Goal: Information Seeking & Learning: Understand process/instructions

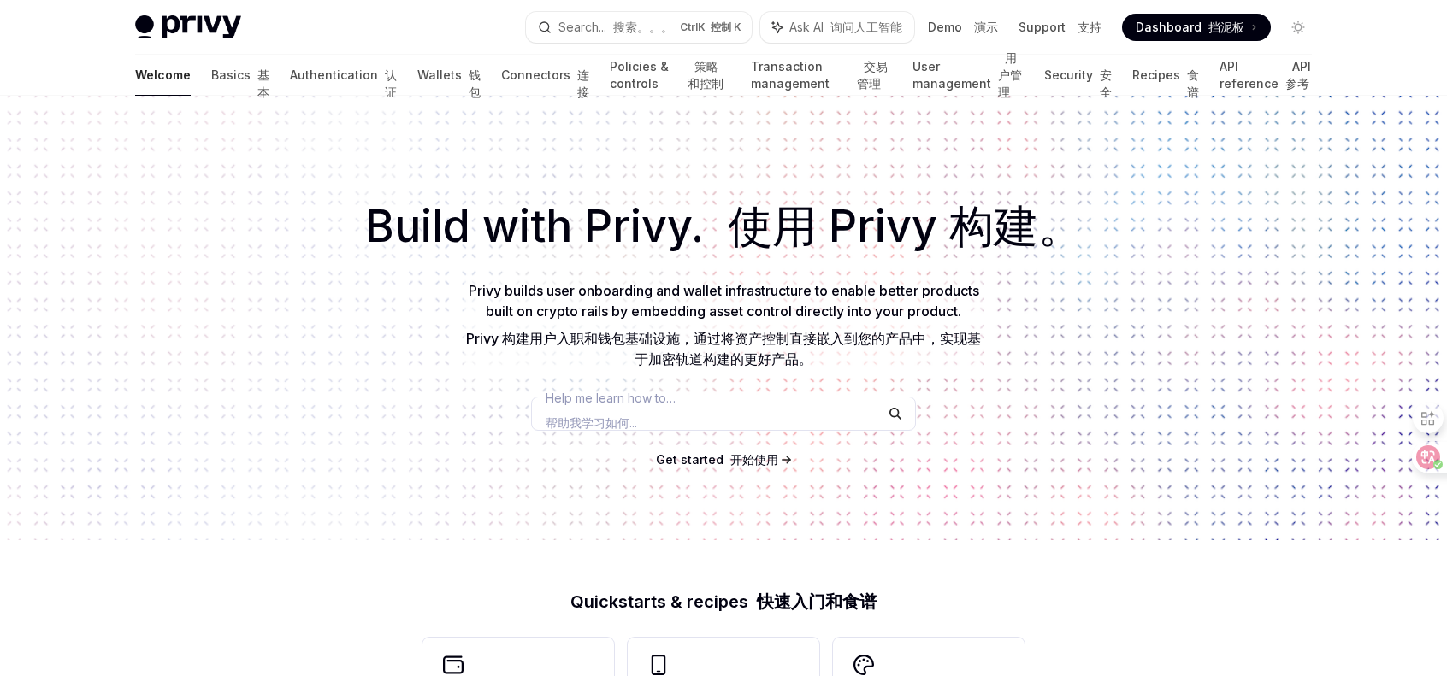
click at [284, 160] on div "Build with Privy. 使用 Privy 构建。 Privy builds user onboarding and wallet infrastr…" at bounding box center [723, 318] width 1447 height 445
click at [290, 73] on link "Authentication 认证" at bounding box center [343, 75] width 107 height 41
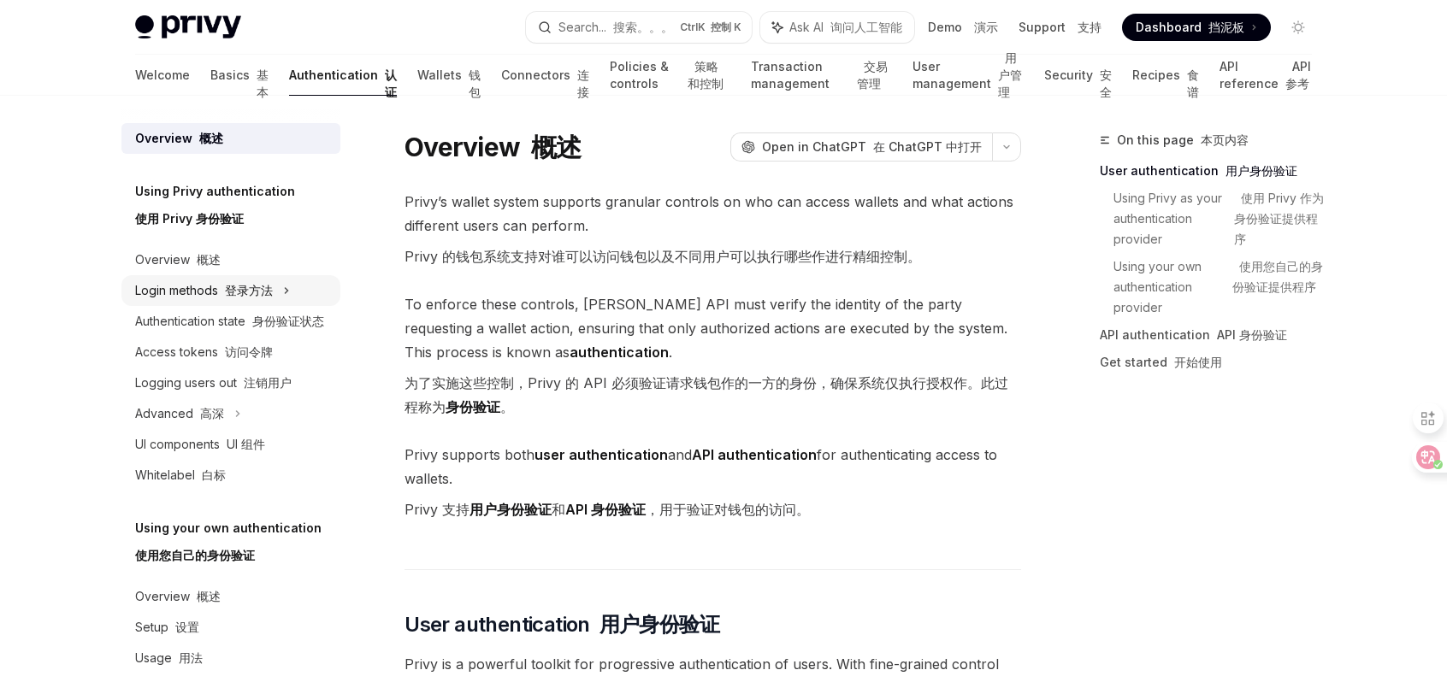
click at [267, 286] on font "登录方法" at bounding box center [249, 290] width 48 height 15
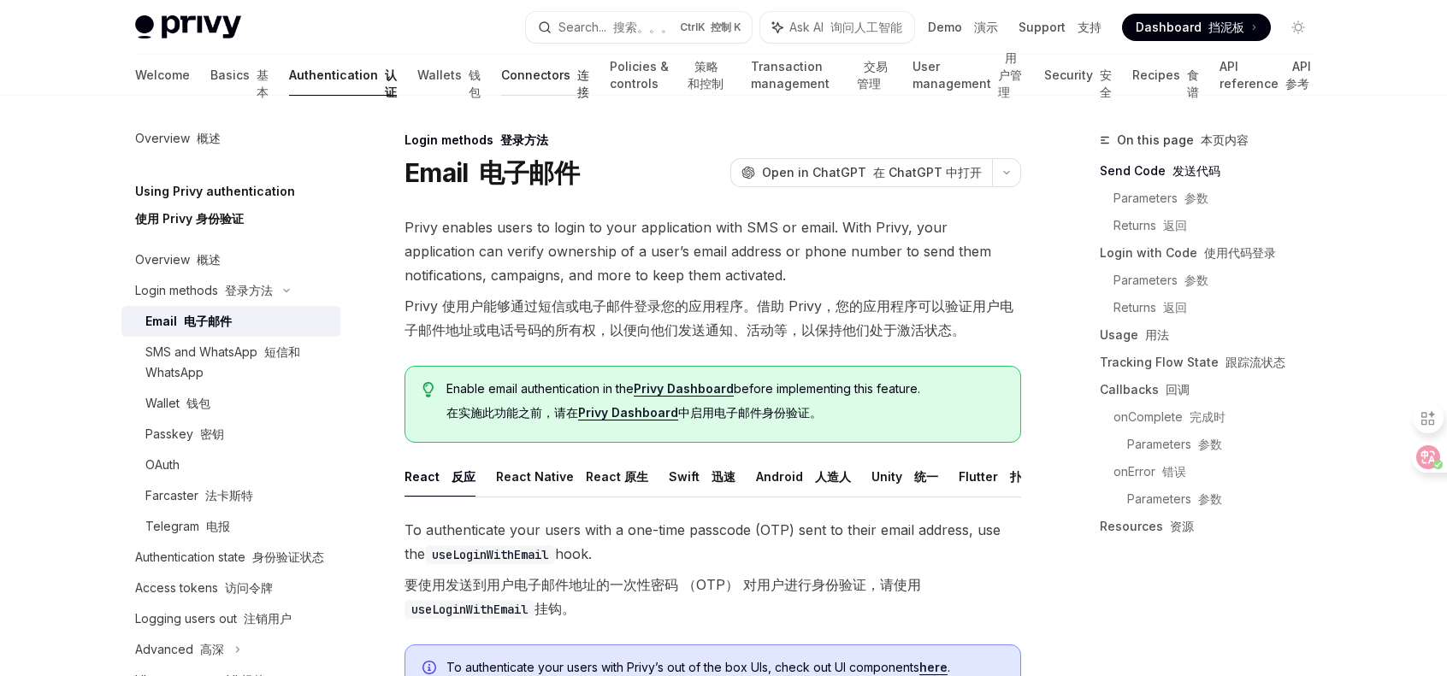
click at [501, 74] on link "Connectors 连接" at bounding box center [545, 75] width 88 height 41
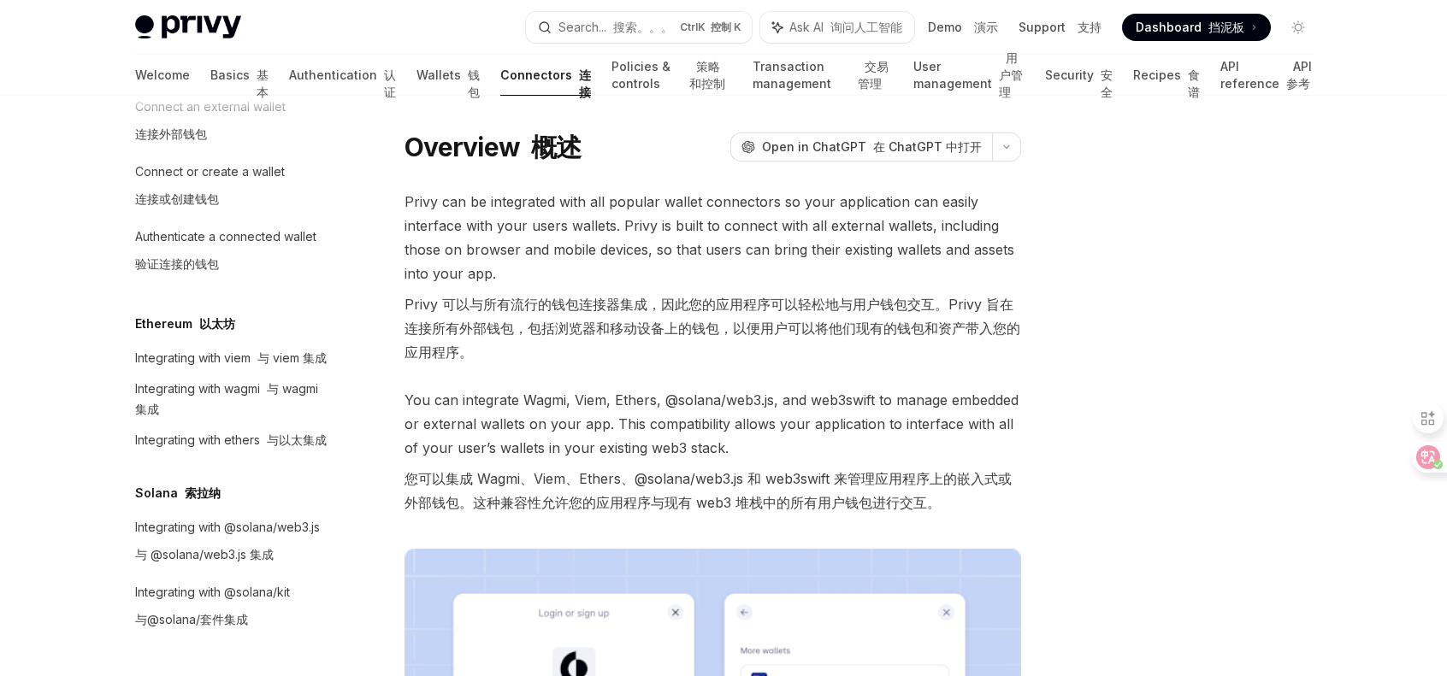
scroll to position [339, 0]
click at [256, 74] on font "基本" at bounding box center [262, 84] width 12 height 32
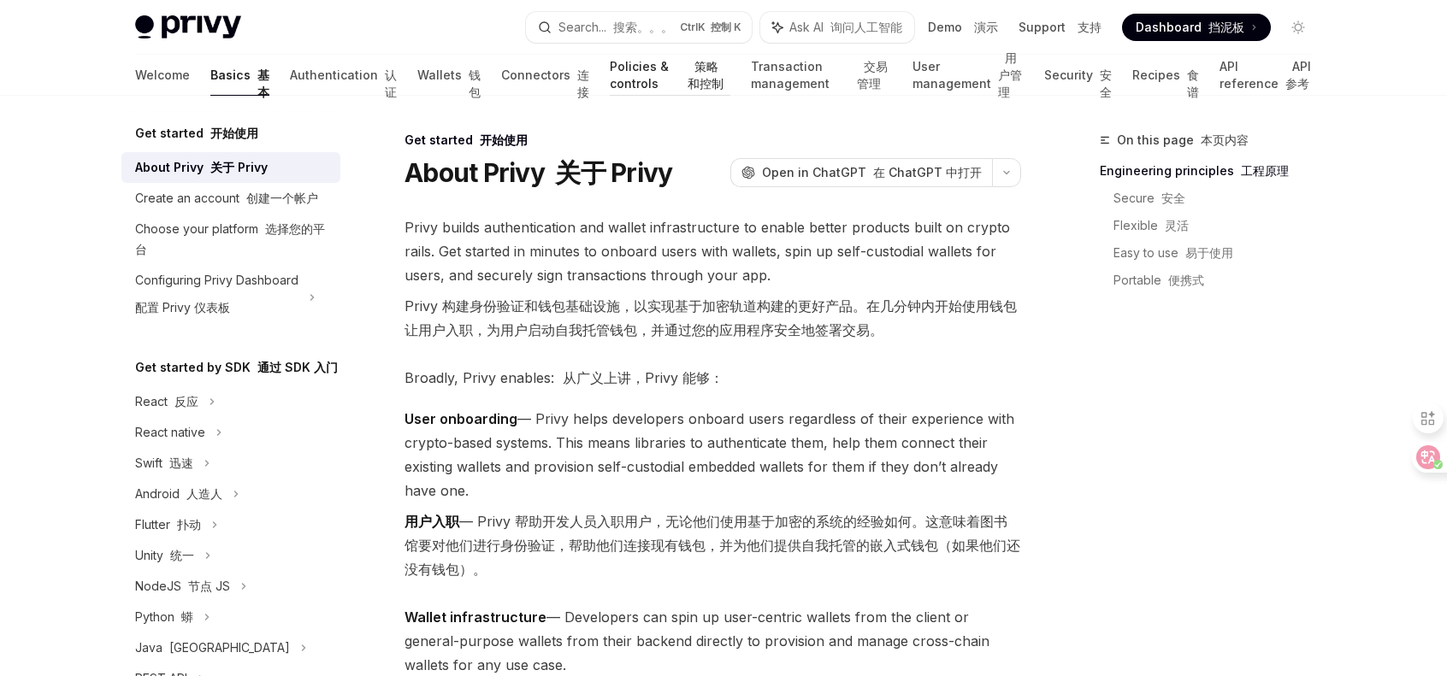
click at [610, 80] on link "Policies & controls 策略和控制" at bounding box center [670, 75] width 121 height 41
type textarea "*"
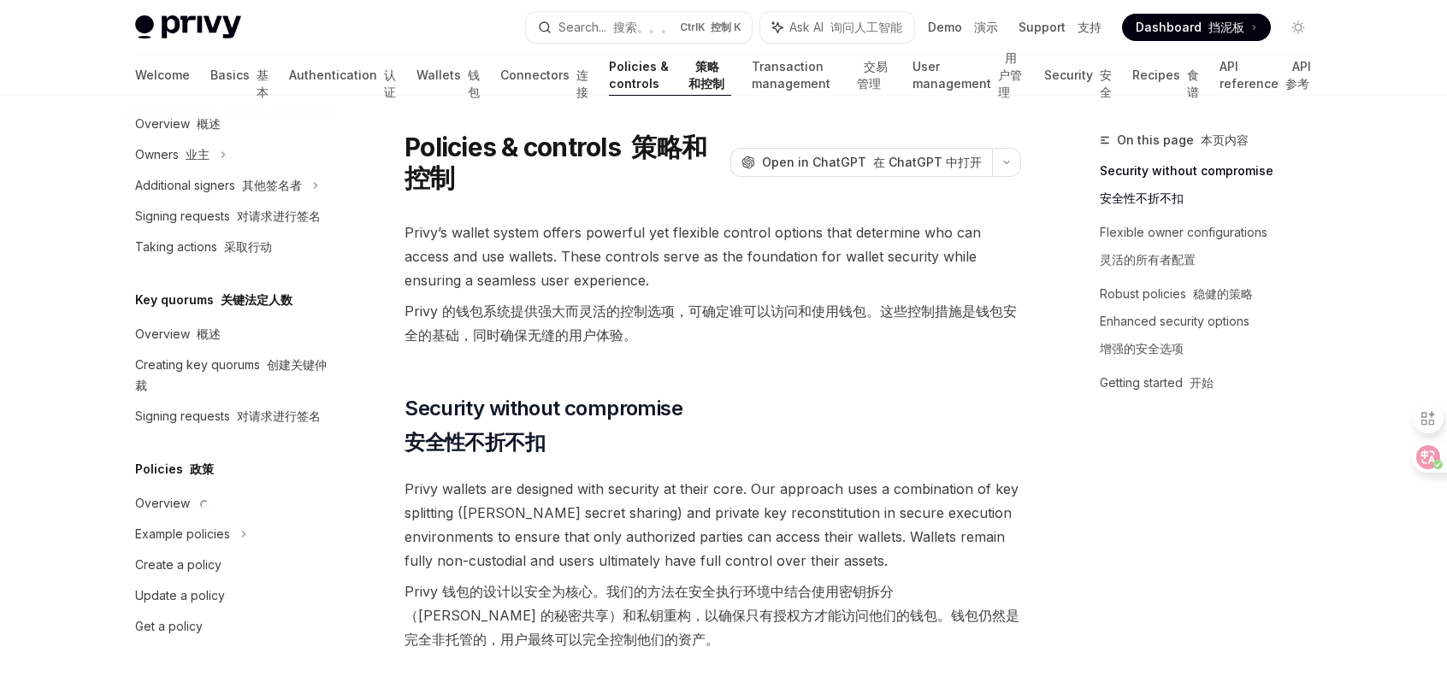
scroll to position [752, 0]
click at [678, 18] on button "Search... 搜索。。。 Ctrl K 控制 K" at bounding box center [639, 27] width 226 height 31
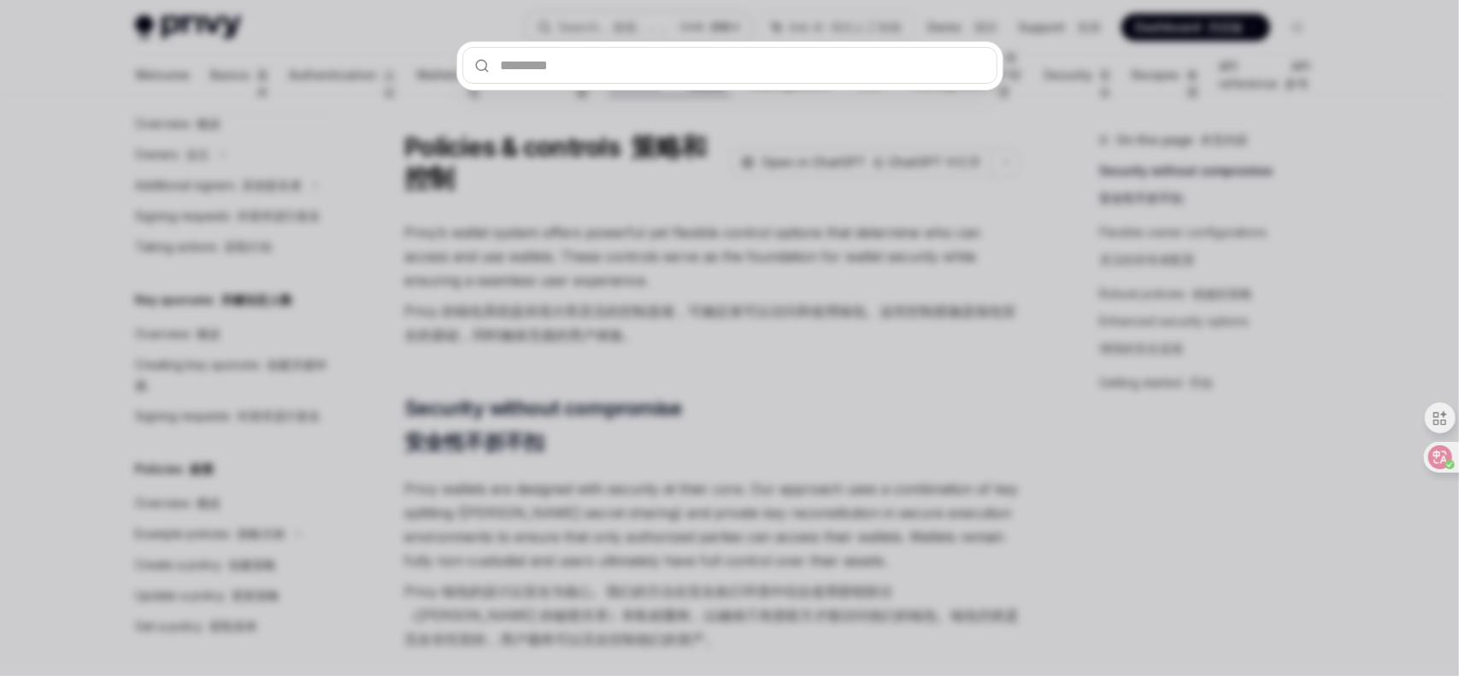
type input "*"
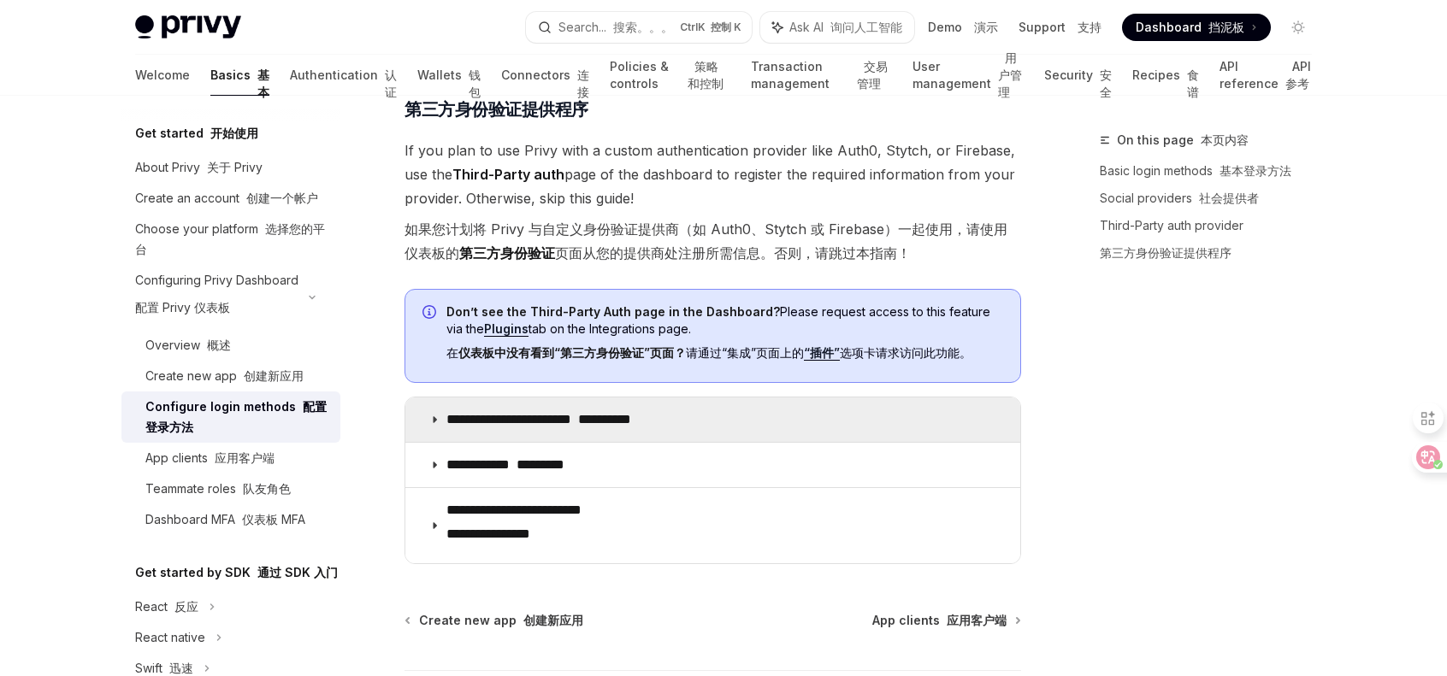
scroll to position [1282, 0]
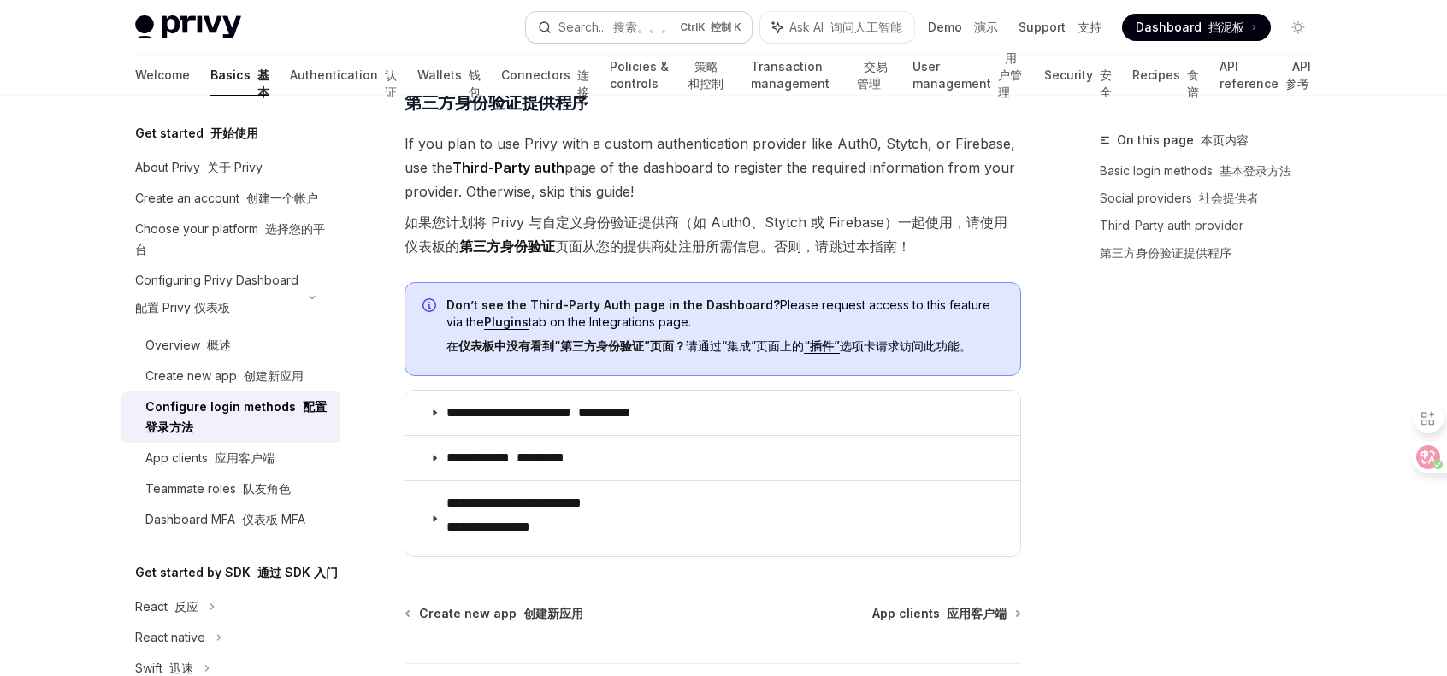
click at [610, 33] on font "button" at bounding box center [609, 27] width 7 height 15
click at [831, 345] on link "“插件”" at bounding box center [822, 346] width 36 height 15
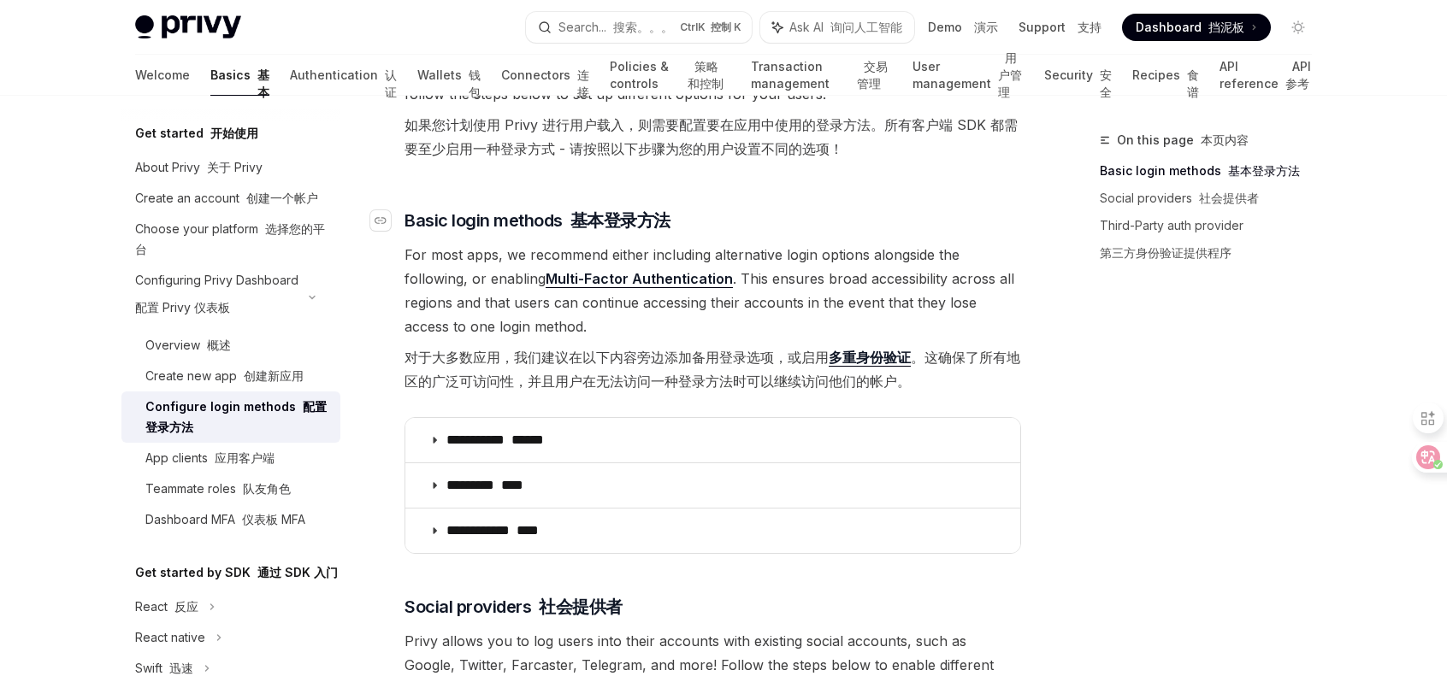
scroll to position [171, 0]
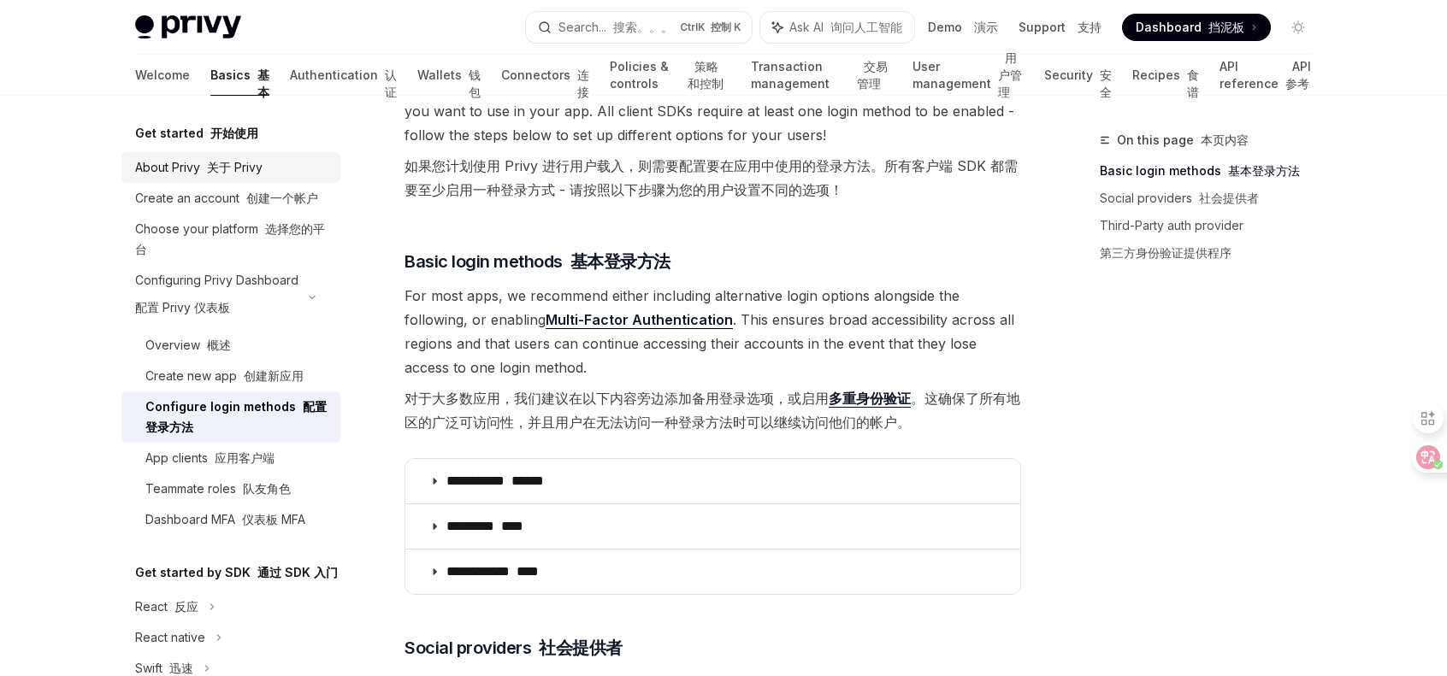
click at [197, 171] on div "About Privy 关于 Privy" at bounding box center [198, 167] width 127 height 21
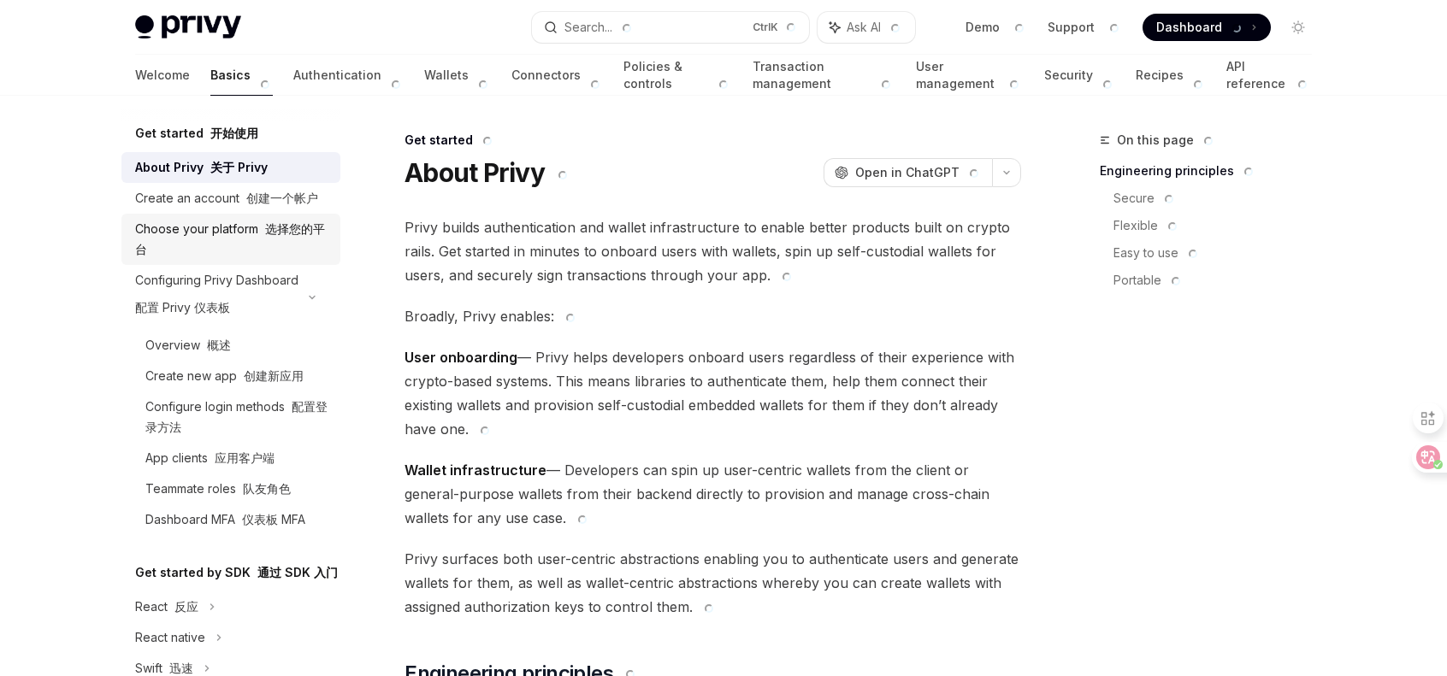
click at [219, 254] on div "Choose your platform 选择您的平台" at bounding box center [232, 239] width 195 height 41
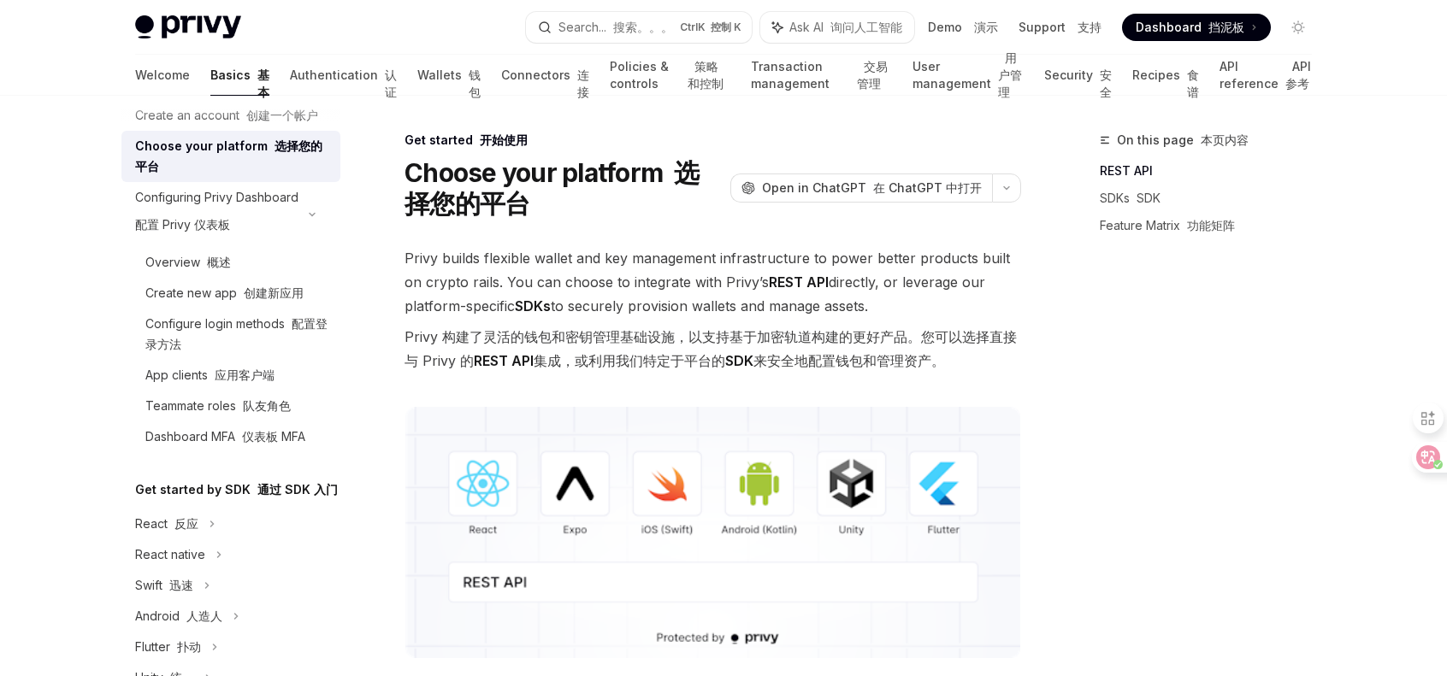
scroll to position [85, 0]
click at [292, 298] on font "创建新应用" at bounding box center [274, 290] width 60 height 15
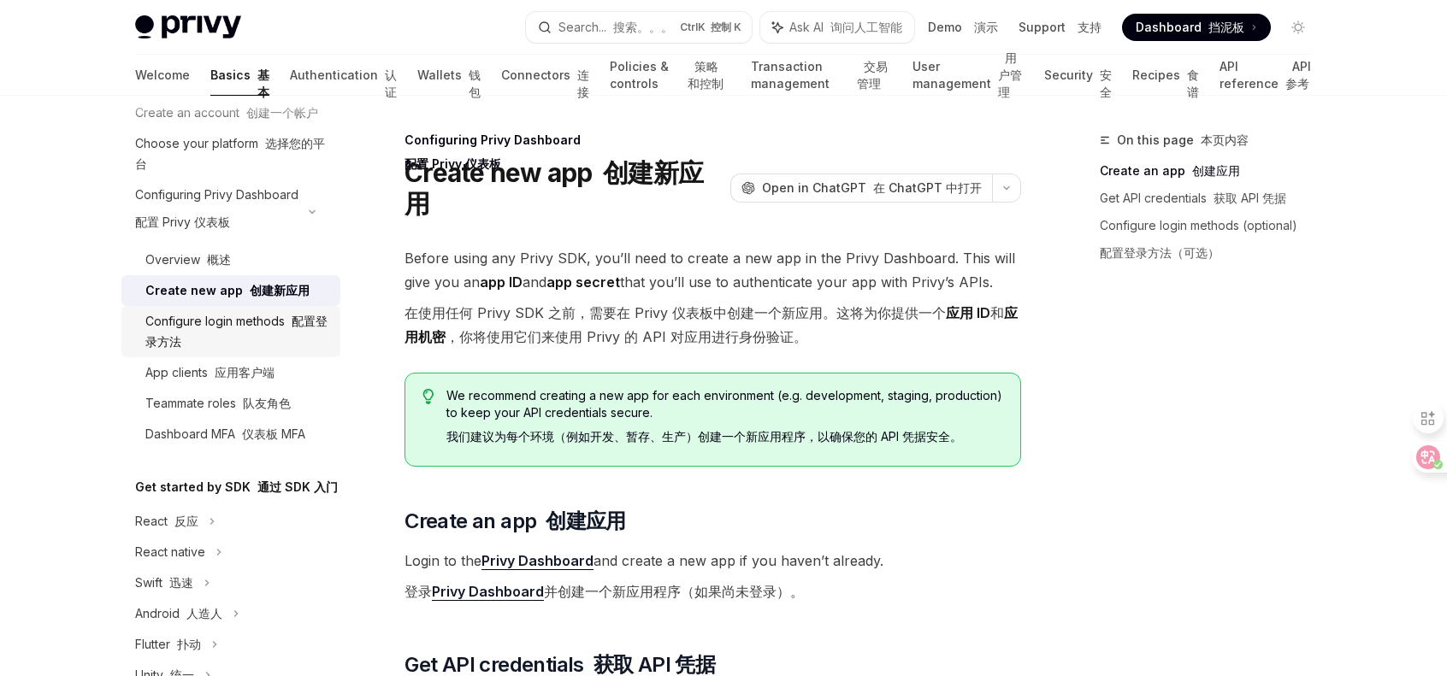
click at [255, 346] on div "Configure login methods 配置登录方法" at bounding box center [237, 331] width 185 height 41
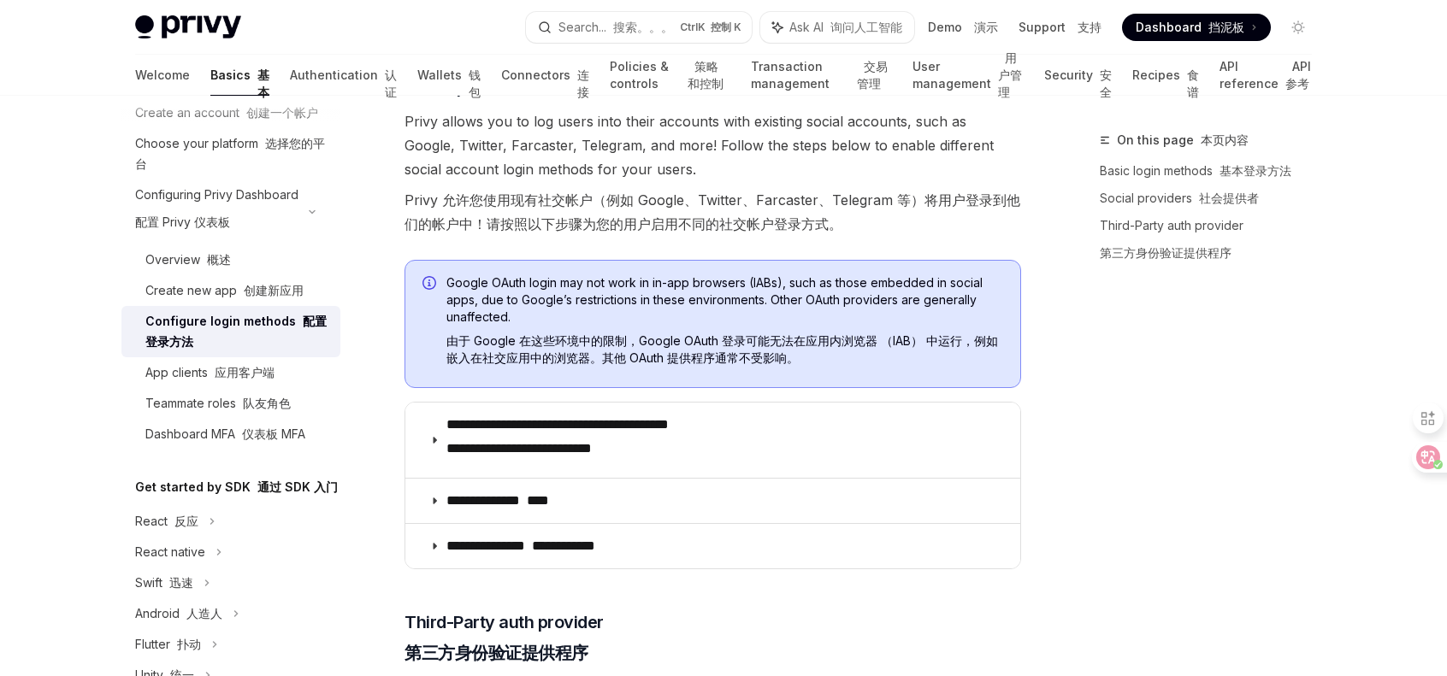
scroll to position [769, 0]
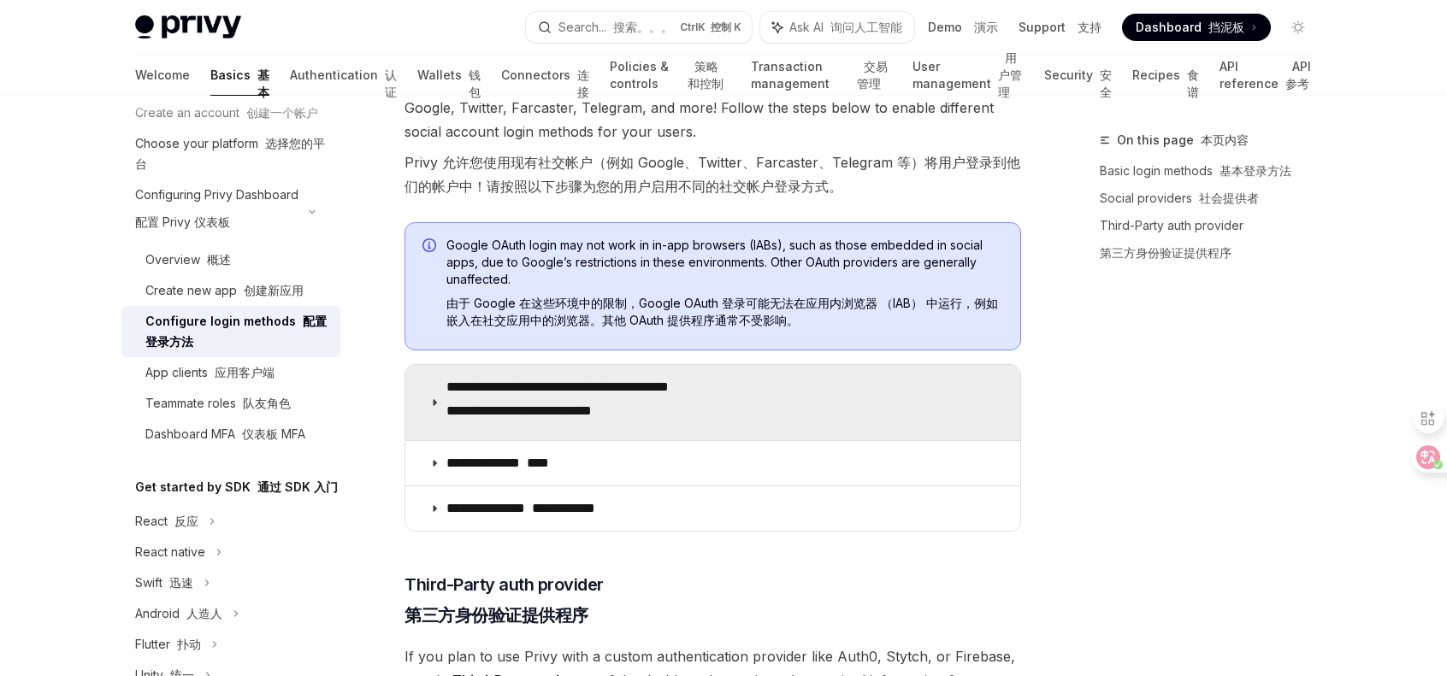
click at [431, 404] on icon at bounding box center [434, 403] width 10 height 10
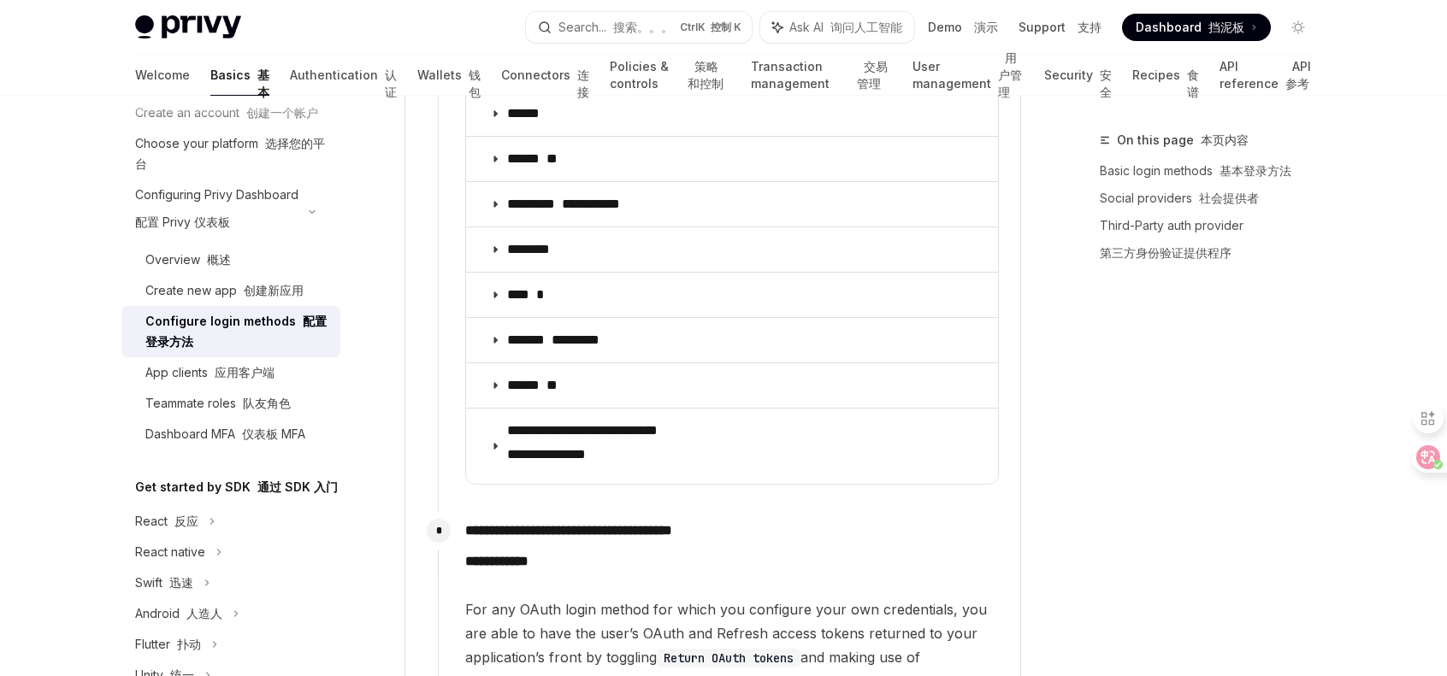
scroll to position [3334, 0]
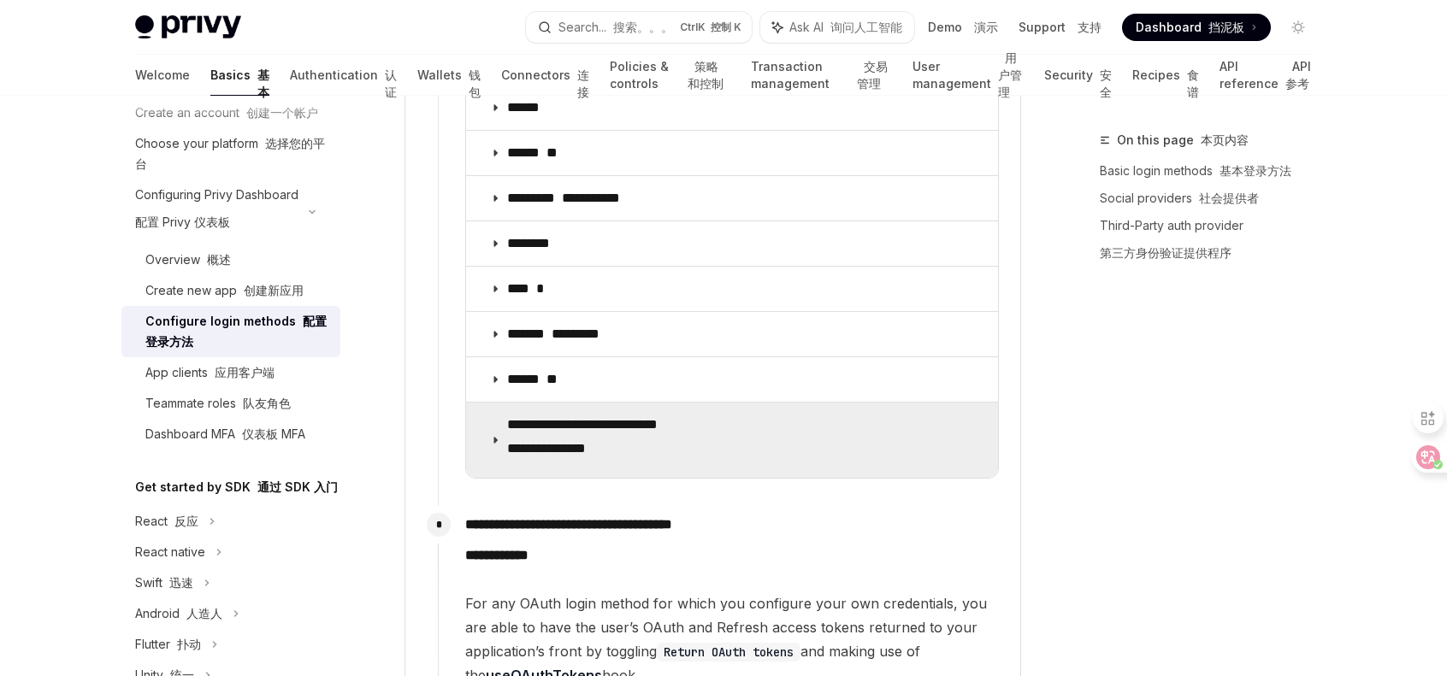
click at [499, 403] on summary "**********" at bounding box center [732, 440] width 532 height 75
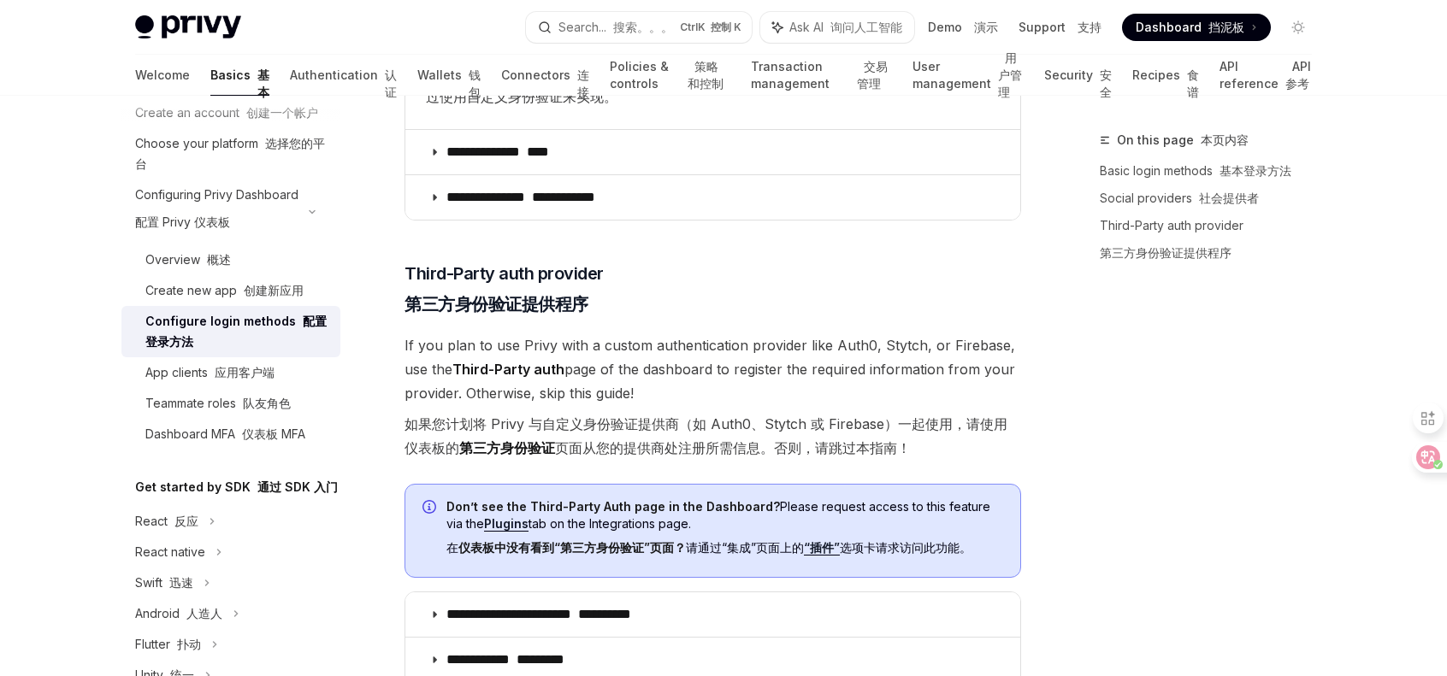
scroll to position [6583, 0]
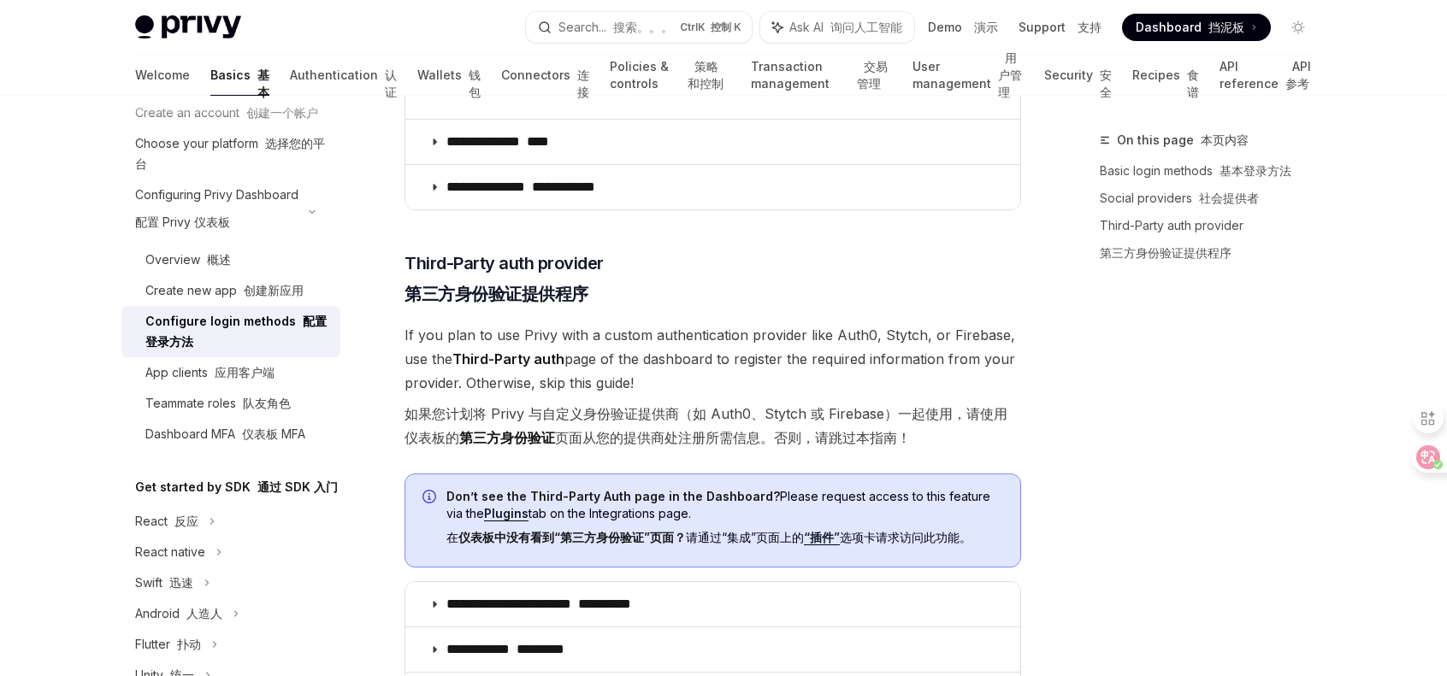
click at [829, 530] on link "“插件”" at bounding box center [822, 537] width 36 height 15
click at [209, 381] on link "App clients 应用客户端" at bounding box center [230, 372] width 219 height 31
type textarea "*"
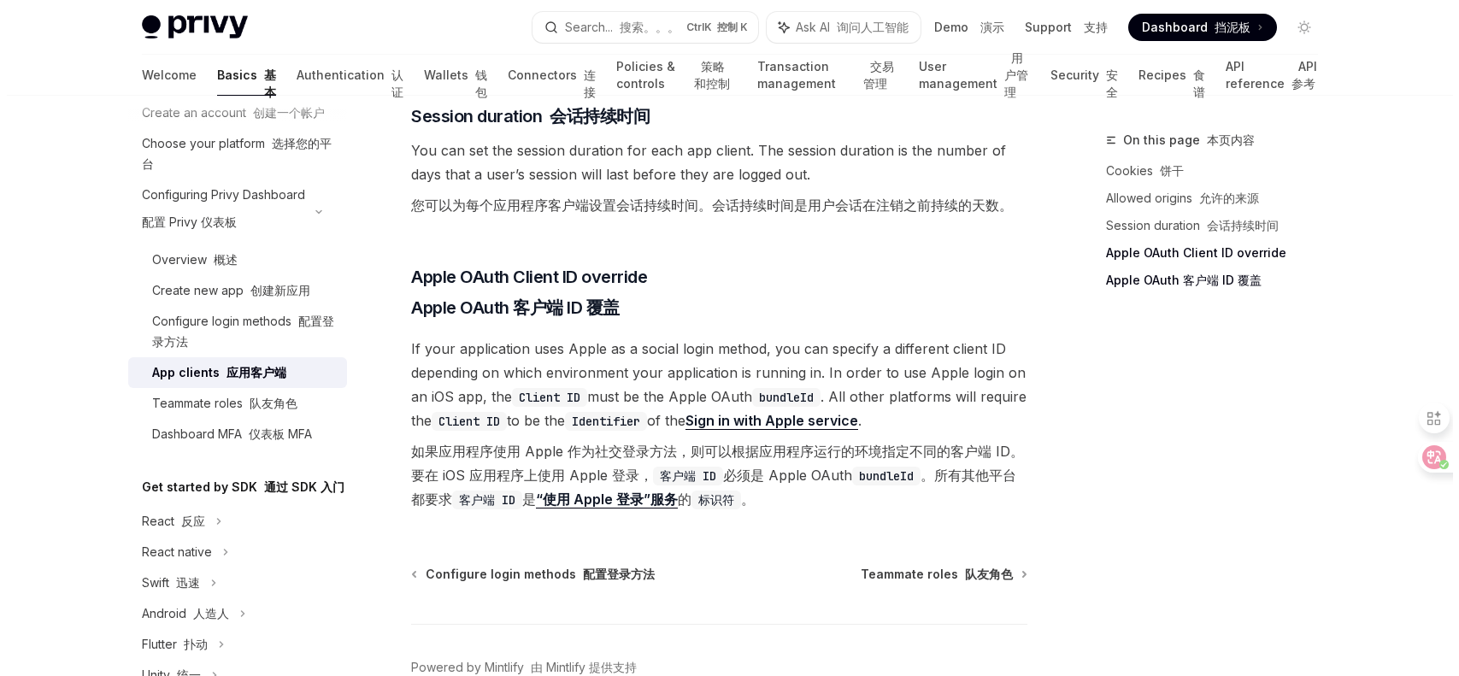
scroll to position [1111, 0]
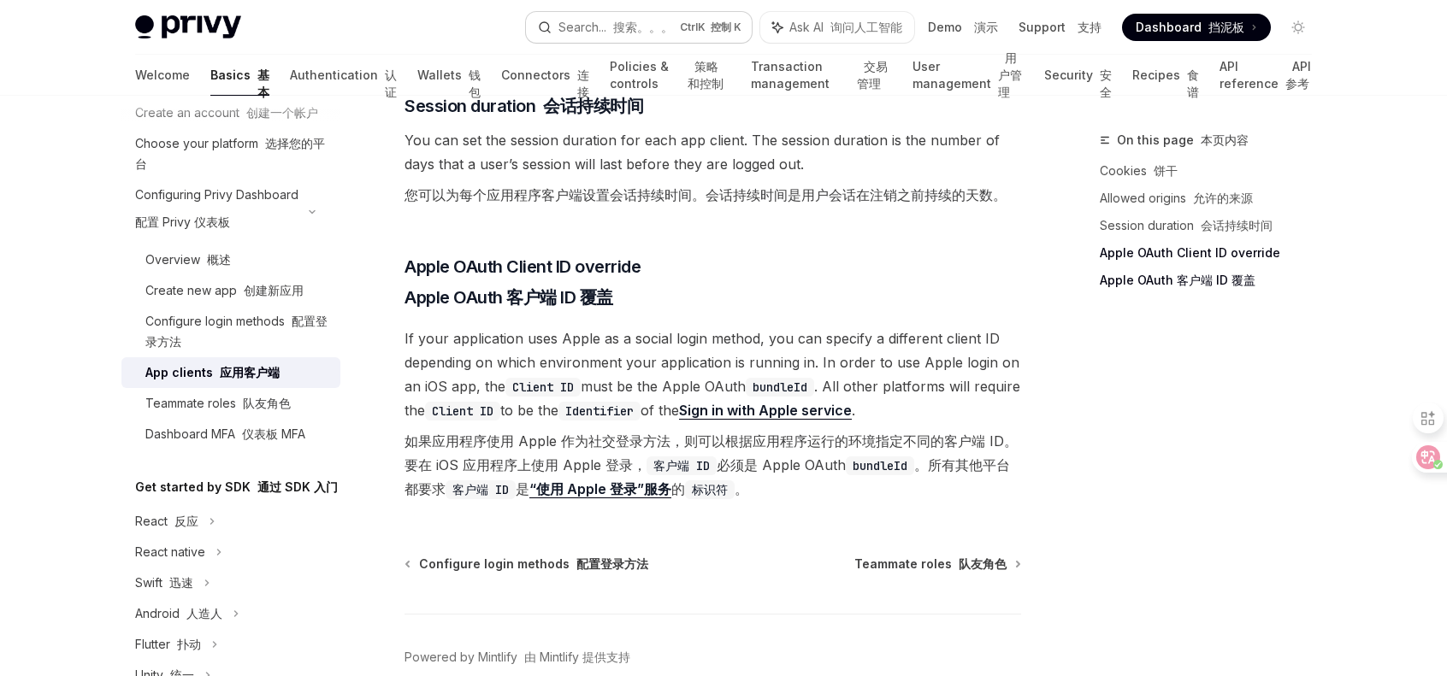
click at [634, 21] on font "搜索。。。" at bounding box center [643, 27] width 60 height 15
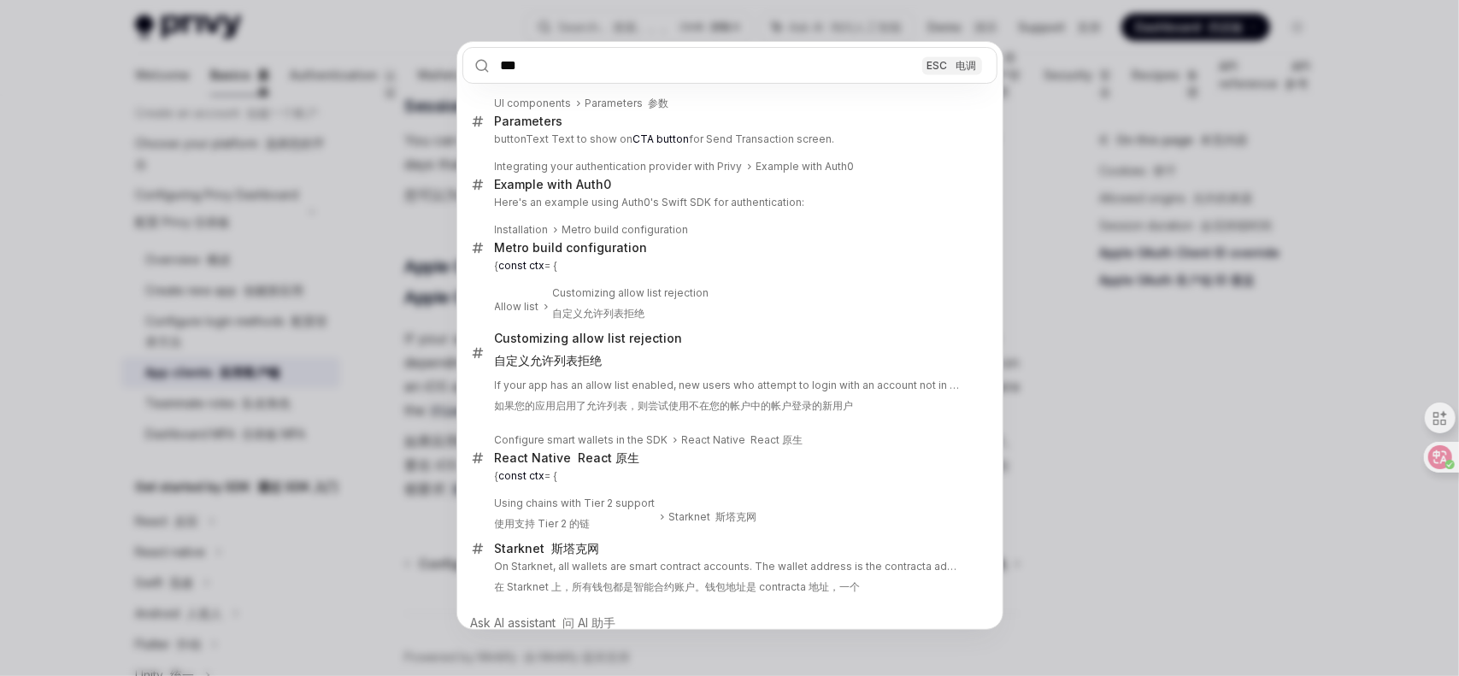
type input "***"
click at [1059, 180] on div "*** ESC 电调 UI components Parameters 参数 Parameters buttonText Text to show on CT…" at bounding box center [729, 338] width 1459 height 676
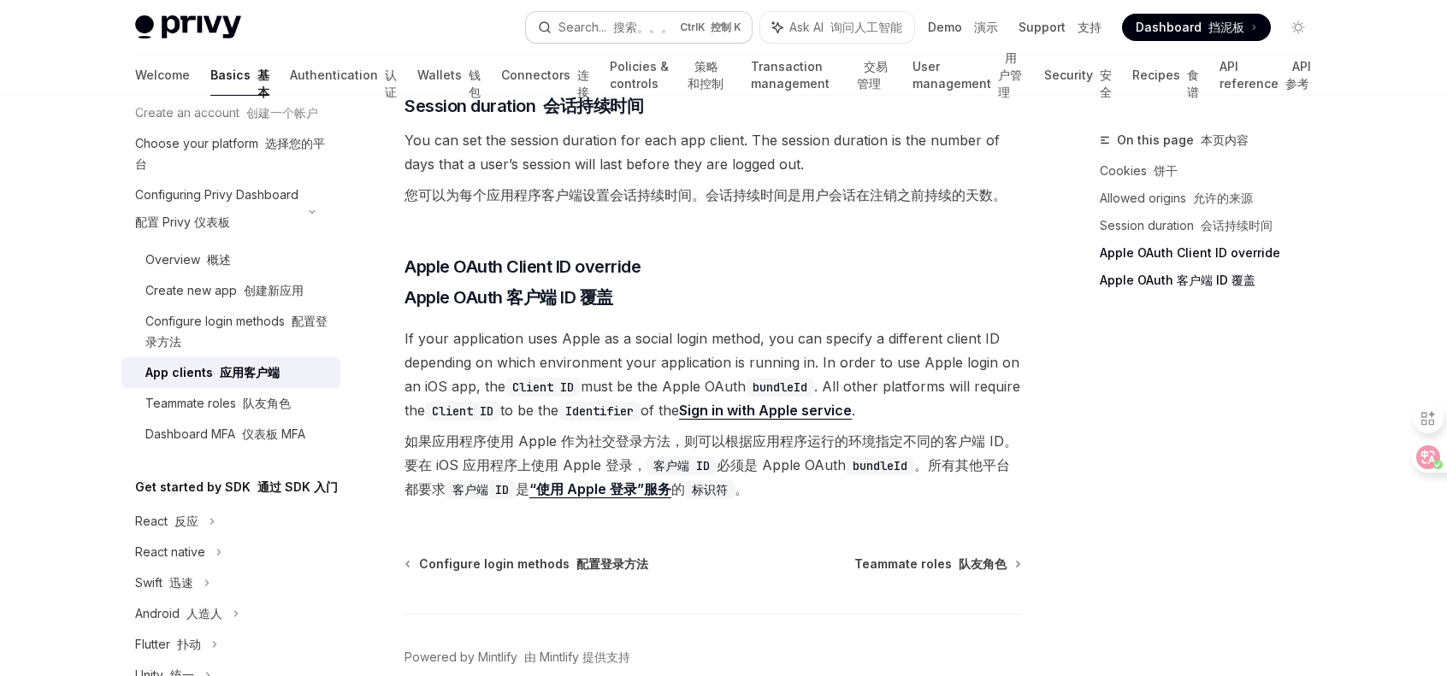
click at [631, 33] on font "搜索。。。" at bounding box center [643, 27] width 60 height 15
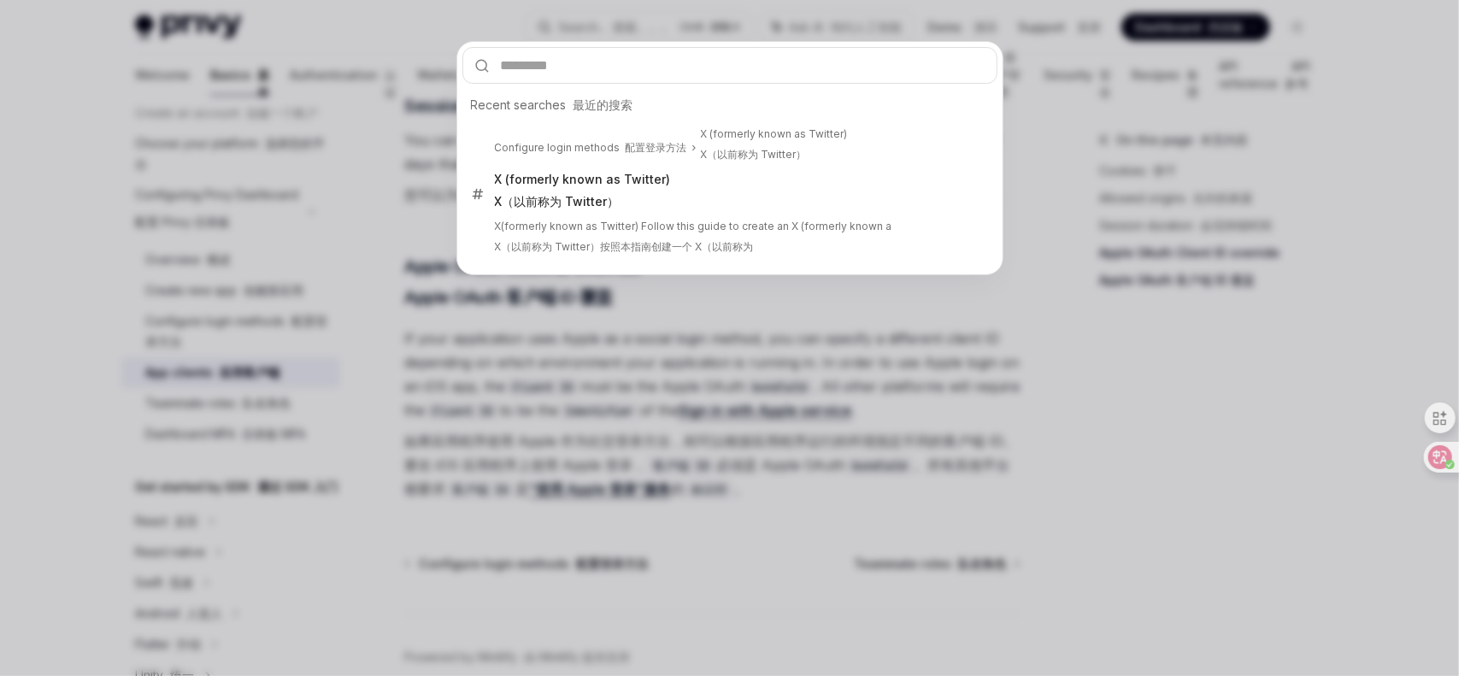
type input "*"
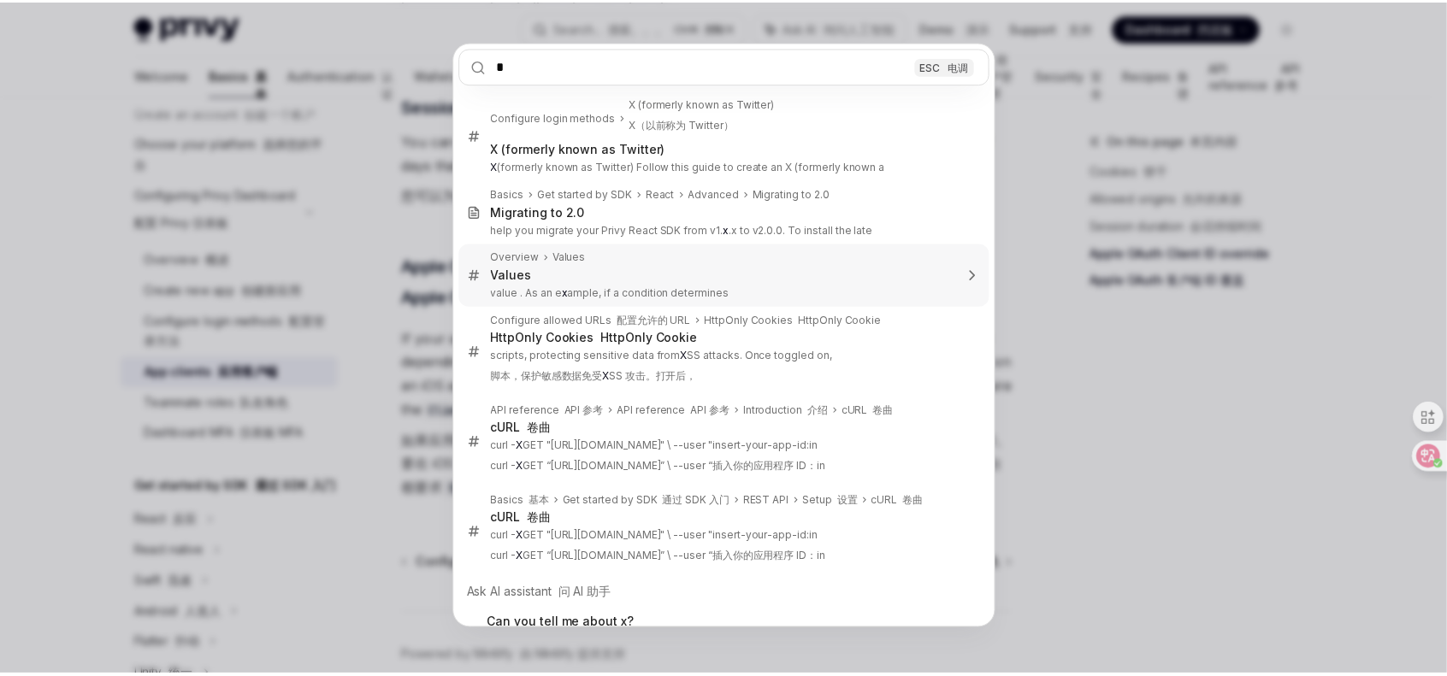
scroll to position [0, 0]
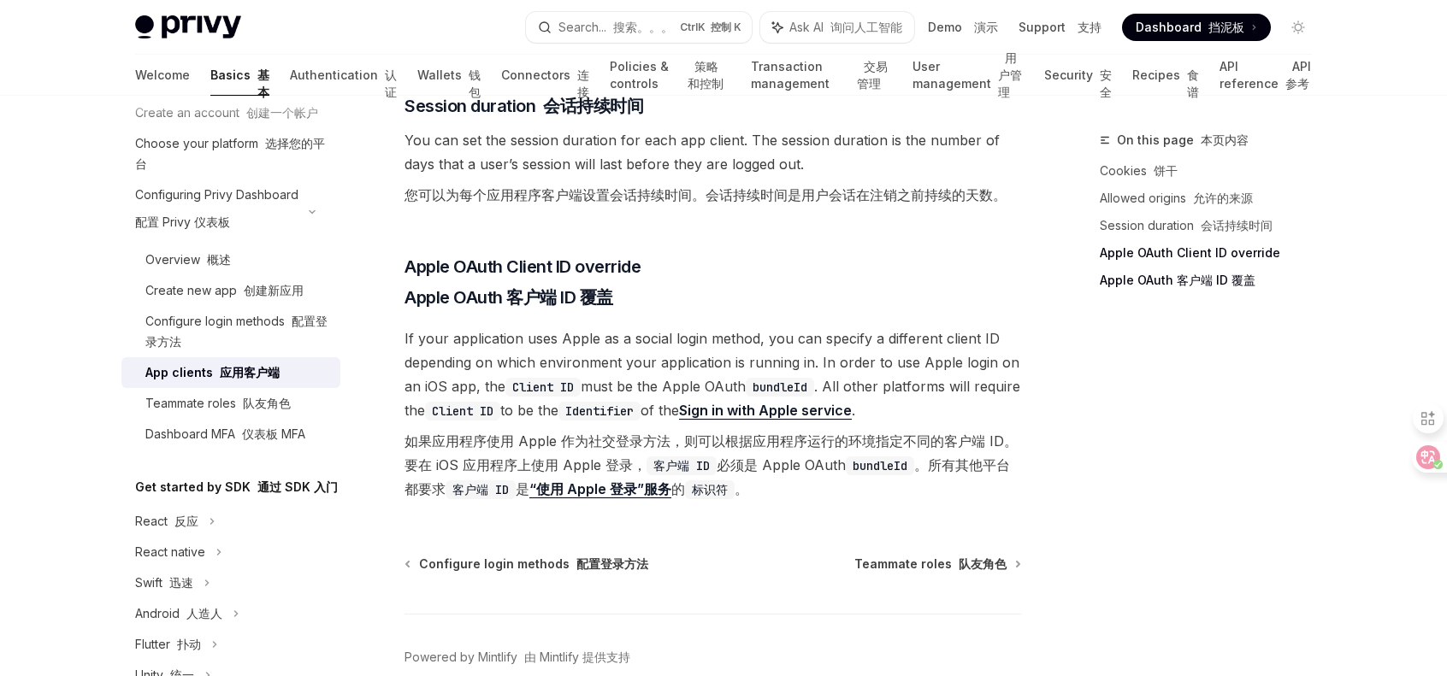
type textarea "*"
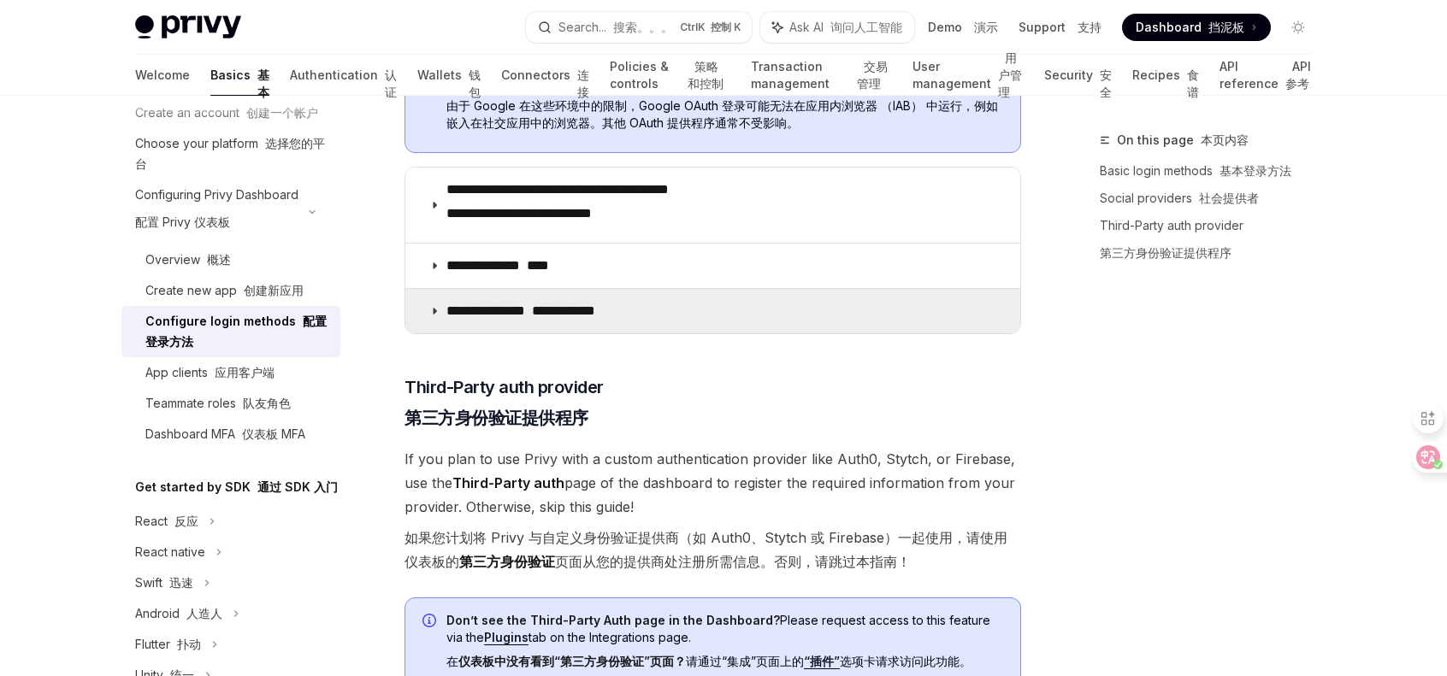
scroll to position [701, 0]
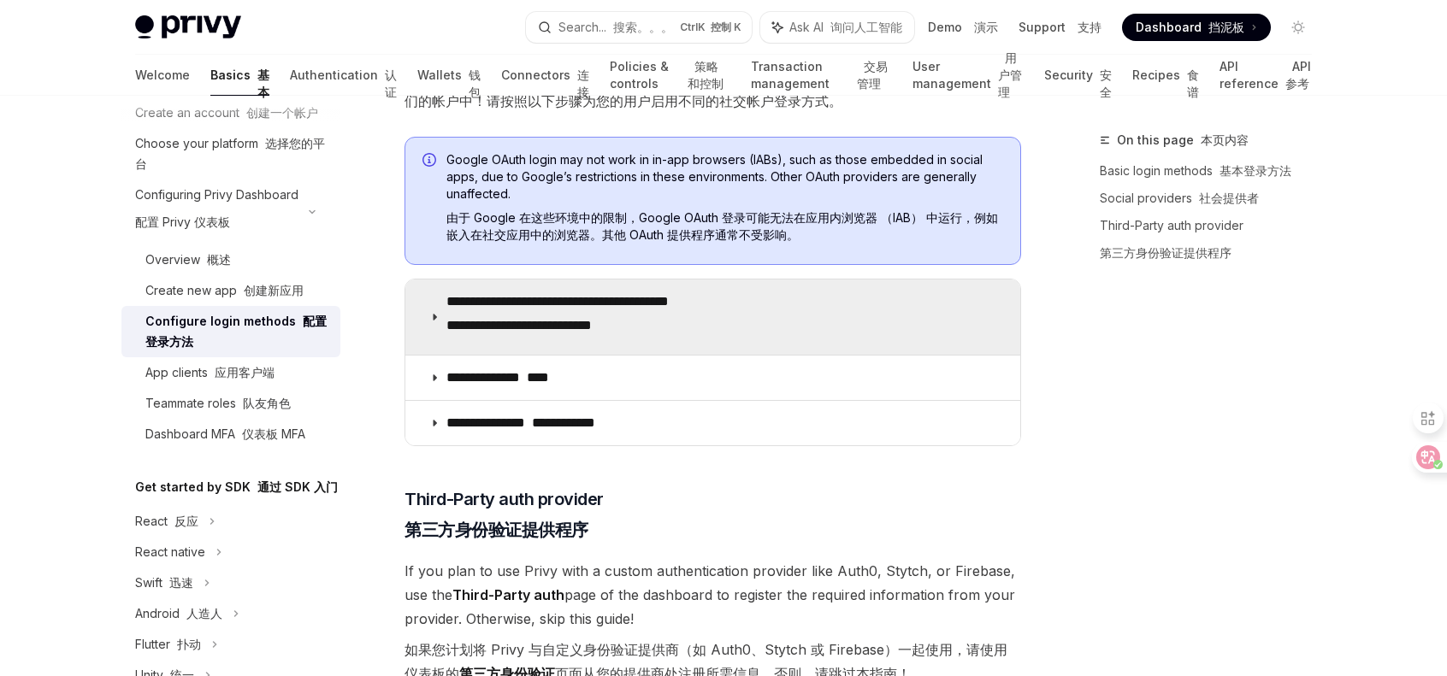
click at [672, 298] on p "**********" at bounding box center [587, 317] width 282 height 48
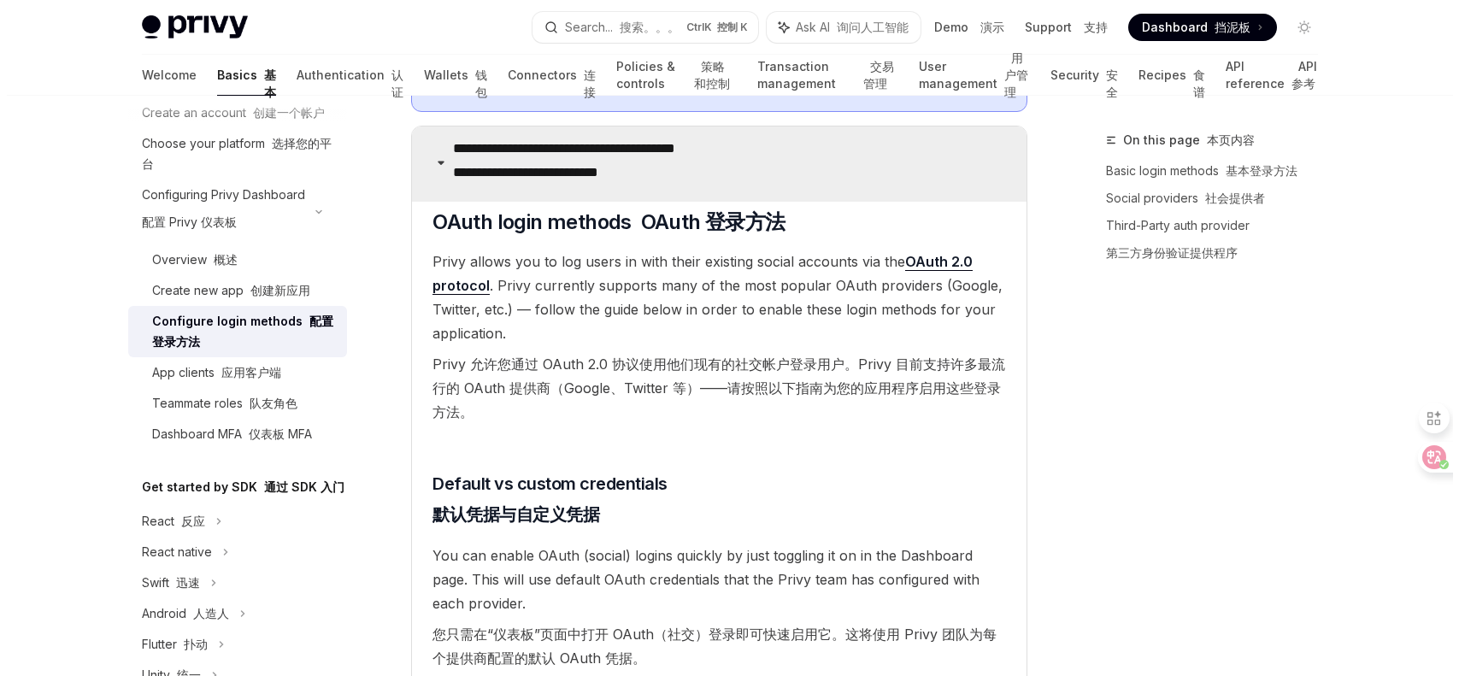
scroll to position [872, 0]
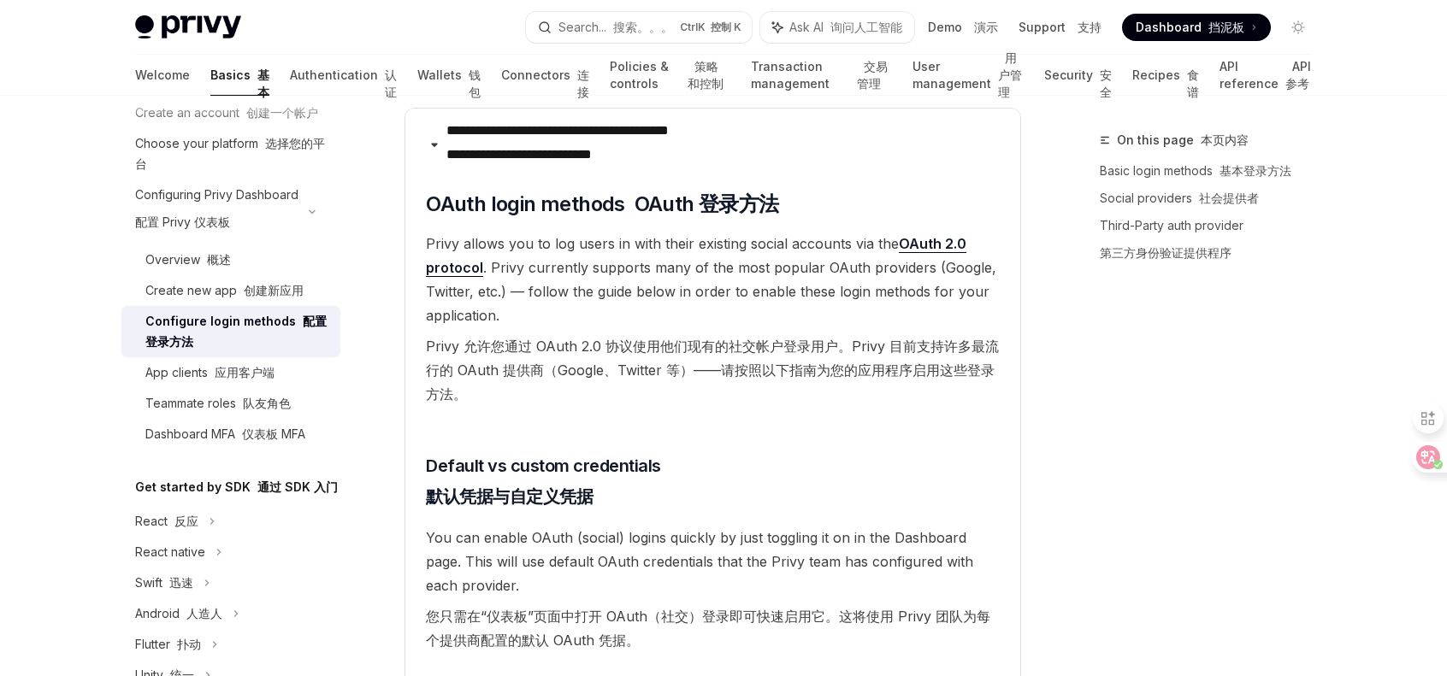
click at [913, 244] on link "OAuth 2.0 protocol" at bounding box center [696, 256] width 540 height 42
click at [653, 27] on font "搜索。。。" at bounding box center [643, 27] width 60 height 15
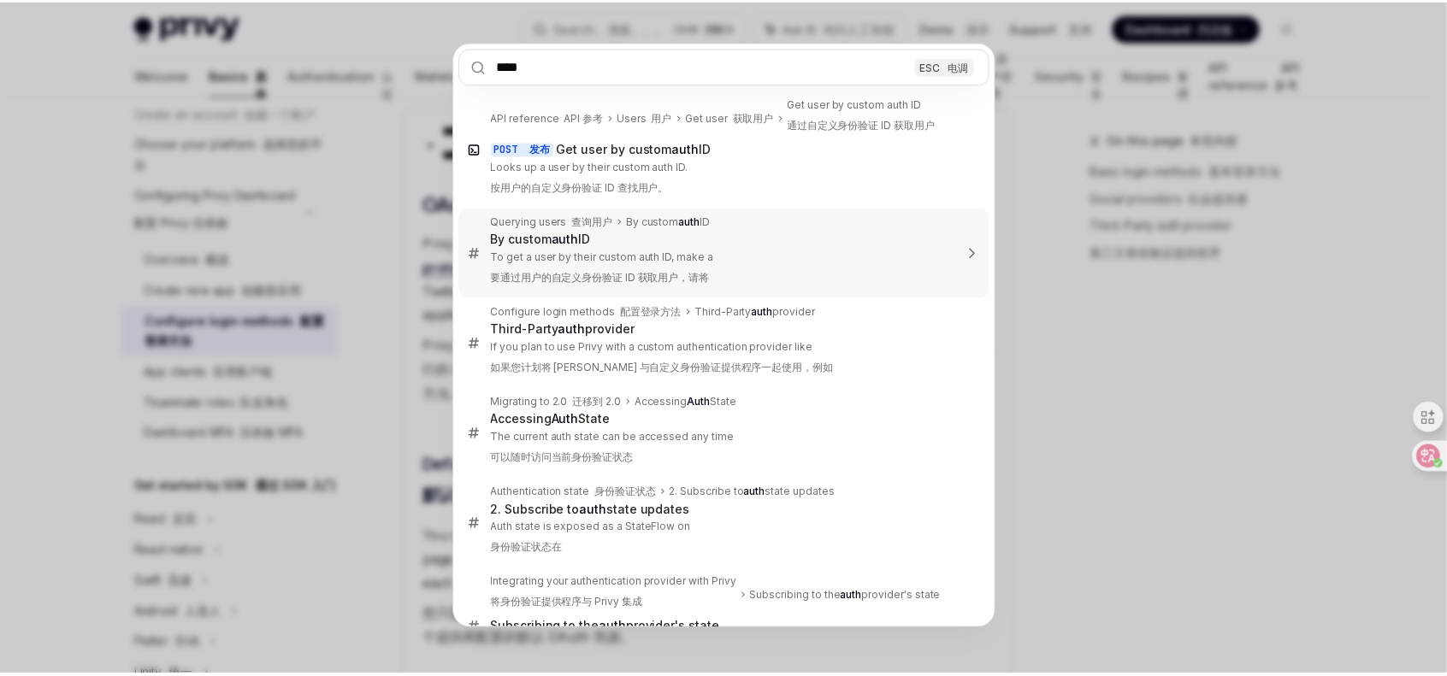
scroll to position [0, 0]
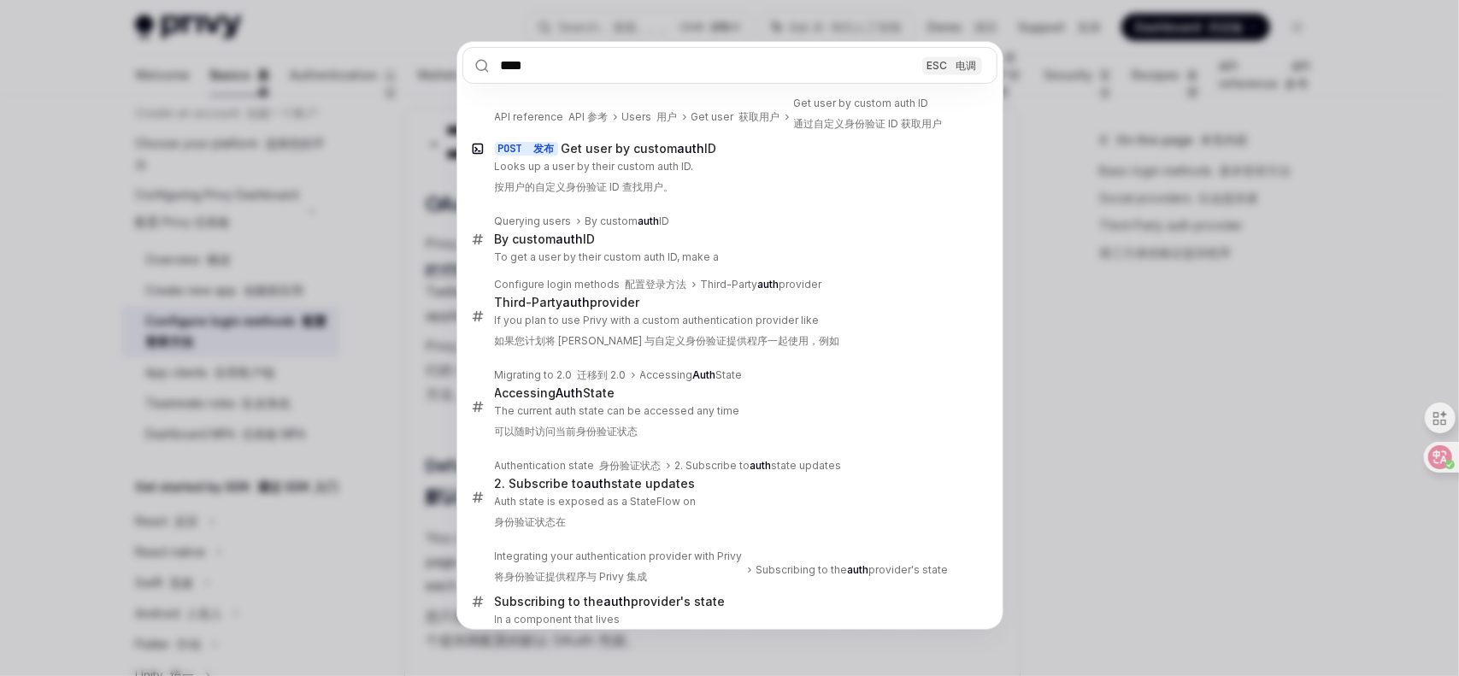
type input "****"
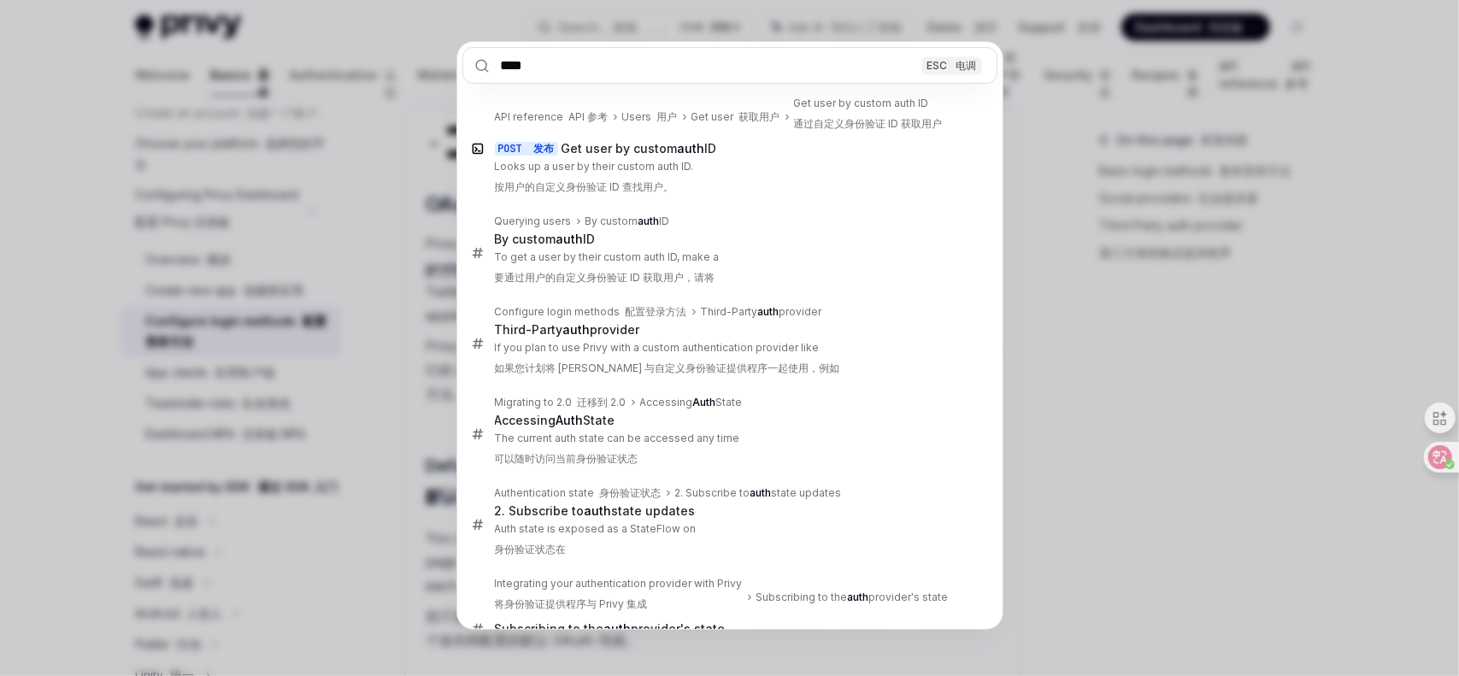
click at [1148, 269] on div "**** ESC 电调 API reference API 参考 Users 用户 Get user 获取用户 Get user by custom auth…" at bounding box center [729, 338] width 1459 height 676
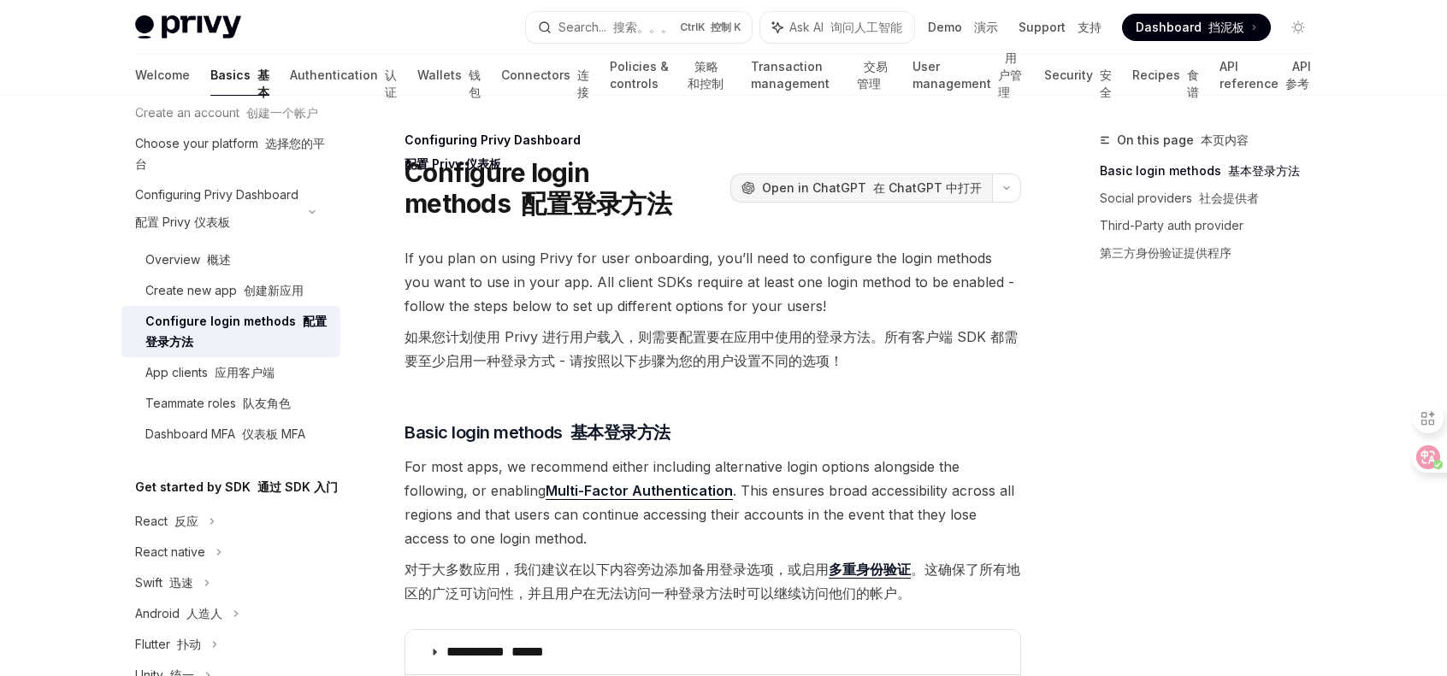
click at [826, 180] on span "Open in ChatGPT 在 ChatGPT 中打开" at bounding box center [872, 188] width 220 height 17
click at [1186, 33] on span "Dashboard 挡泥板" at bounding box center [1189, 27] width 109 height 17
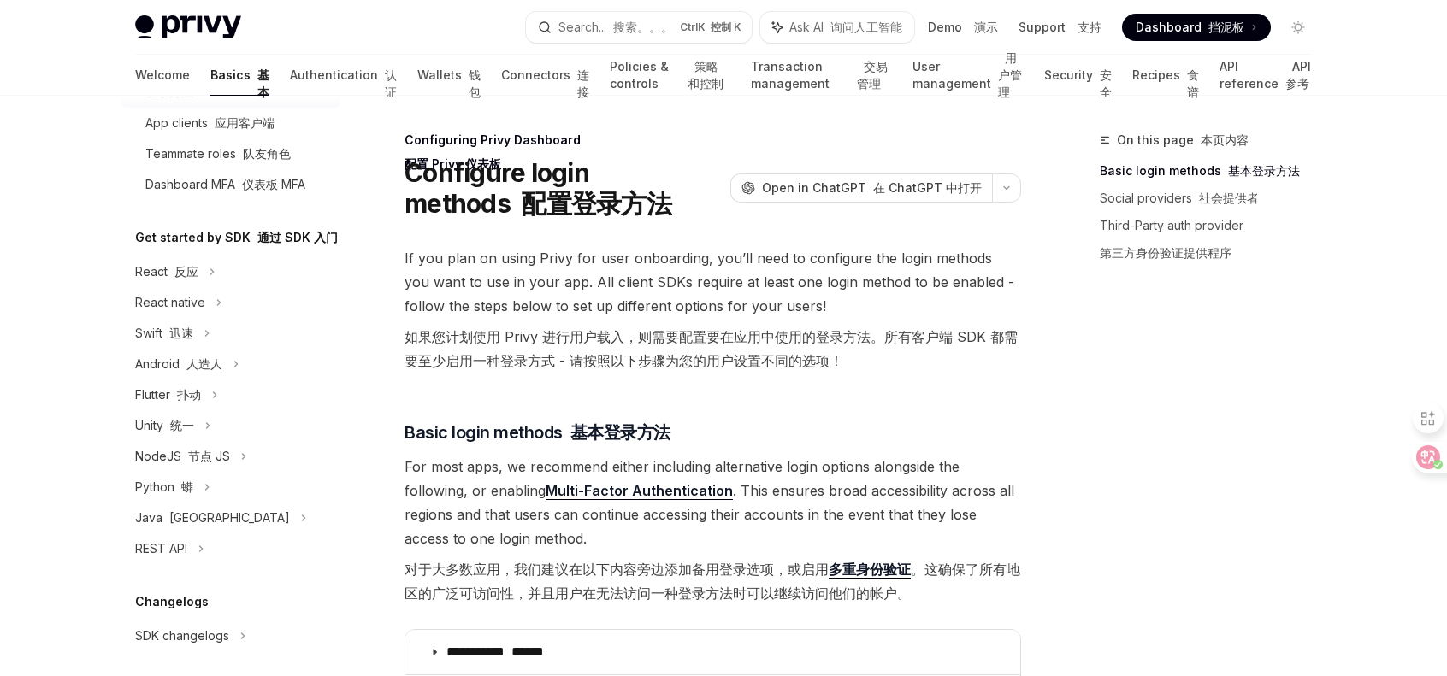
scroll to position [342, 0]
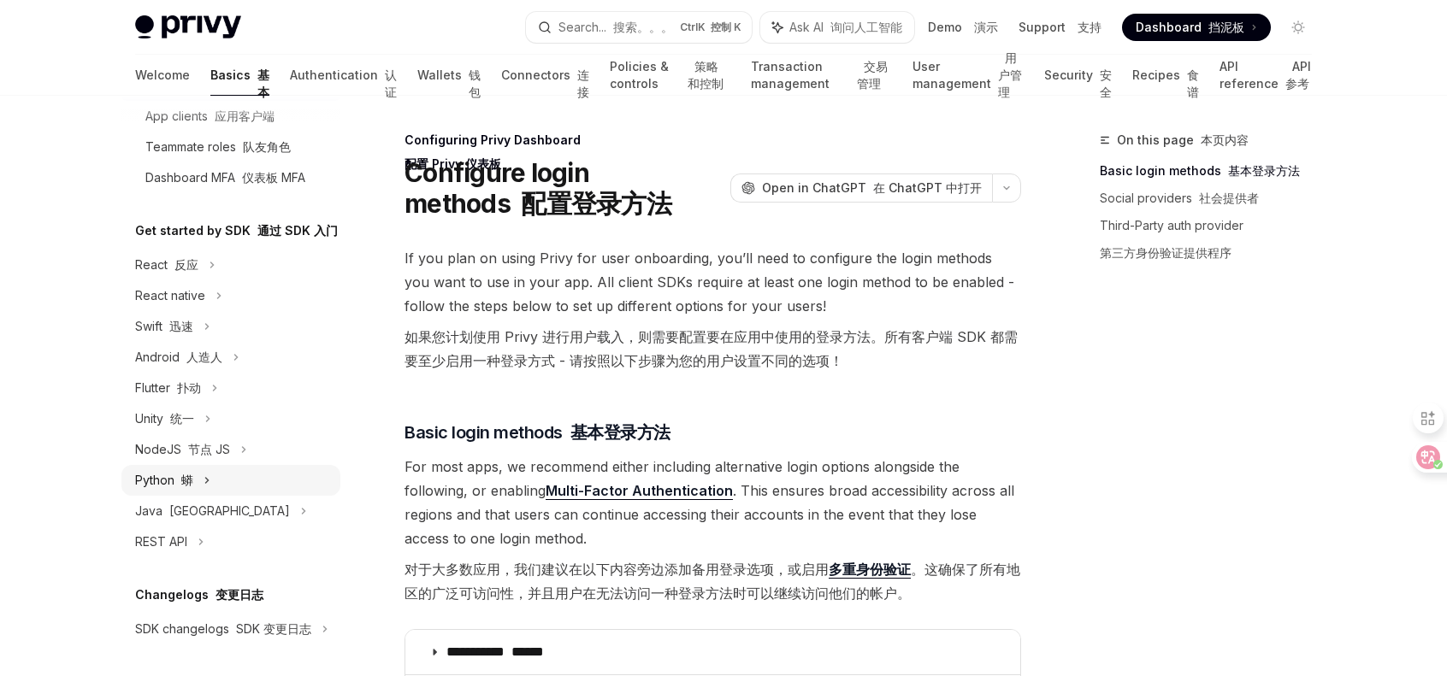
click at [201, 496] on div "Python 蟒" at bounding box center [230, 480] width 219 height 31
type textarea "*"
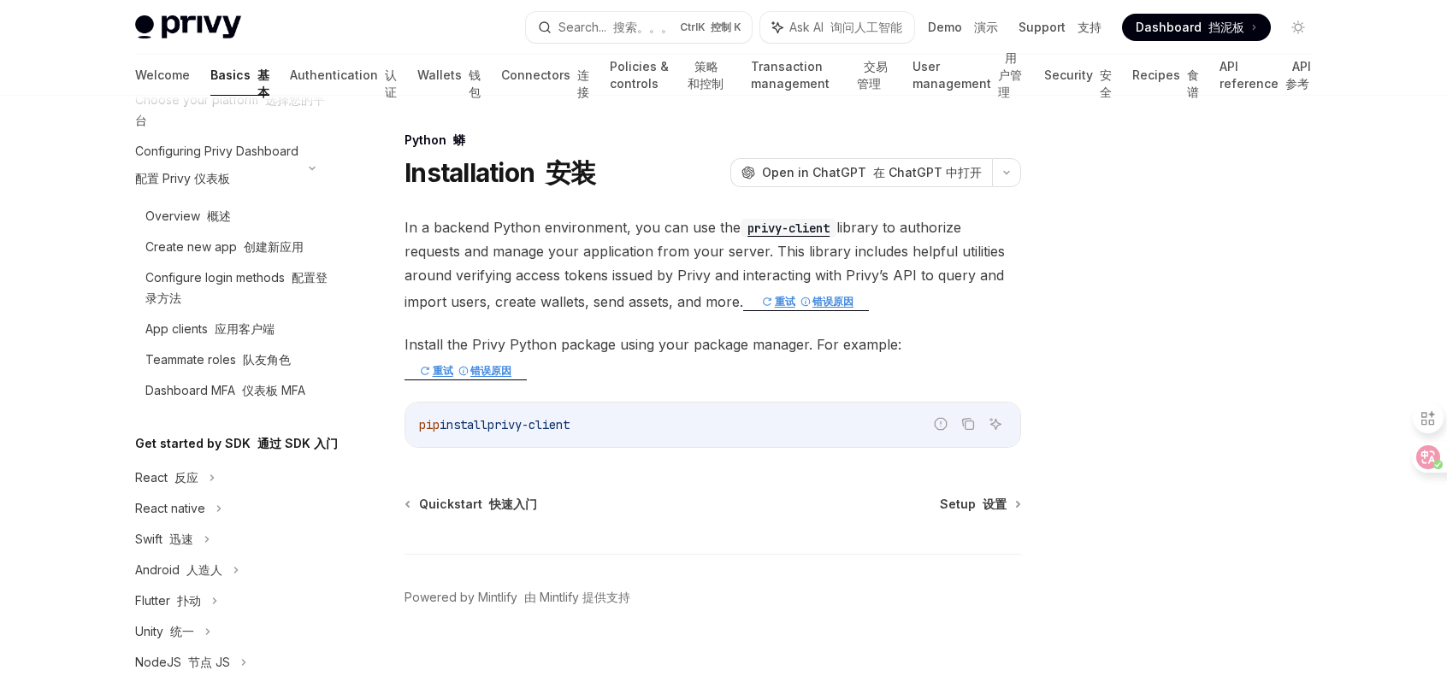
scroll to position [68, 0]
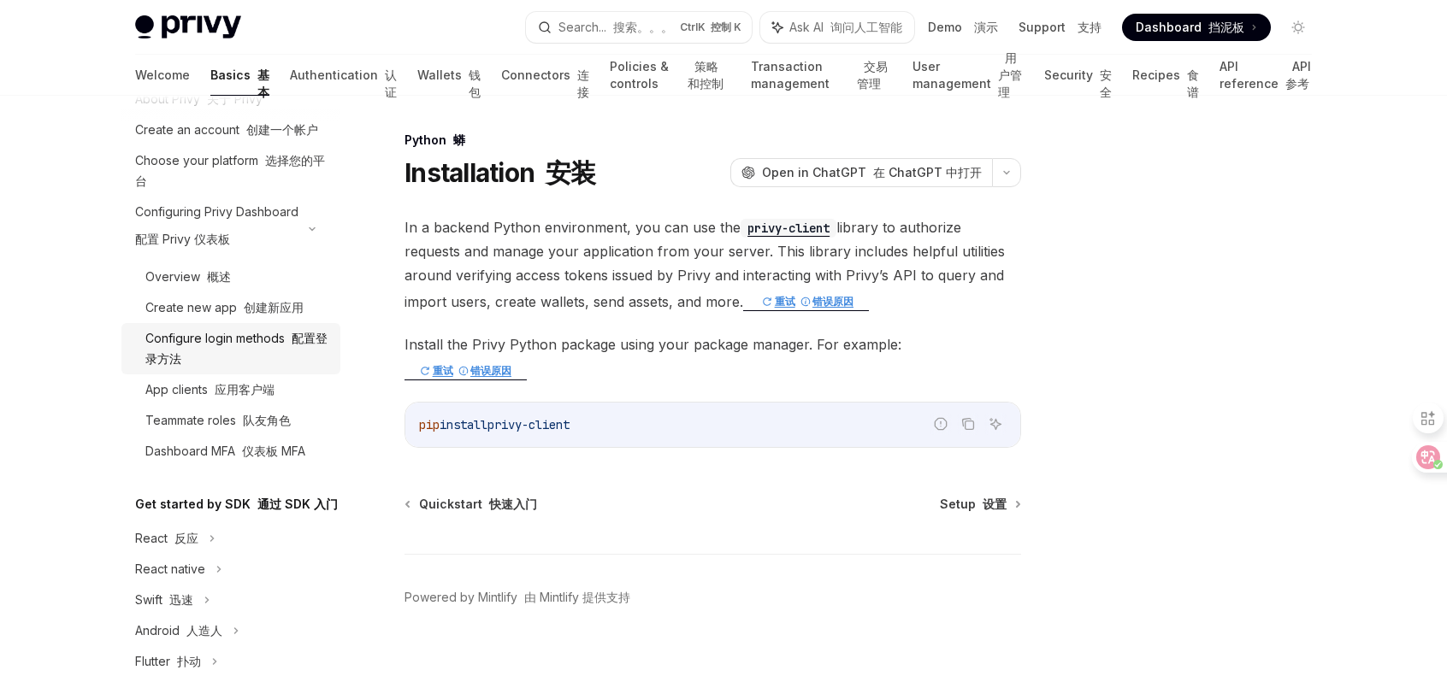
click at [222, 369] on div "Configure login methods 配置登录方法" at bounding box center [237, 348] width 185 height 41
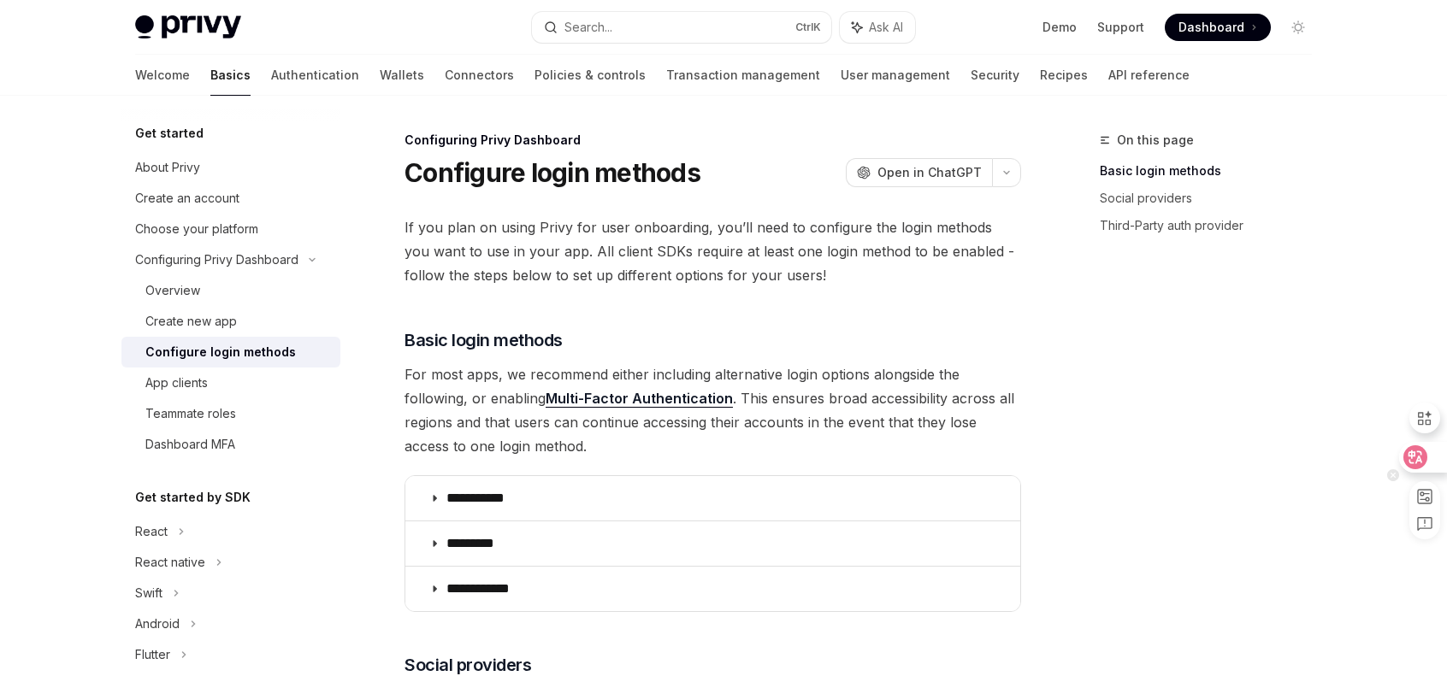
click at [1414, 452] on icon at bounding box center [1415, 458] width 15 height 14
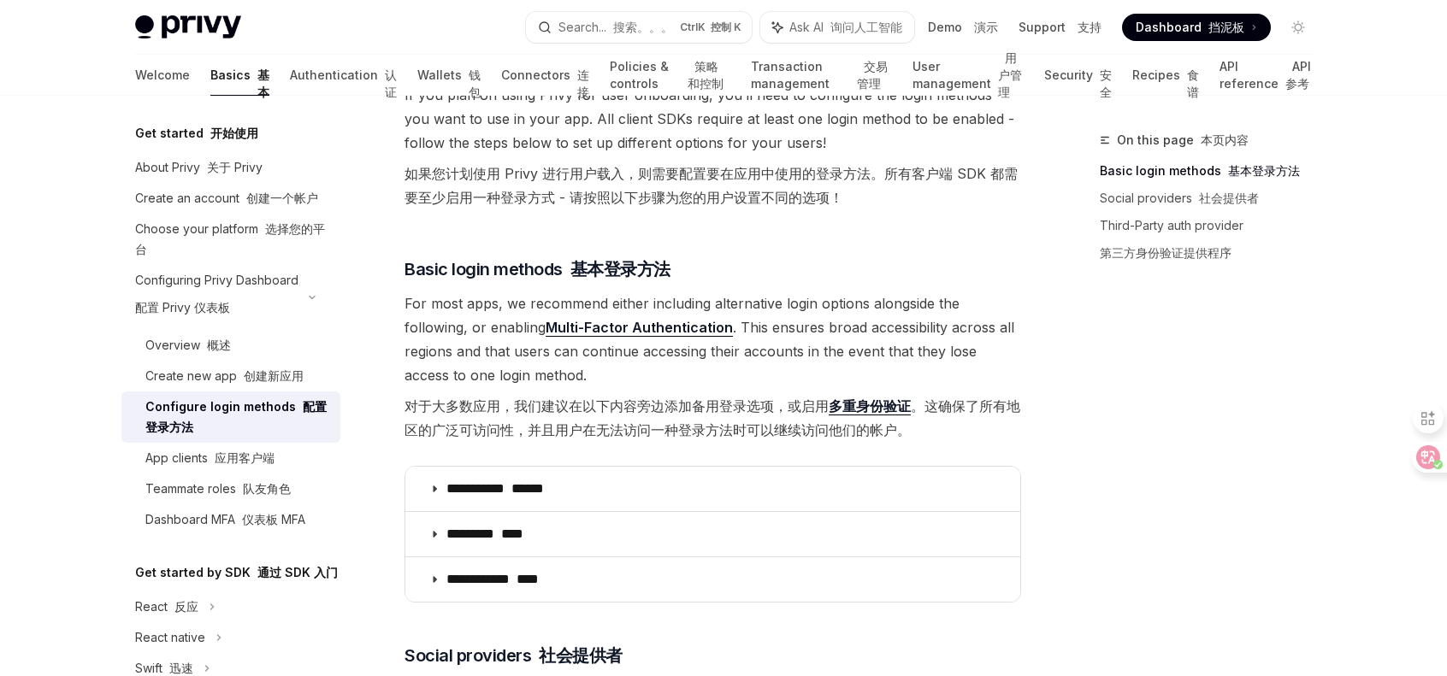
scroll to position [171, 0]
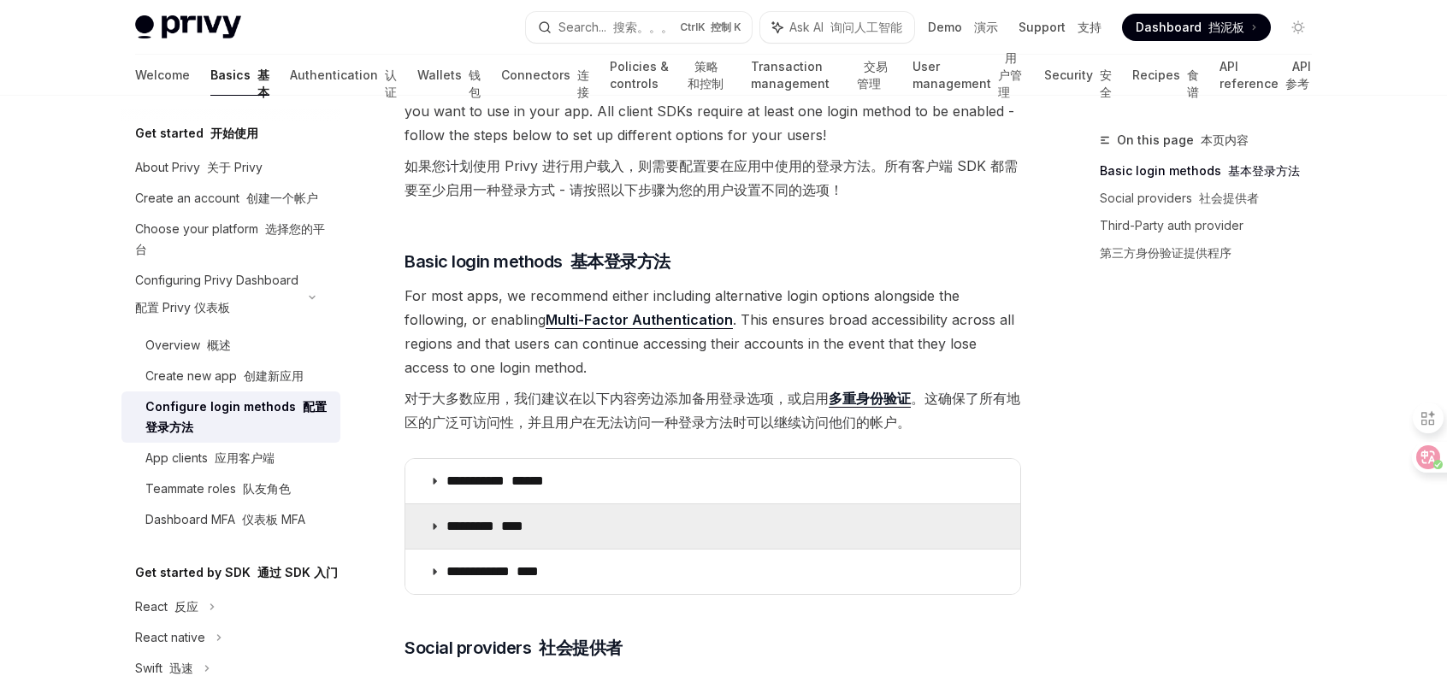
click at [501, 520] on font at bounding box center [497, 526] width 7 height 13
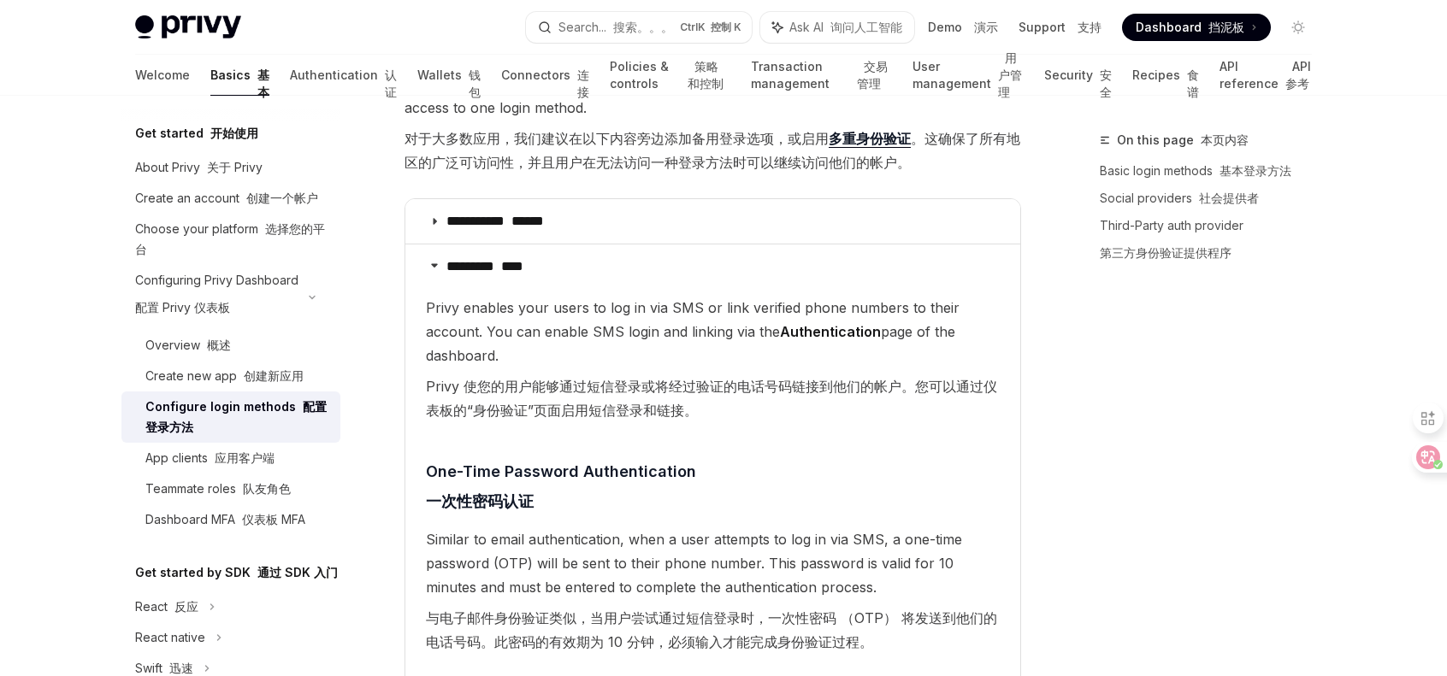
scroll to position [427, 0]
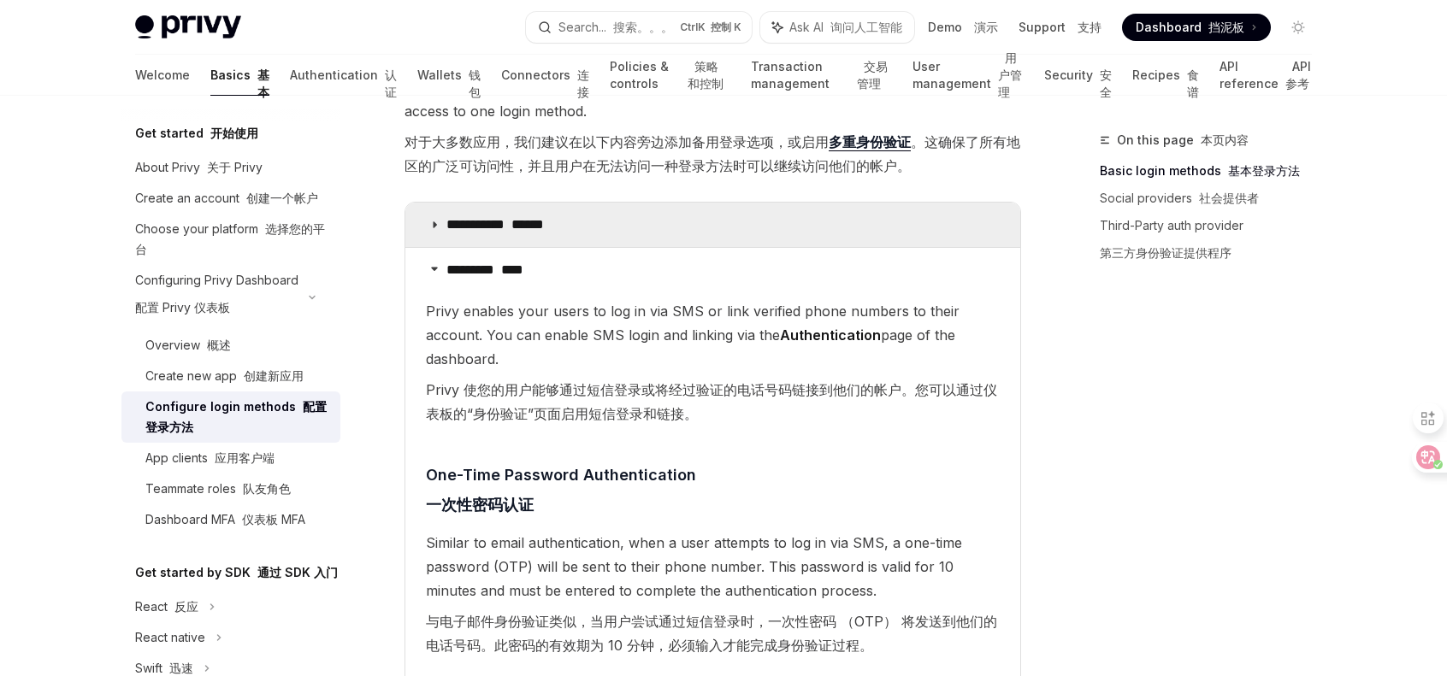
click at [544, 231] on font "******" at bounding box center [527, 224] width 32 height 13
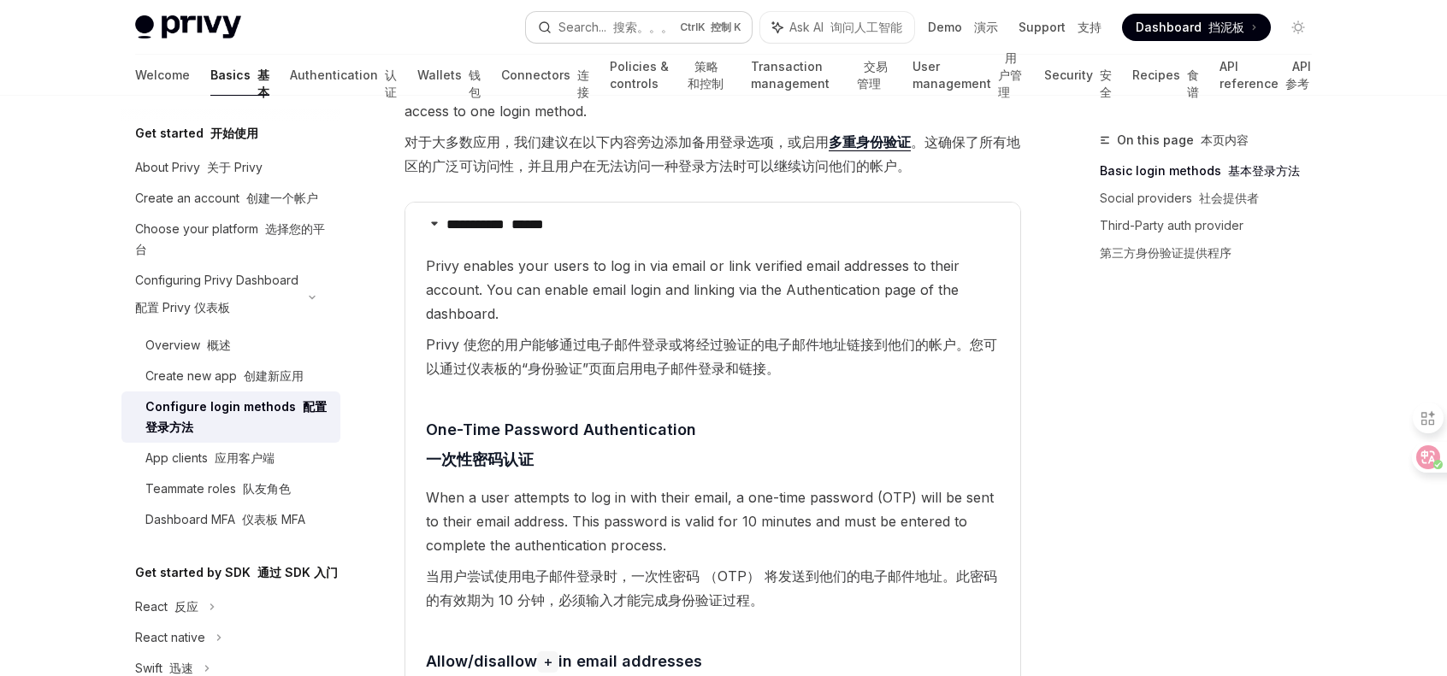
click at [616, 22] on font "搜索。。。" at bounding box center [643, 27] width 60 height 15
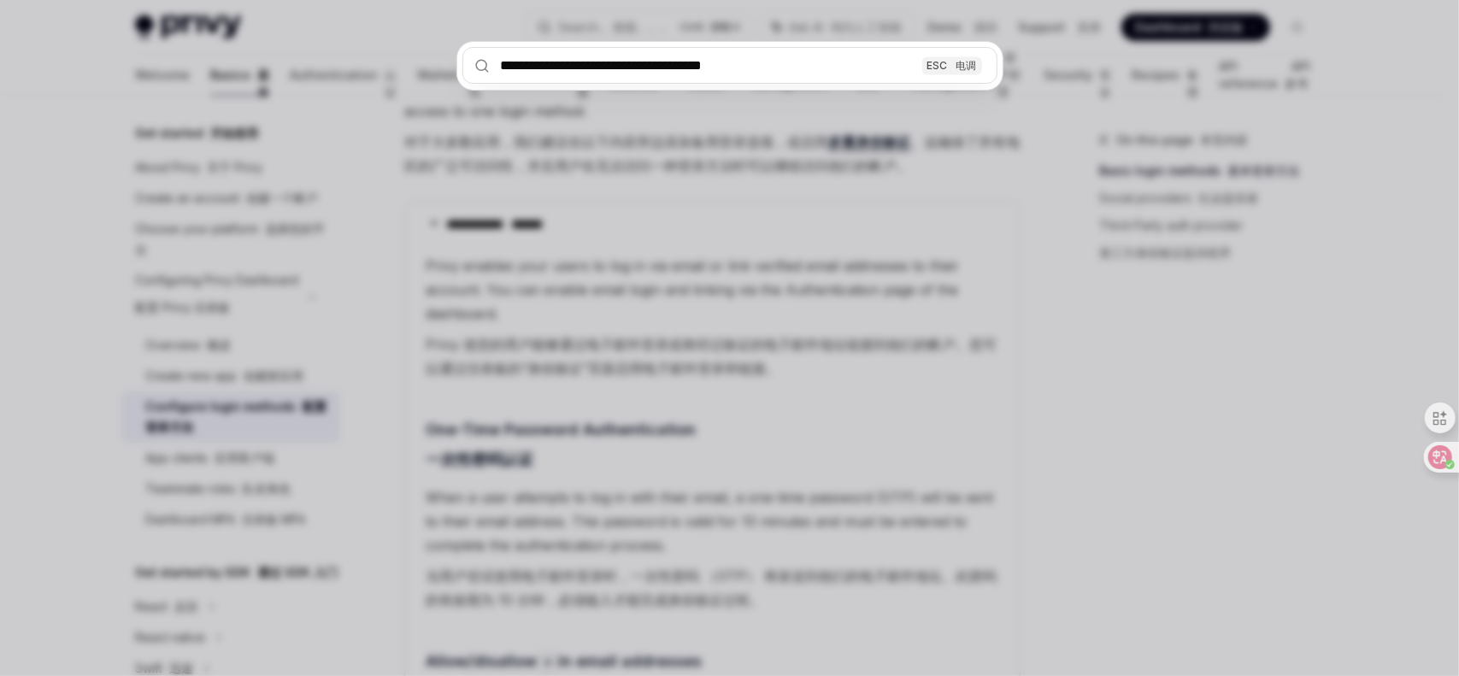
click at [759, 67] on input "**********" at bounding box center [730, 65] width 535 height 37
type input "**********"
click at [956, 67] on font at bounding box center [954, 65] width 5 height 13
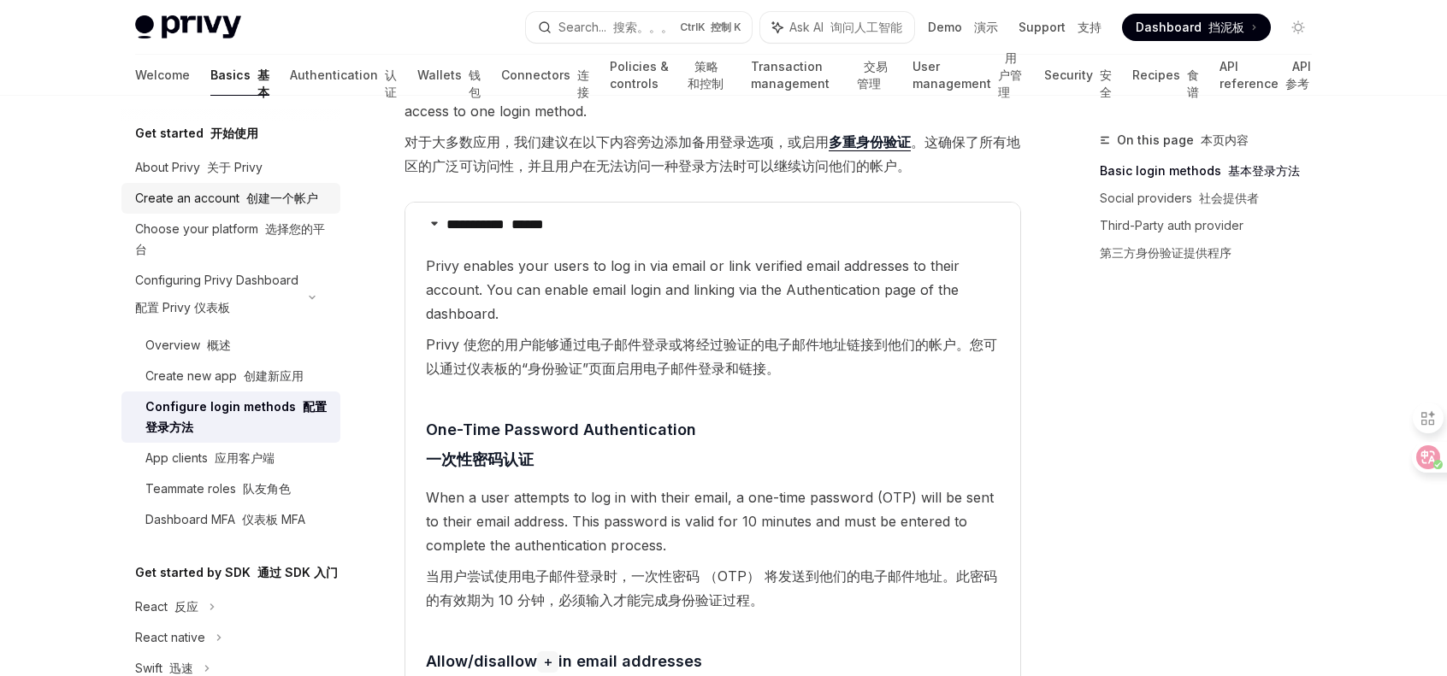
click at [228, 201] on div "Create an account 创建一个帐户" at bounding box center [226, 198] width 183 height 21
type textarea "*"
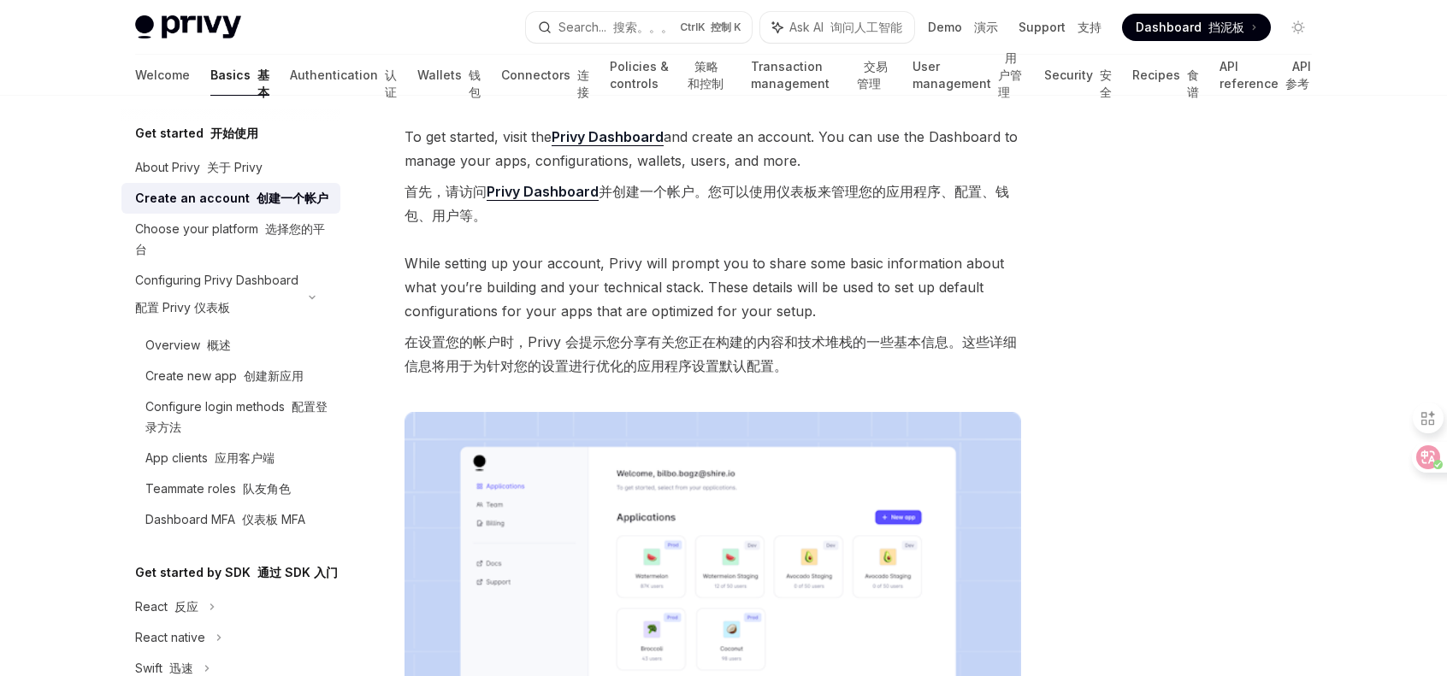
scroll to position [85, 0]
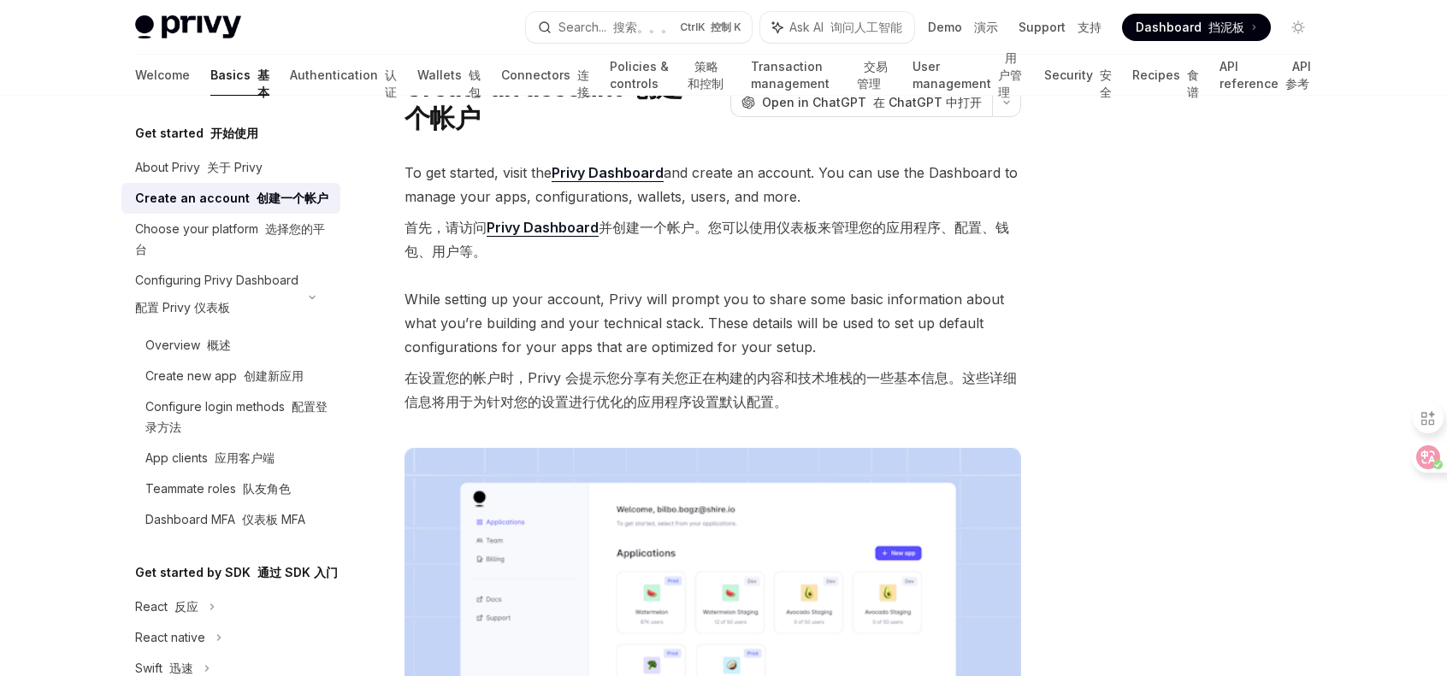
click at [541, 229] on link "Privy Dashboard" at bounding box center [542, 228] width 112 height 18
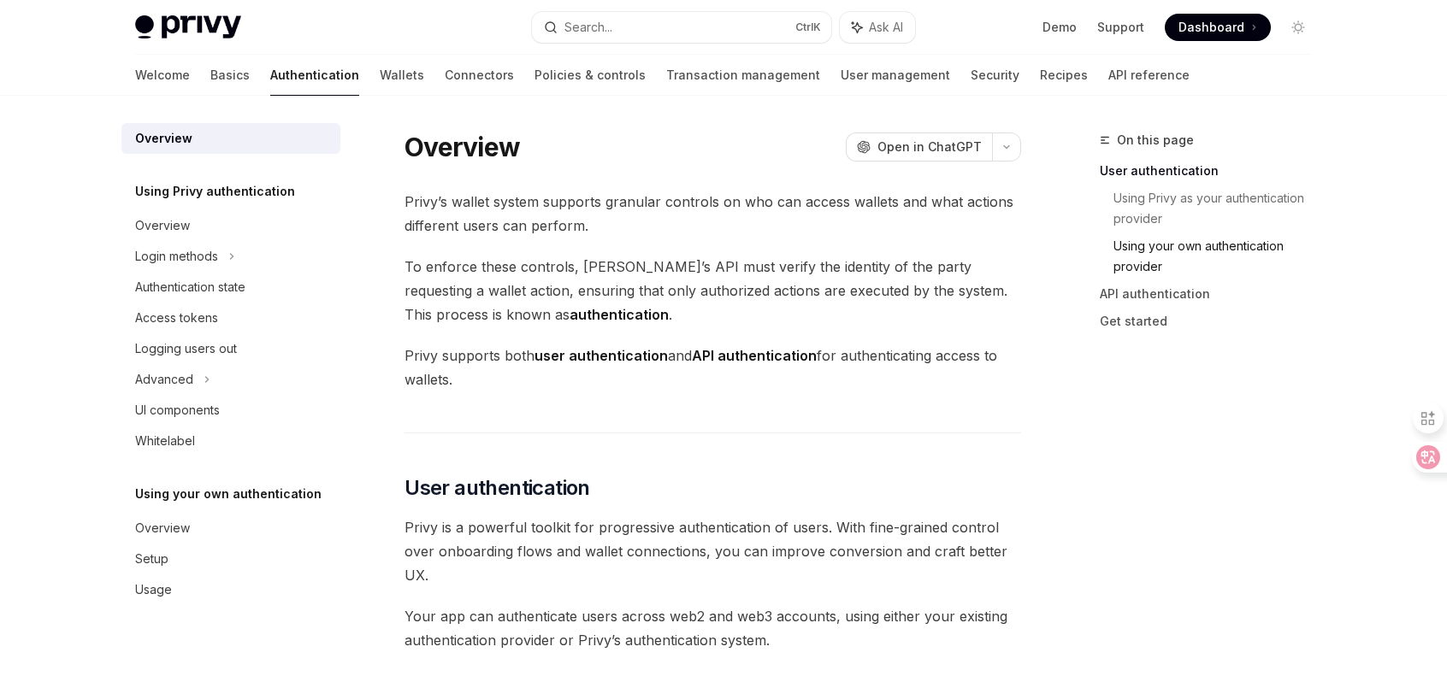
scroll to position [344, 0]
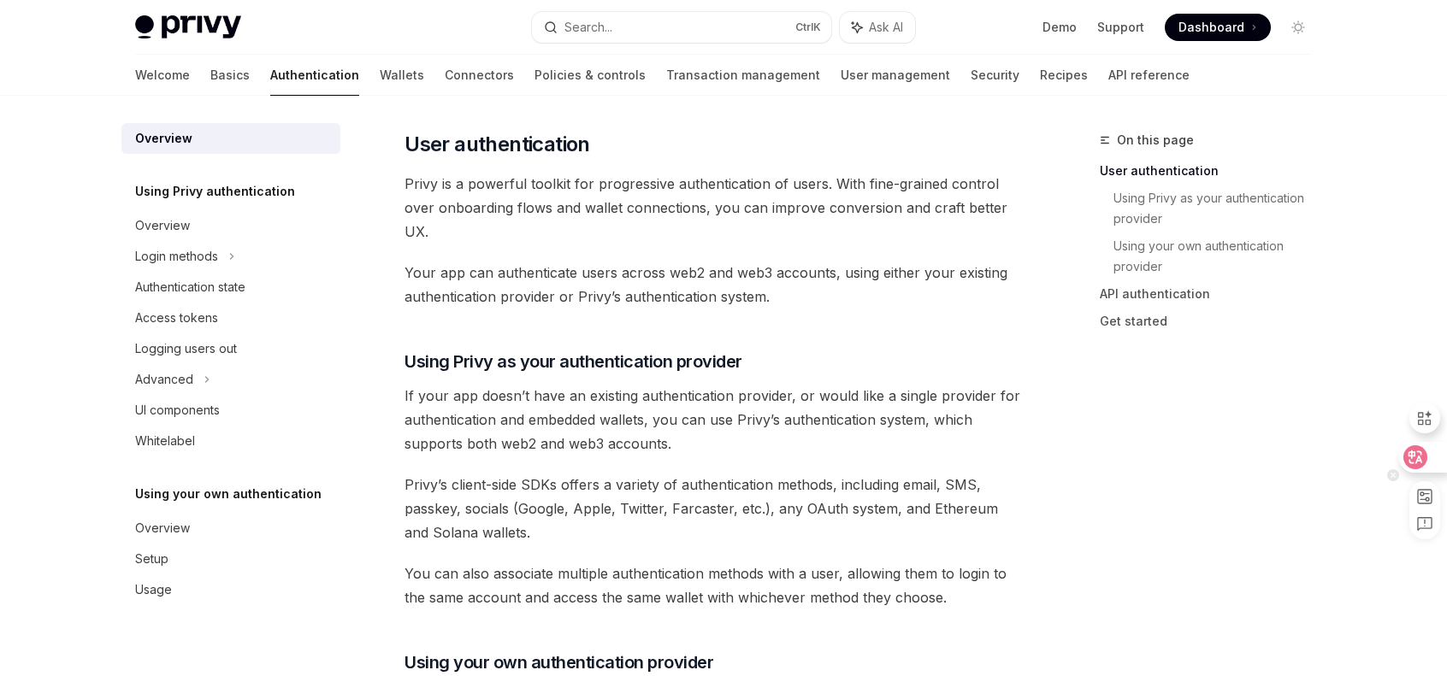
click at [1418, 457] on icon at bounding box center [1415, 458] width 15 height 14
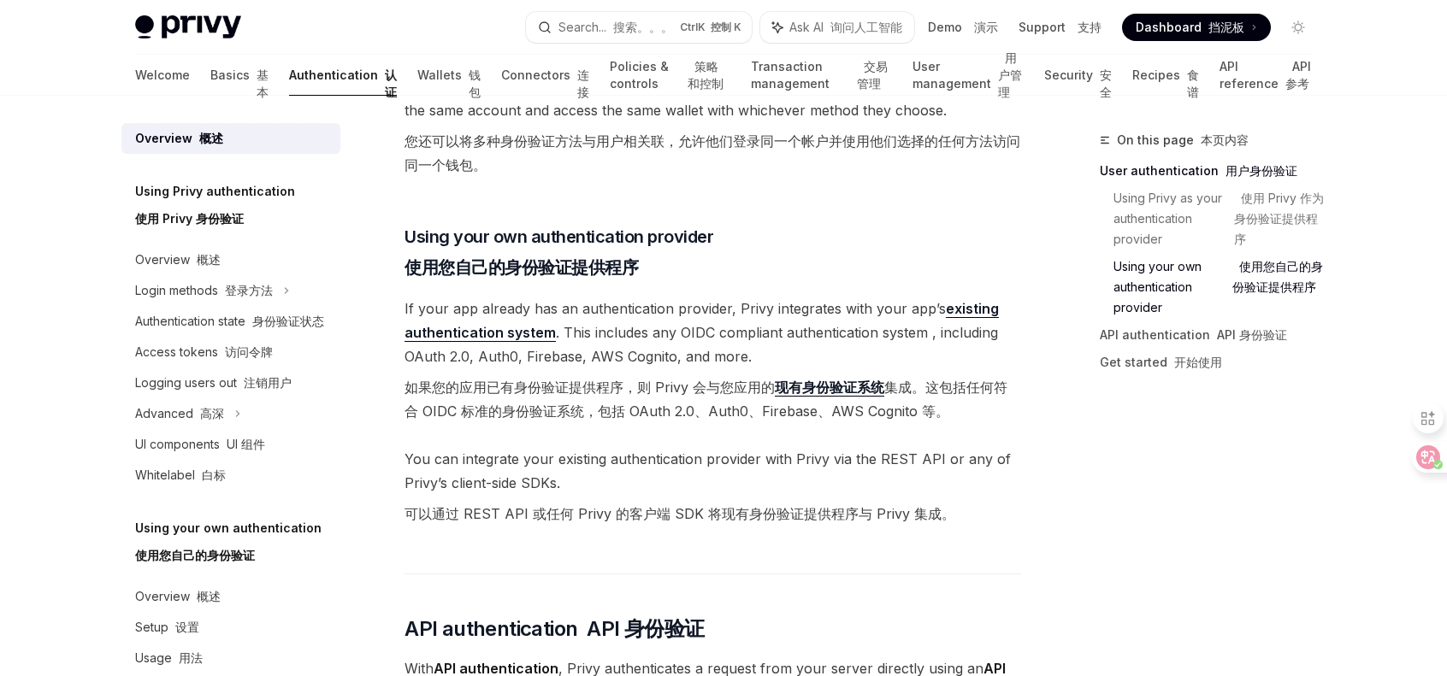
scroll to position [1199, 0]
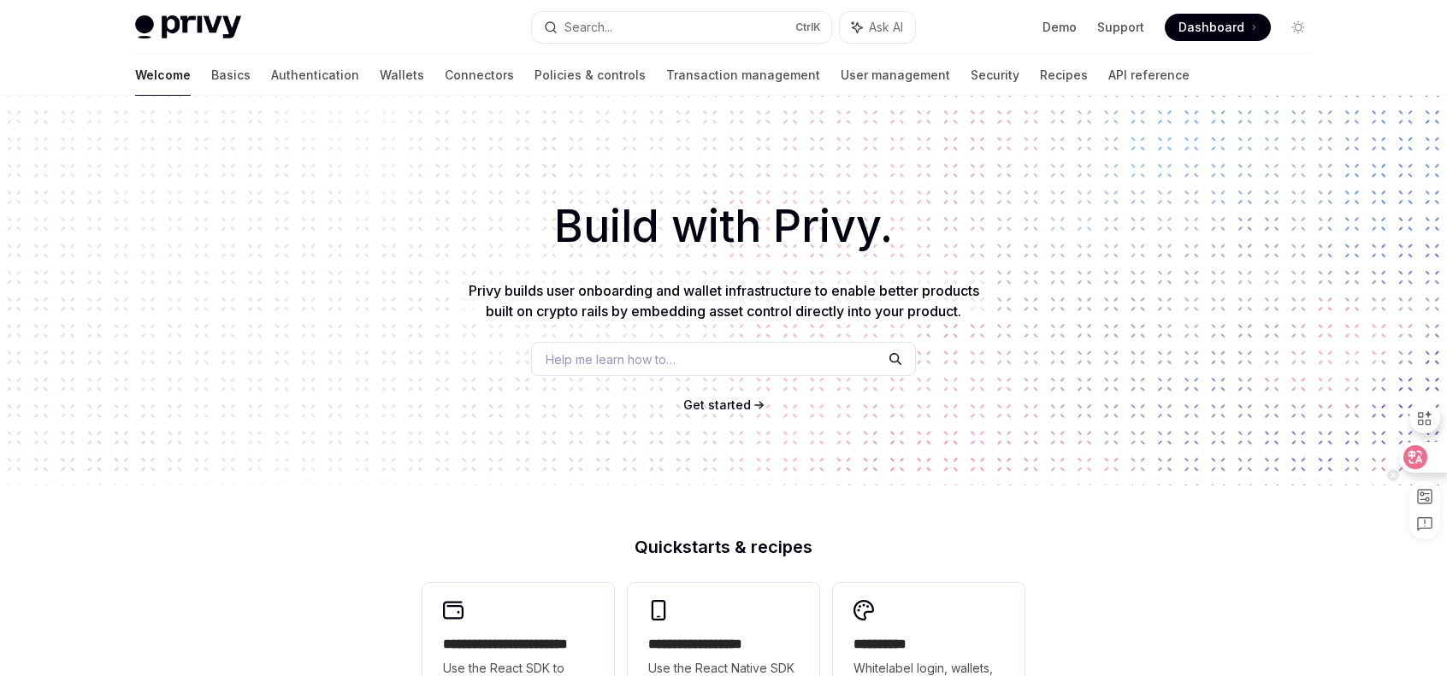
click at [1419, 454] on icon at bounding box center [1414, 457] width 17 height 17
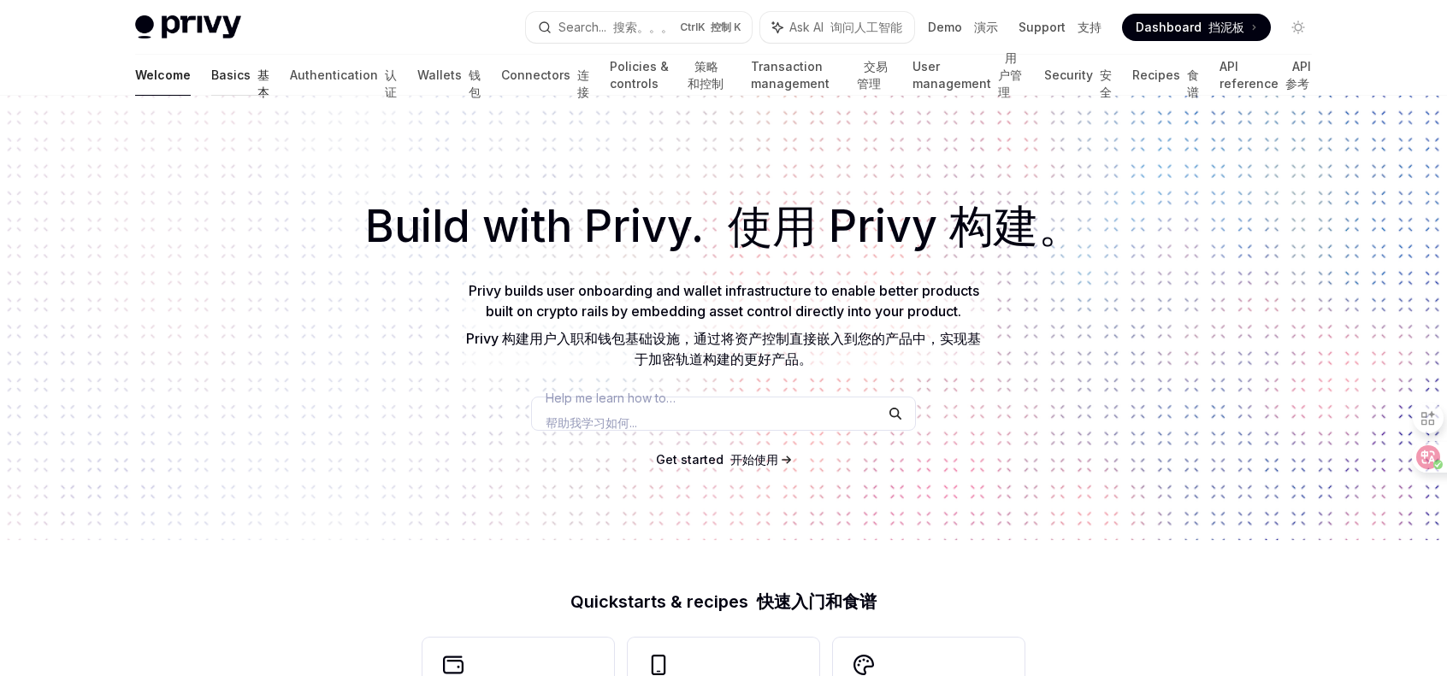
click at [211, 86] on link "Basics 基本" at bounding box center [240, 75] width 58 height 41
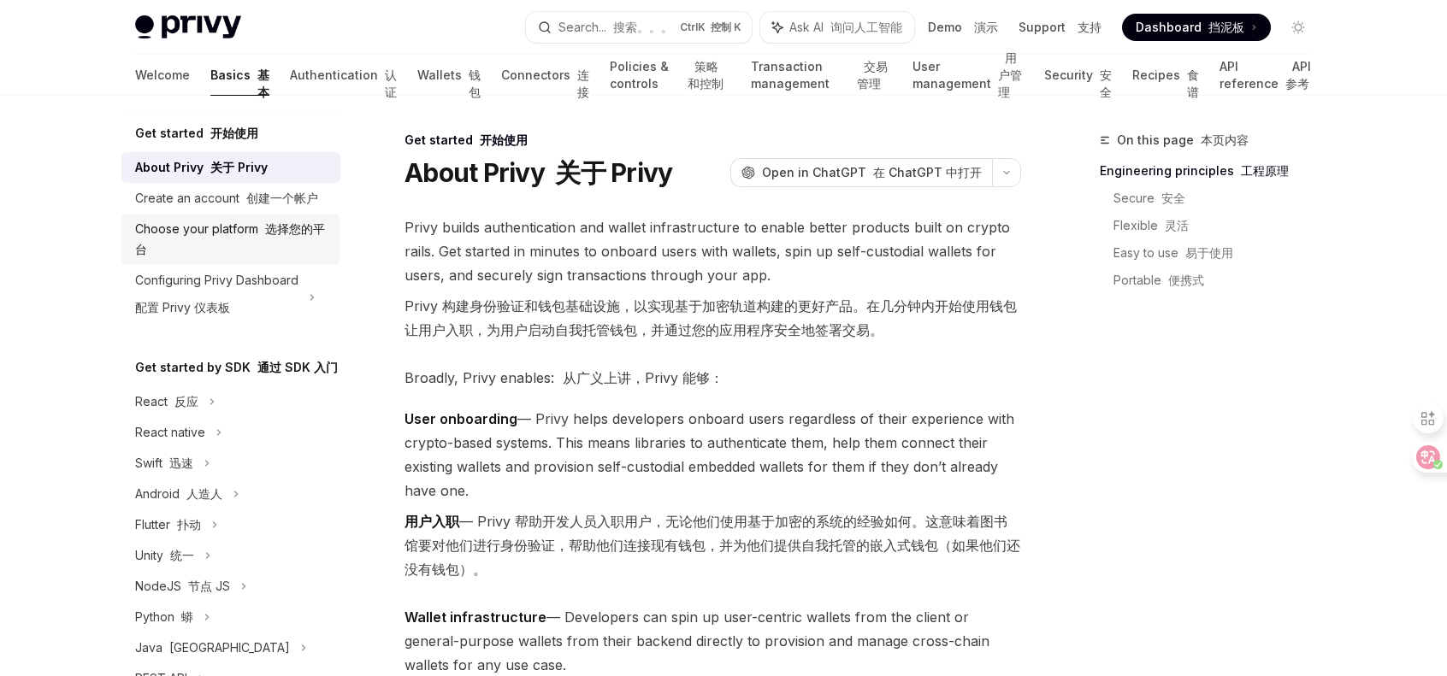
click at [249, 260] on div "Choose your platform 选择您的平台" at bounding box center [232, 239] width 195 height 41
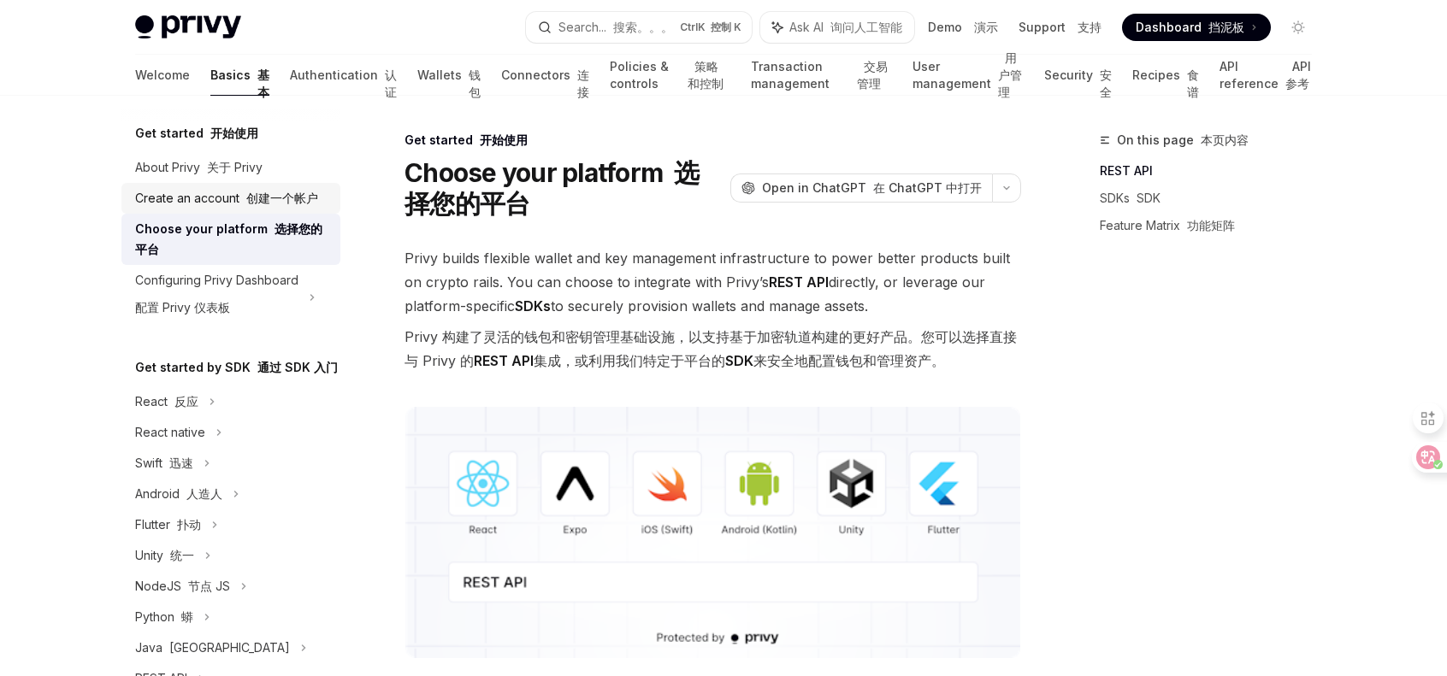
click at [253, 209] on div "Create an account 创建一个帐户" at bounding box center [226, 198] width 183 height 21
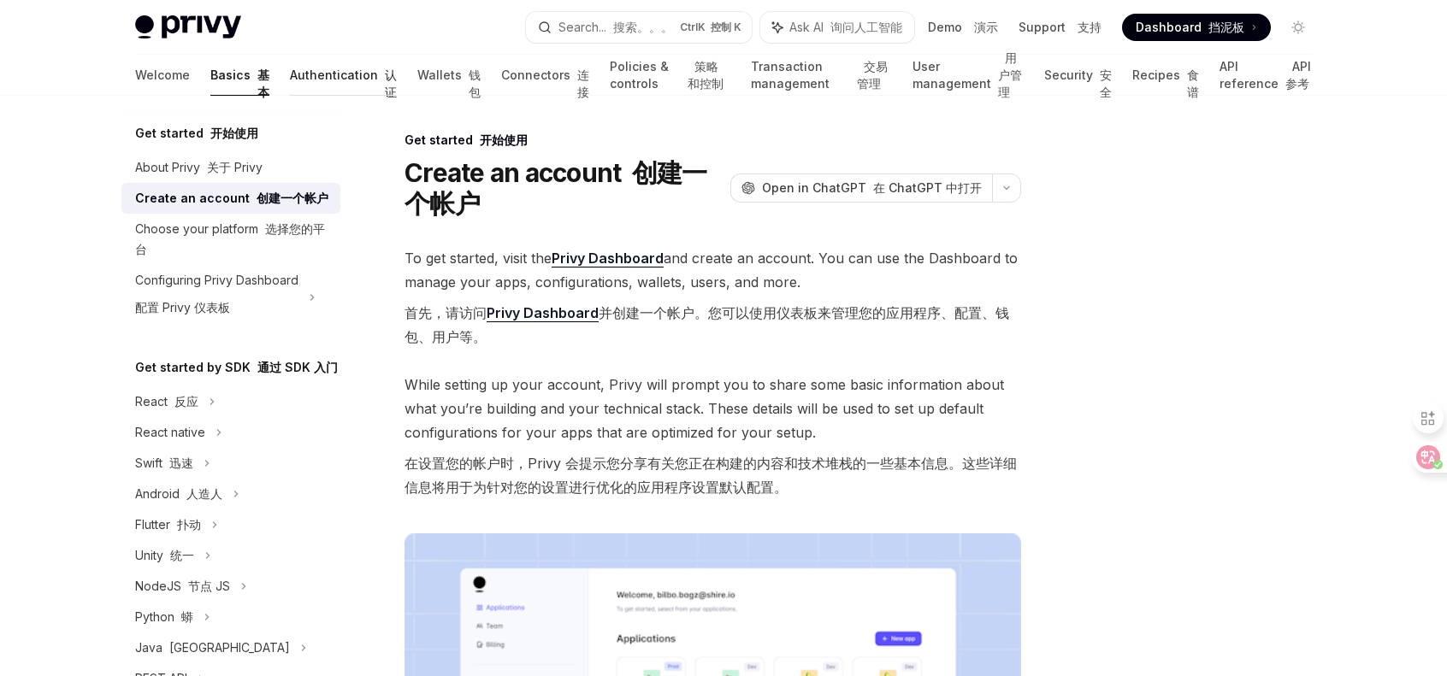
click at [300, 80] on link "Authentication 认证" at bounding box center [343, 75] width 107 height 41
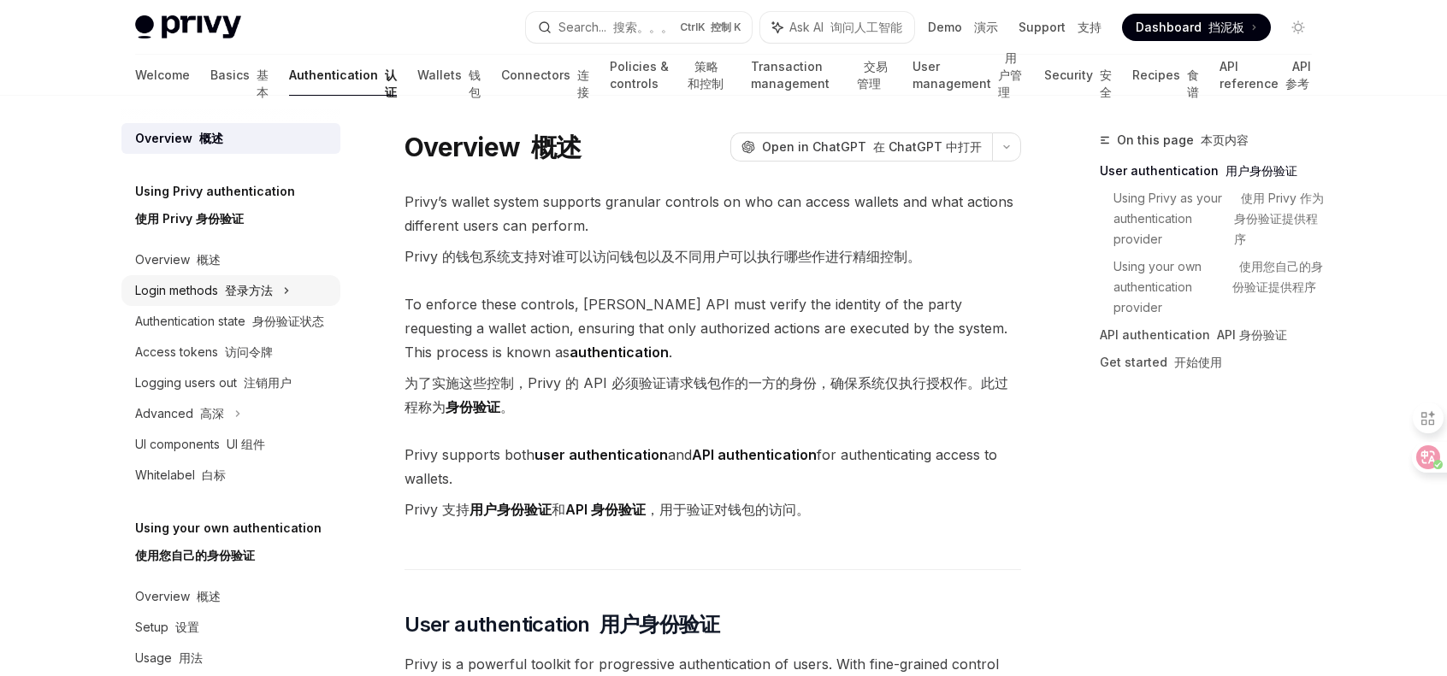
click at [266, 285] on font "登录方法" at bounding box center [249, 290] width 48 height 15
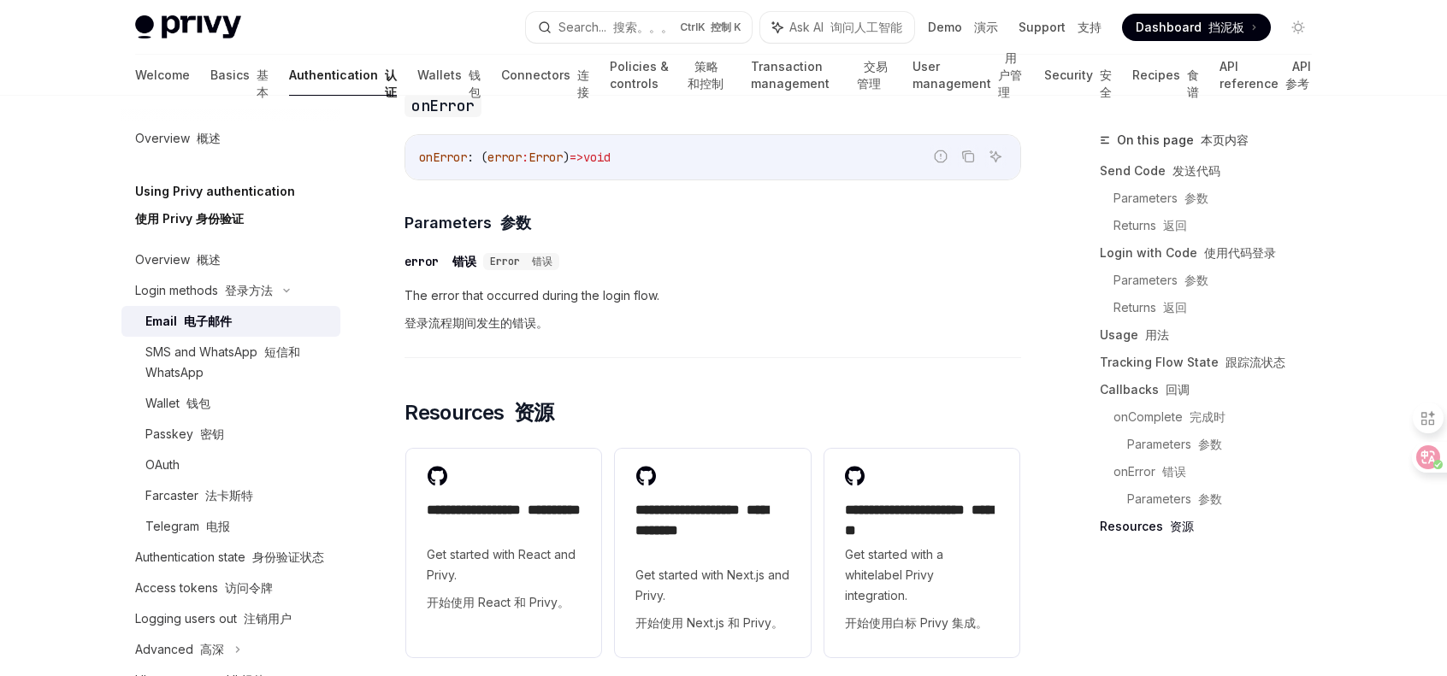
scroll to position [4188, 0]
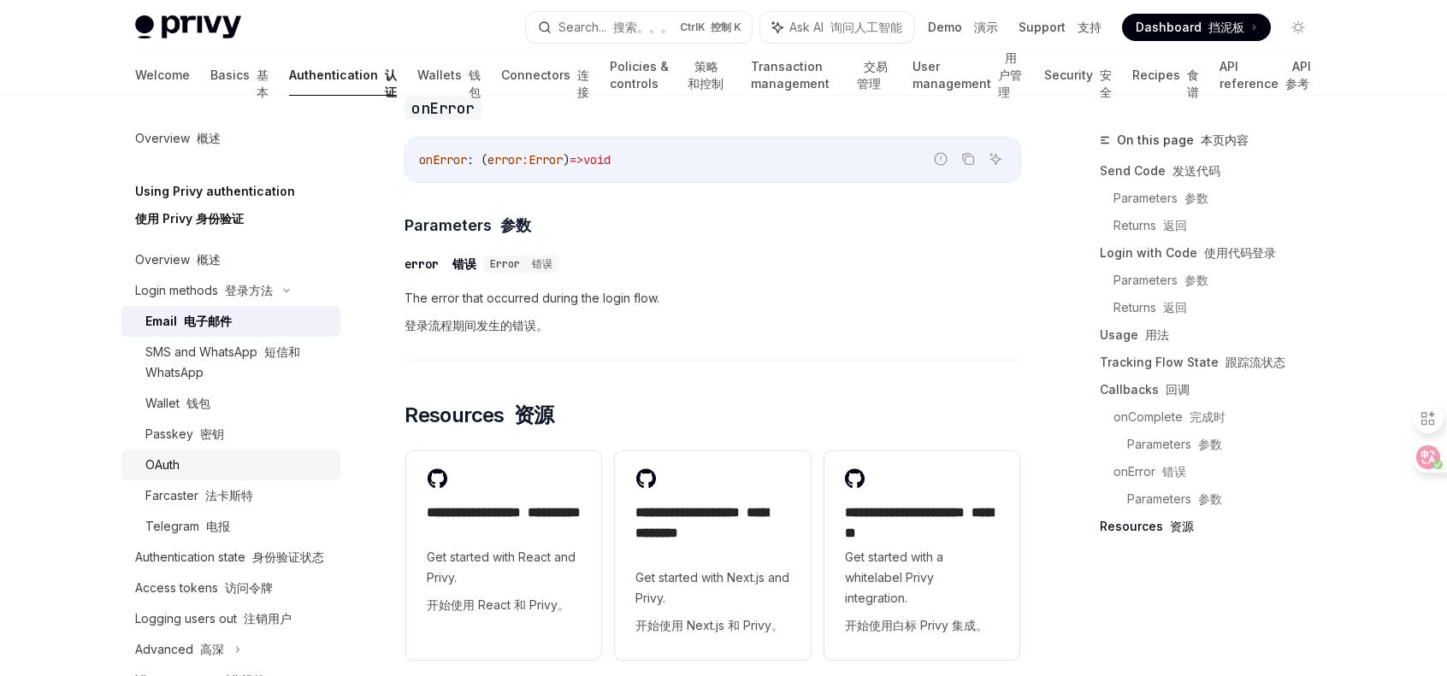
click at [207, 457] on div "OAuth" at bounding box center [237, 465] width 185 height 21
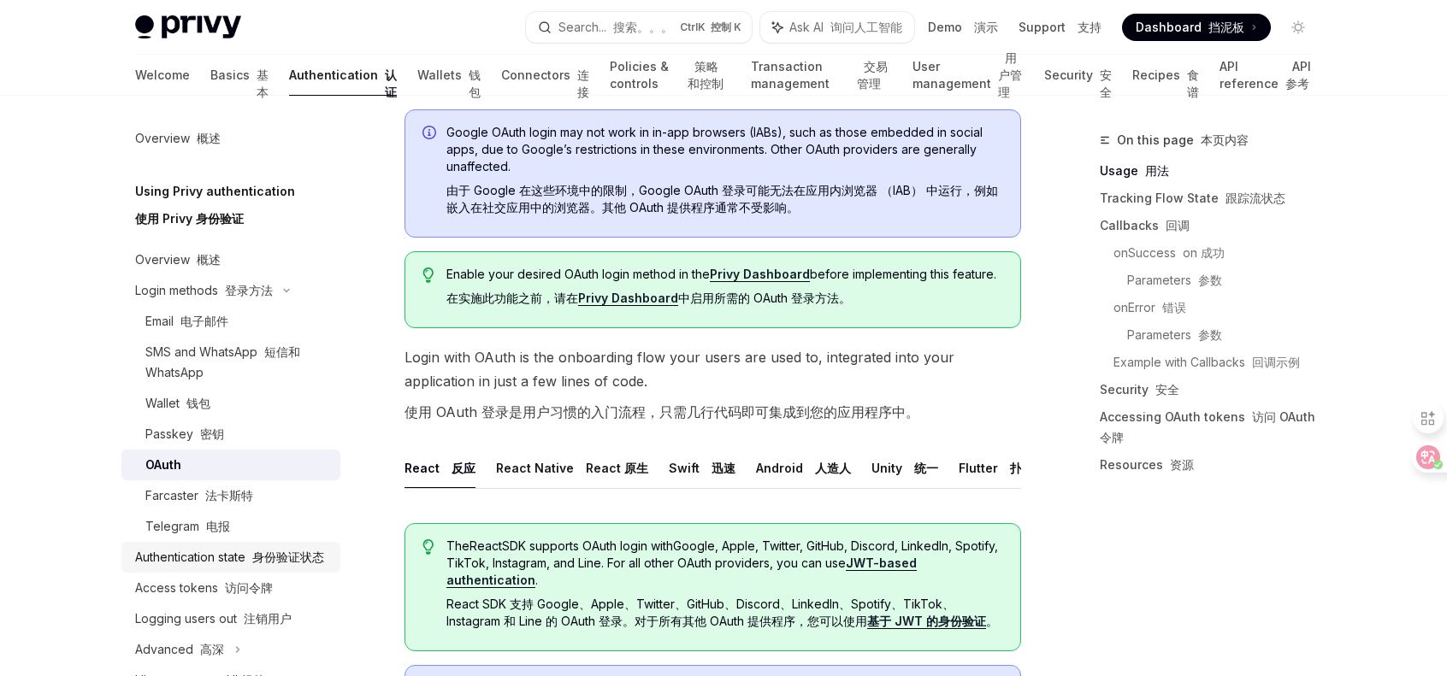
click at [229, 567] on div "Authentication state 身份验证状态" at bounding box center [229, 557] width 189 height 21
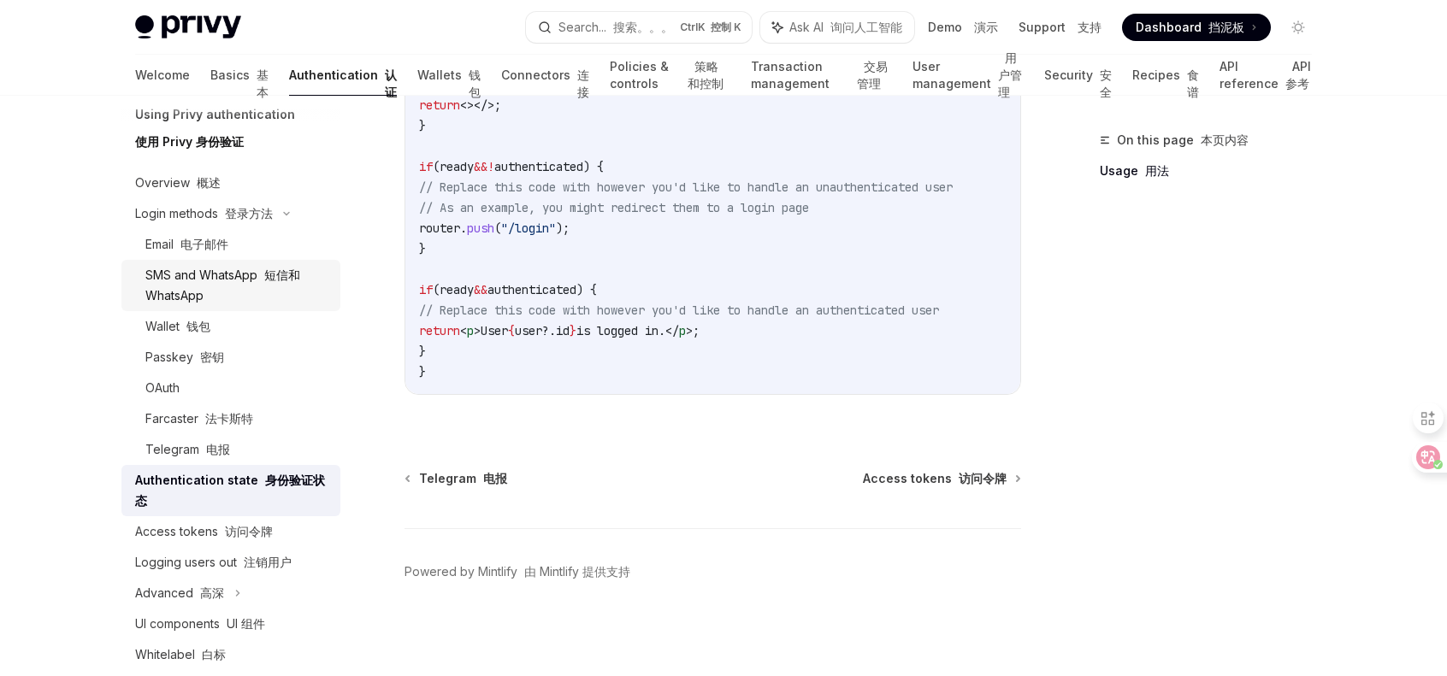
scroll to position [85, 0]
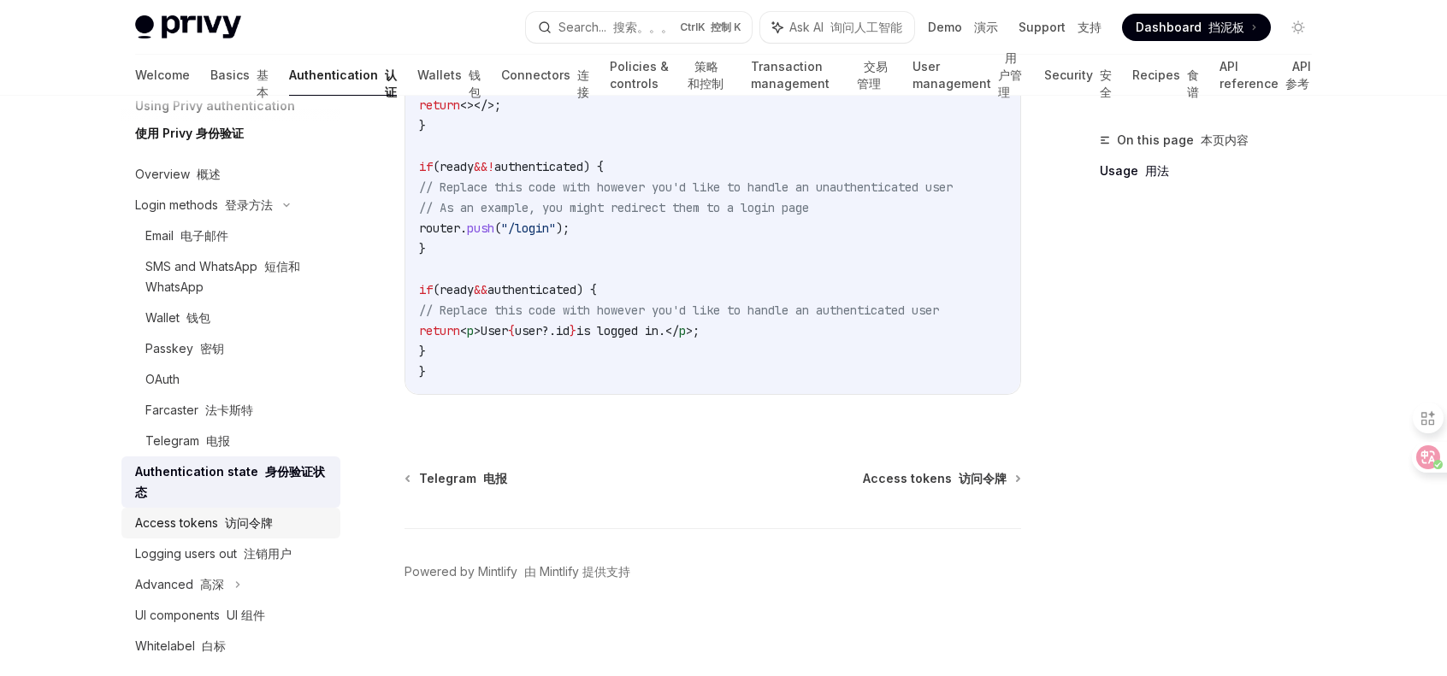
click at [251, 509] on link "Access tokens 访问令牌" at bounding box center [230, 523] width 219 height 31
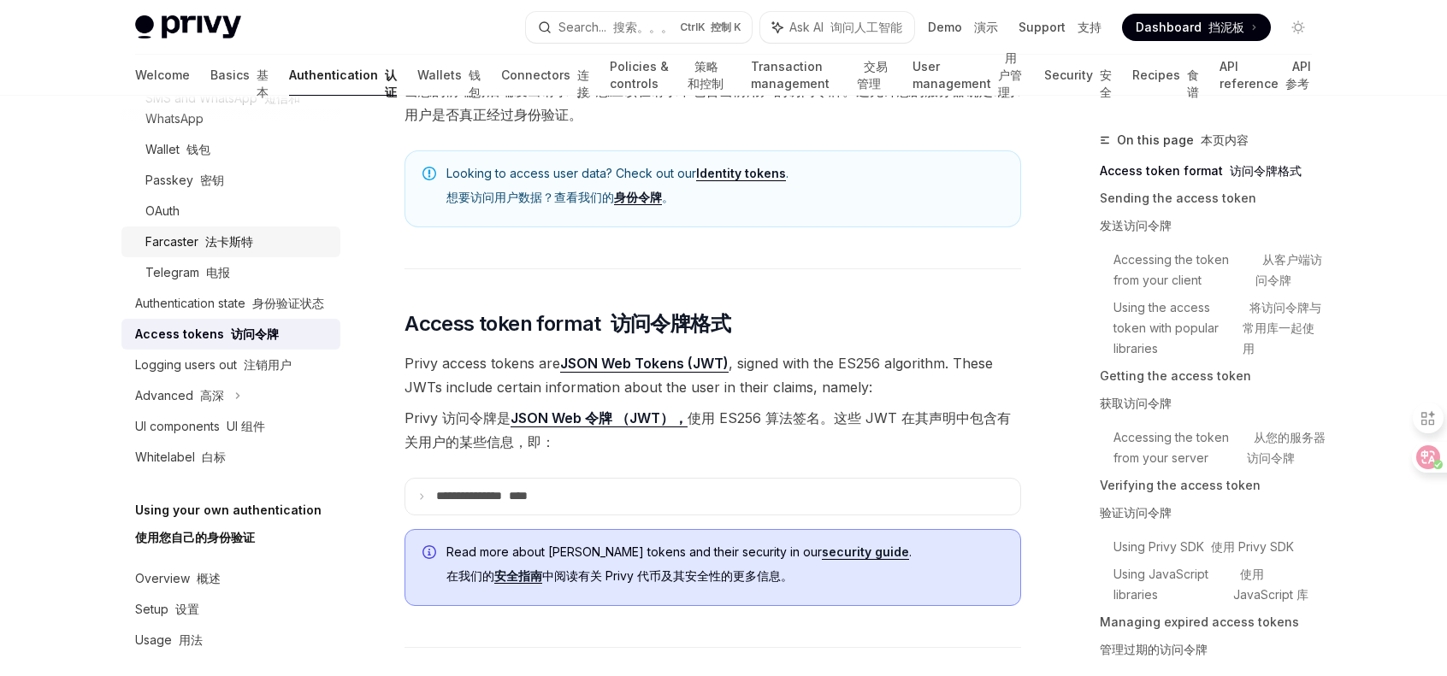
scroll to position [256, 0]
click at [227, 409] on div "Advanced 高深" at bounding box center [230, 393] width 219 height 31
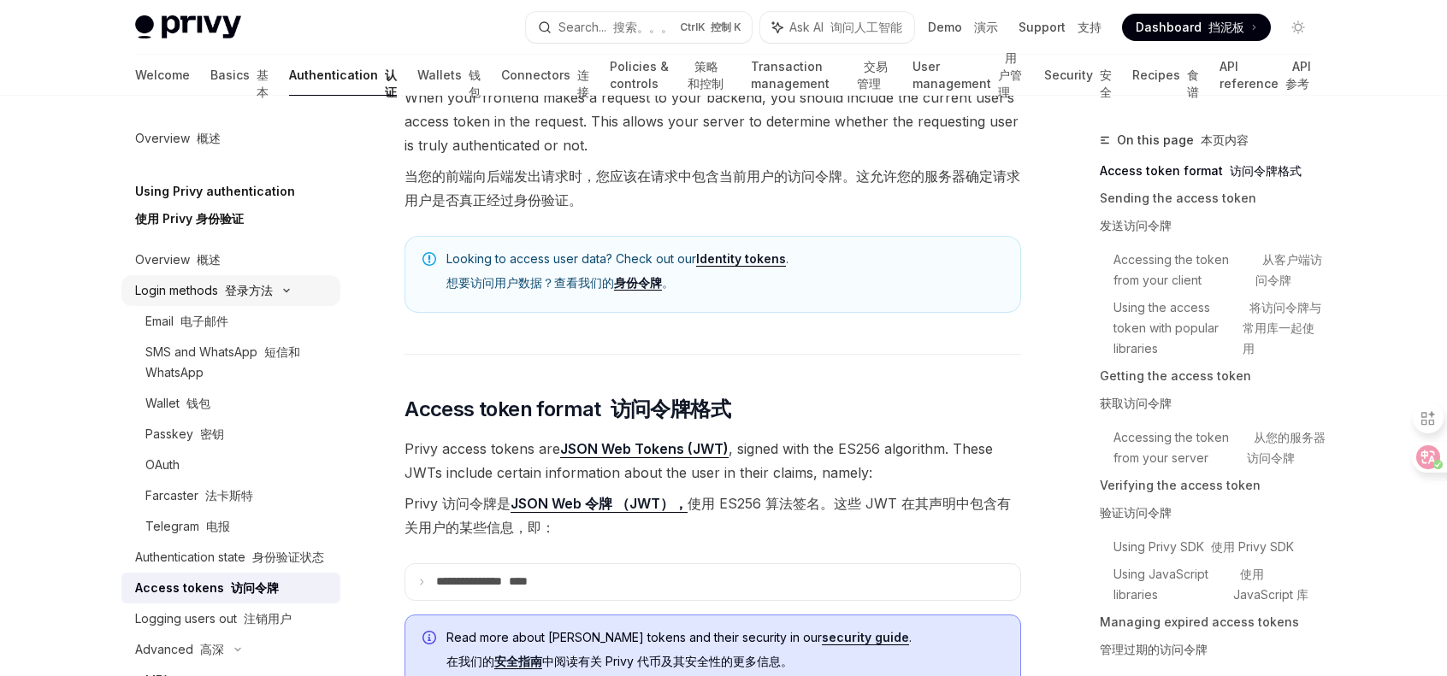
click at [198, 276] on div "Login methods 登录方法" at bounding box center [230, 290] width 219 height 31
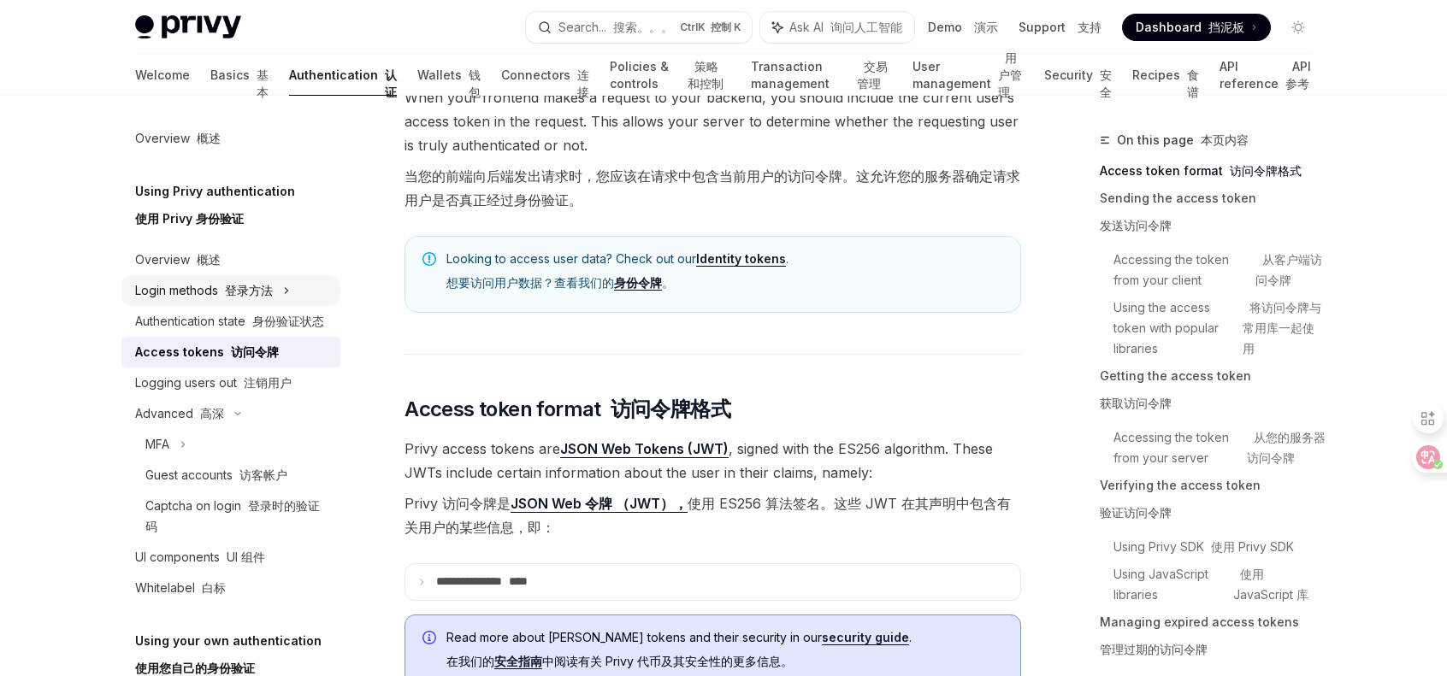
click at [203, 280] on div "Login methods 登录方法" at bounding box center [230, 290] width 219 height 31
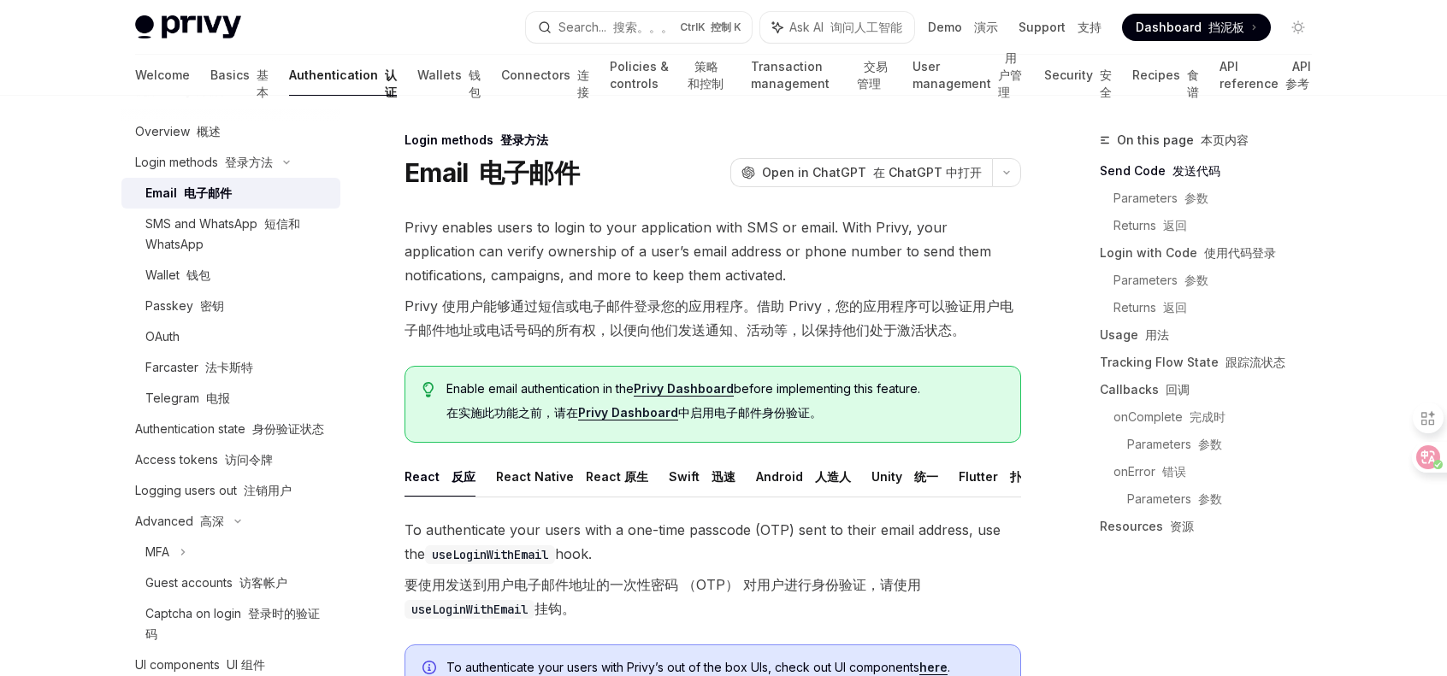
scroll to position [171, 0]
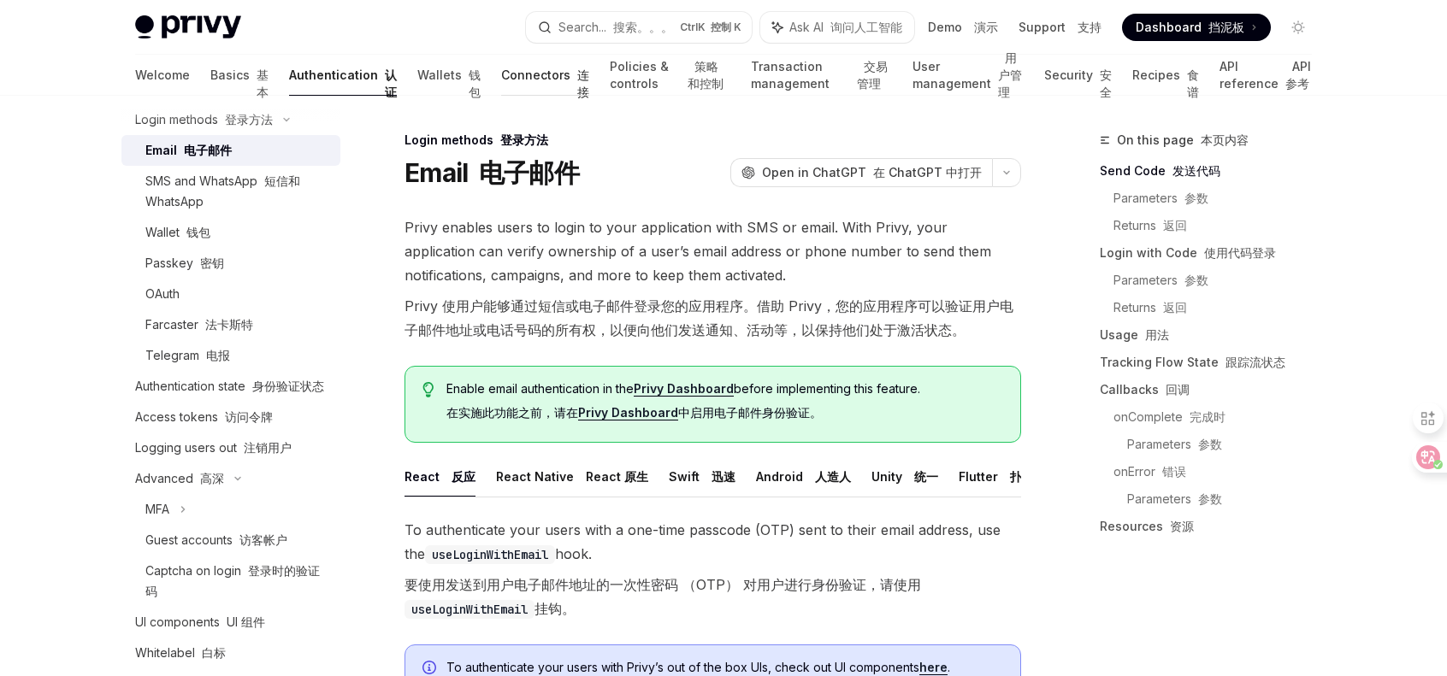
click at [501, 72] on link "Connectors 连接" at bounding box center [545, 75] width 88 height 41
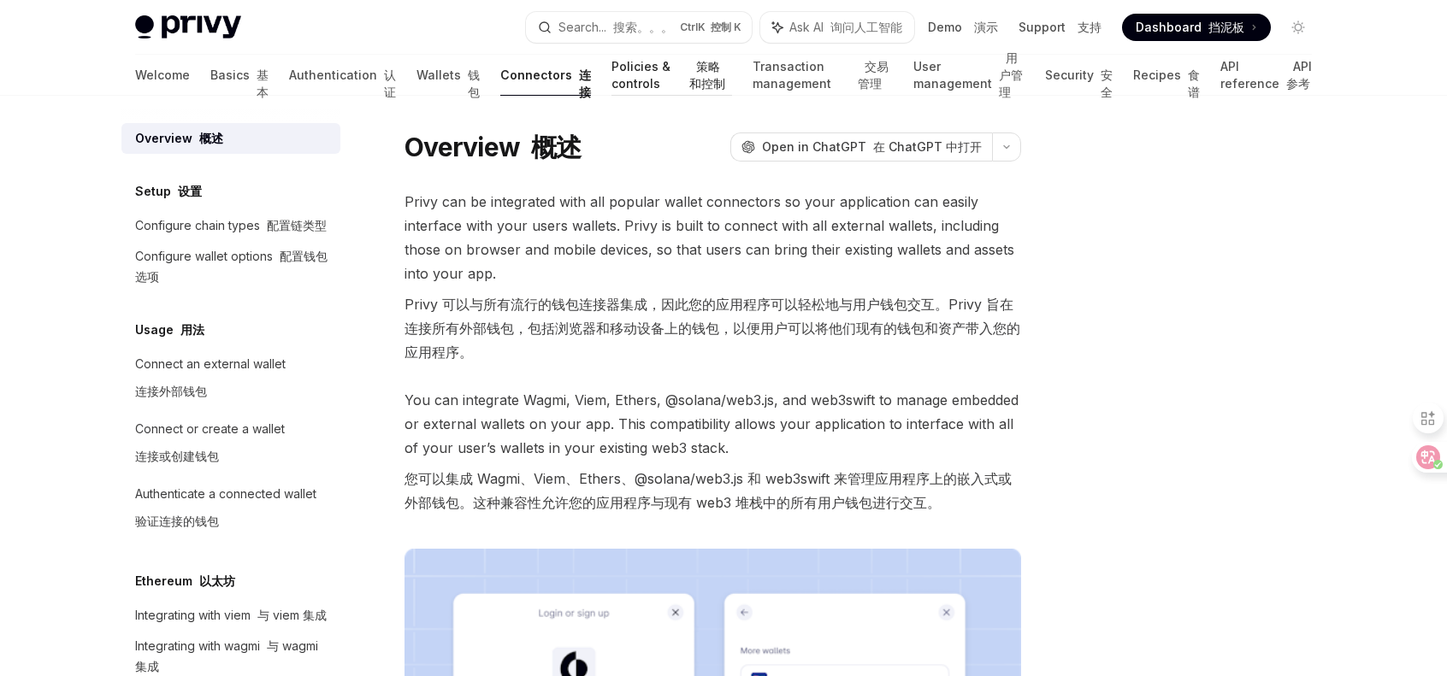
click at [611, 68] on link "Policies & controls 策略和控制" at bounding box center [671, 75] width 121 height 41
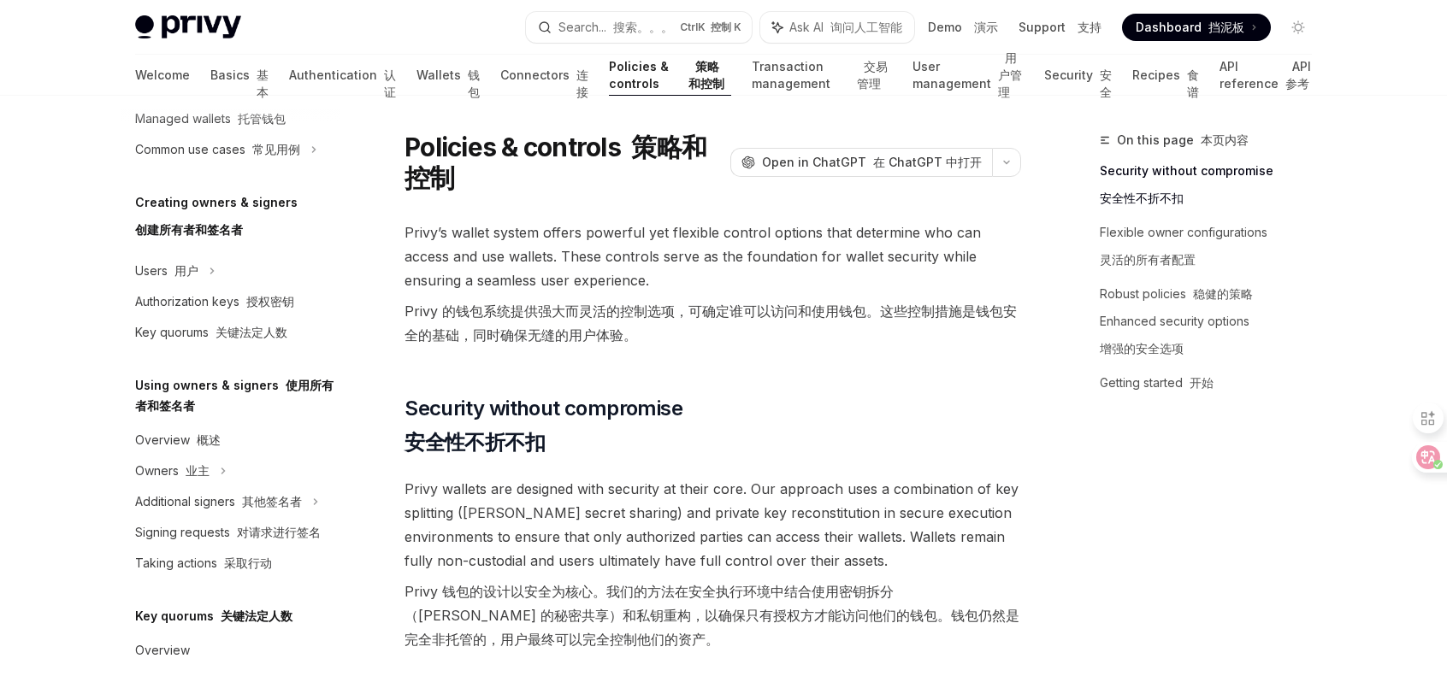
scroll to position [427, 0]
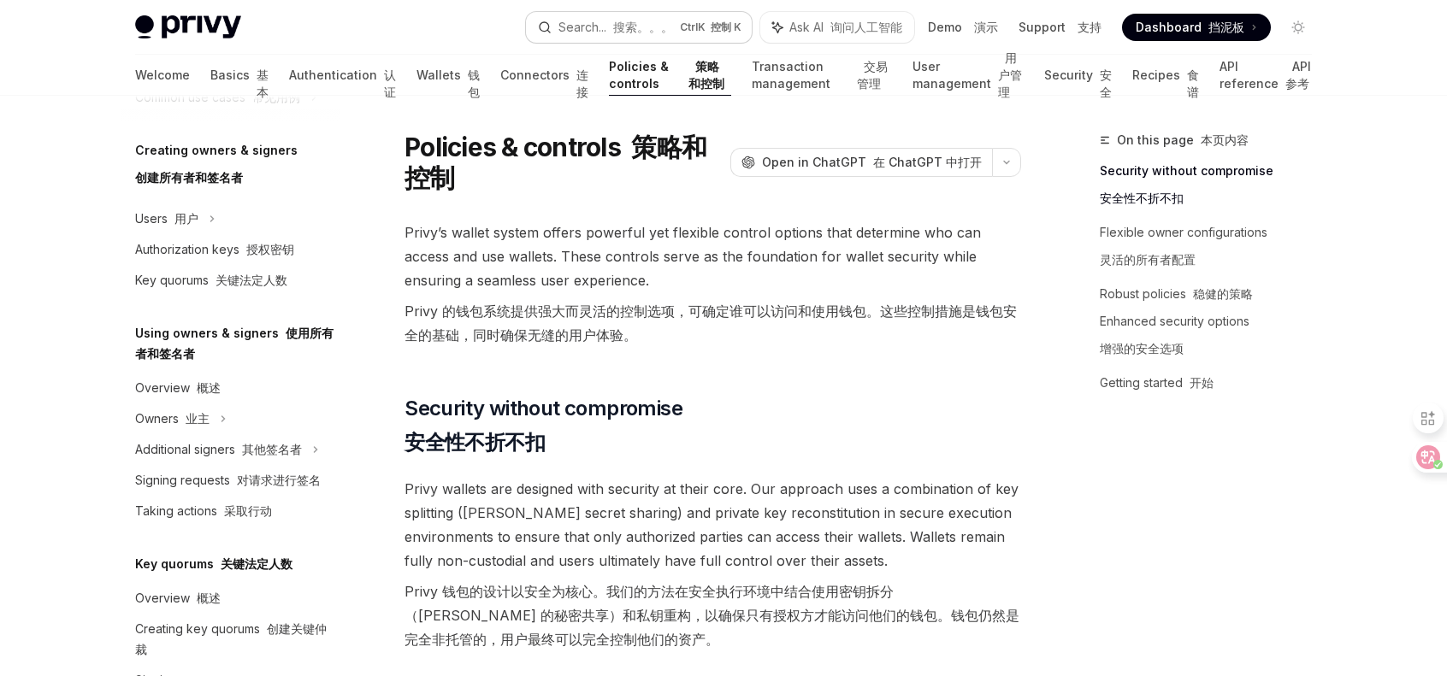
click at [617, 20] on font "搜索。。。" at bounding box center [643, 27] width 60 height 15
type textarea "*"
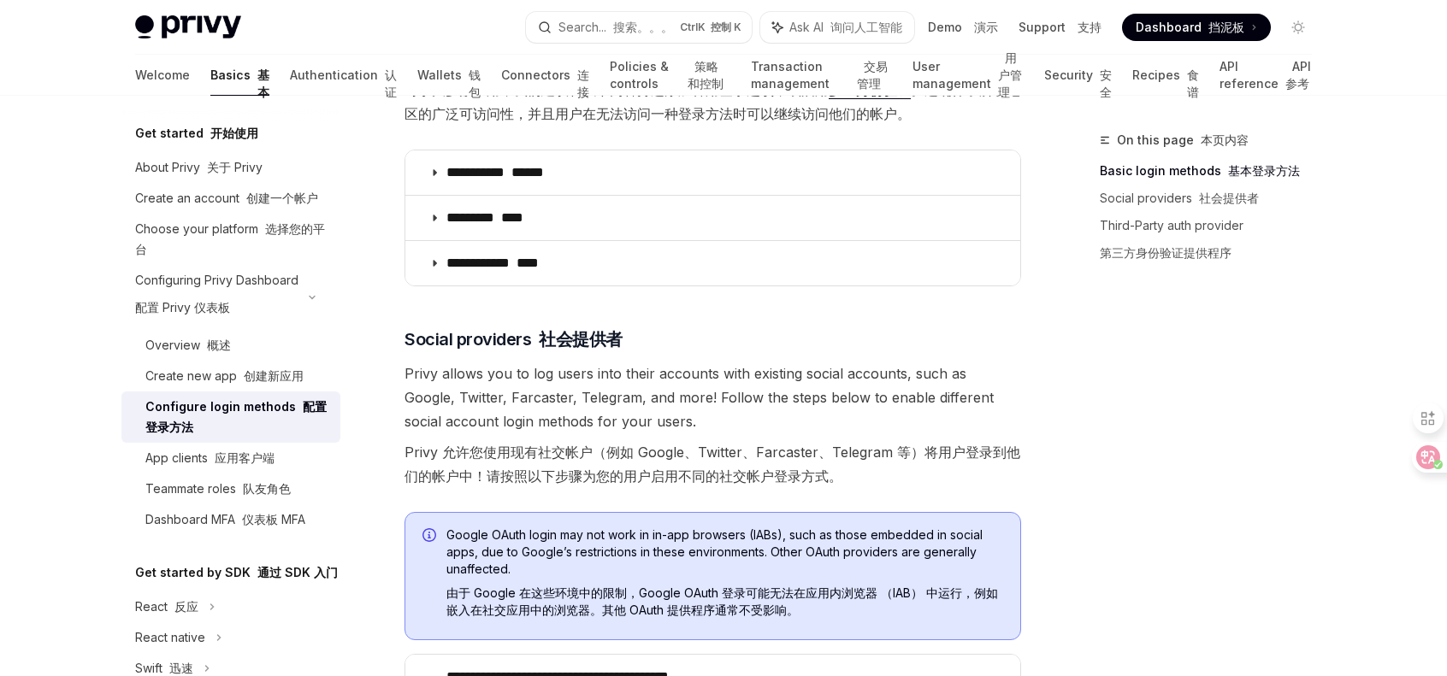
scroll to position [684, 0]
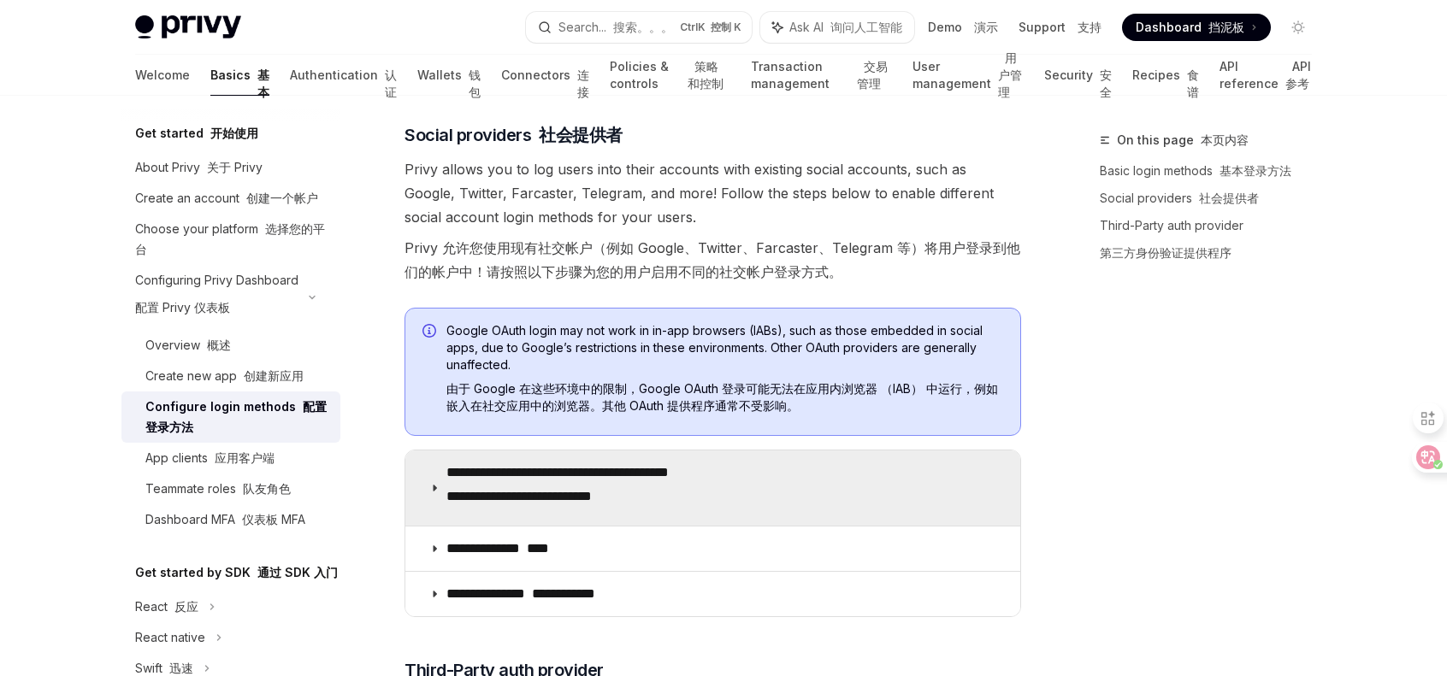
click at [672, 476] on p "**********" at bounding box center [587, 488] width 282 height 48
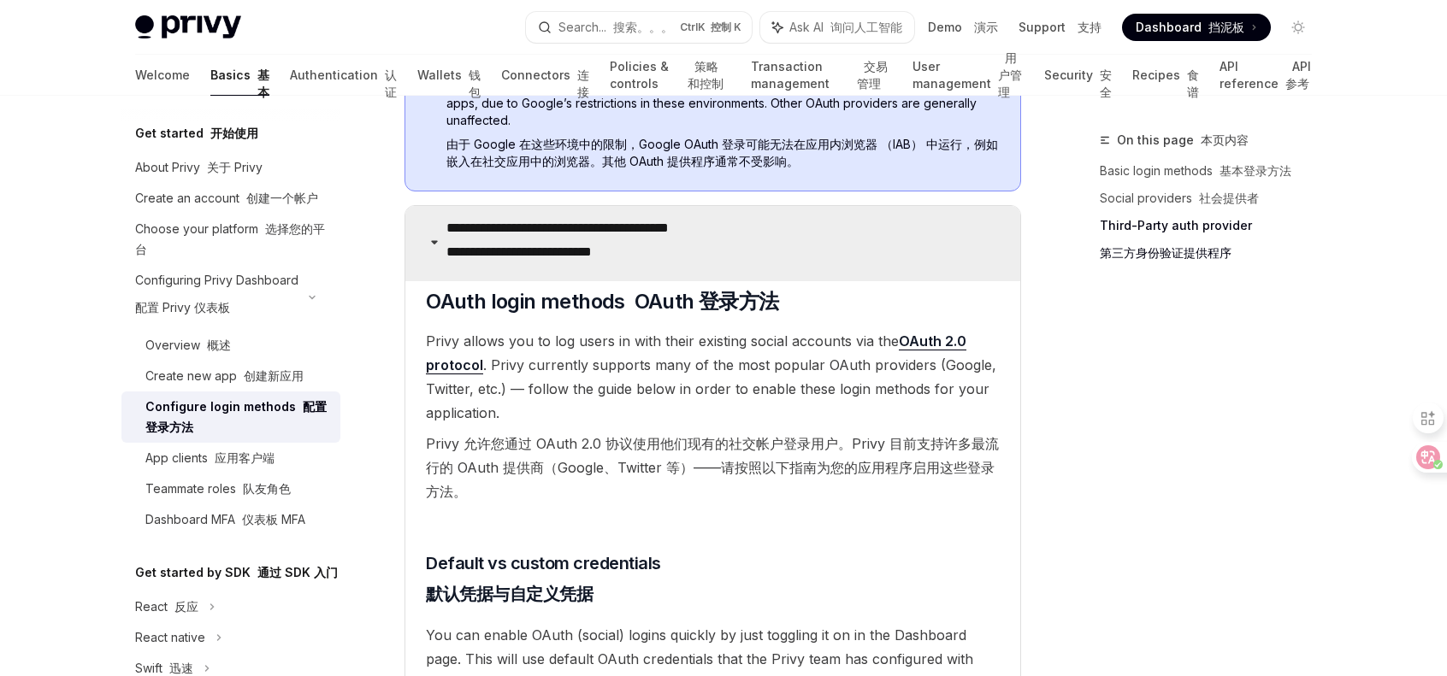
scroll to position [940, 0]
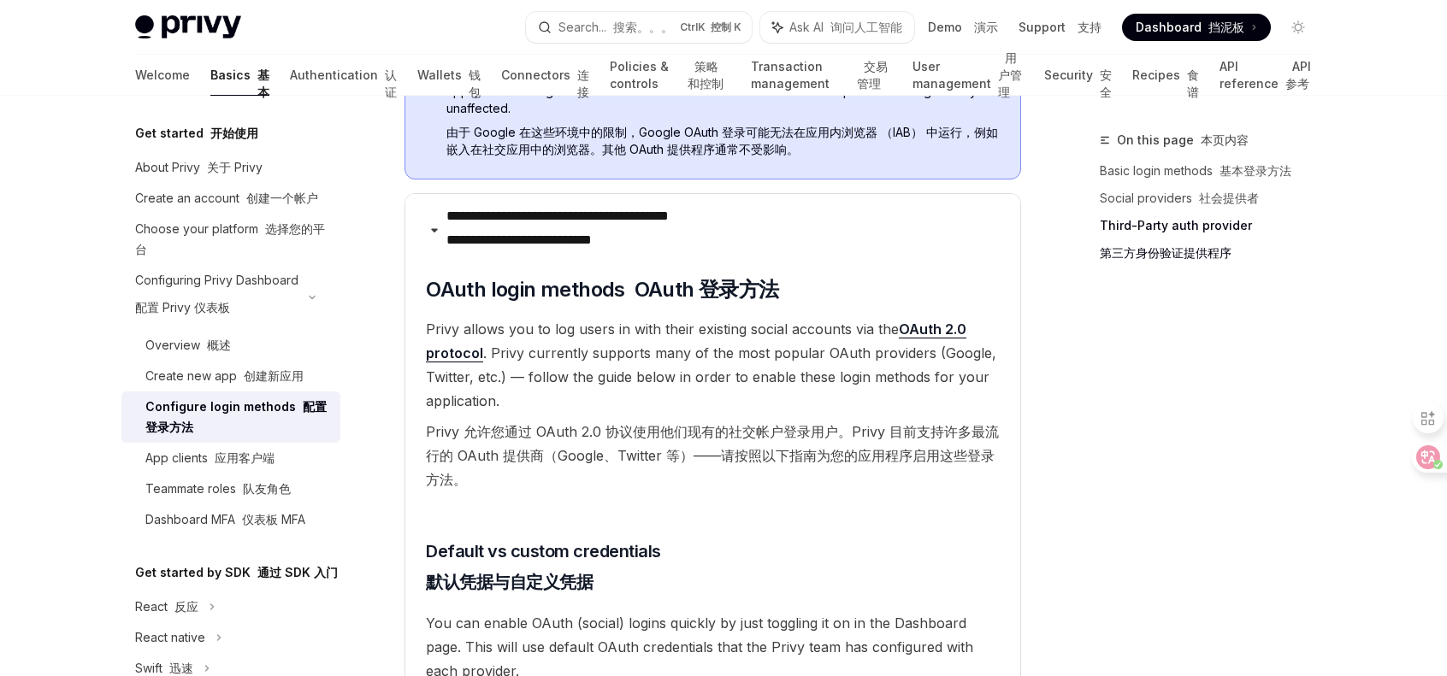
click at [930, 326] on link "OAuth 2.0 protocol" at bounding box center [696, 342] width 540 height 42
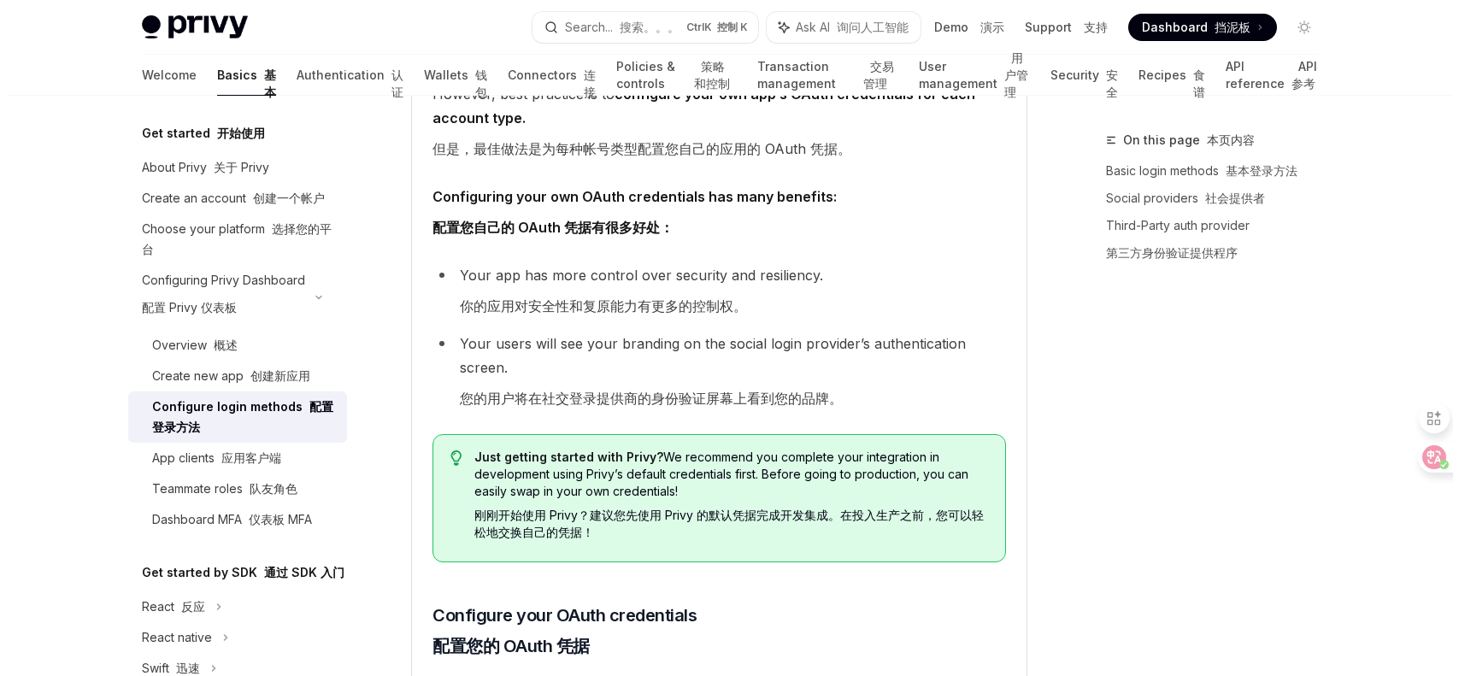
scroll to position [1710, 0]
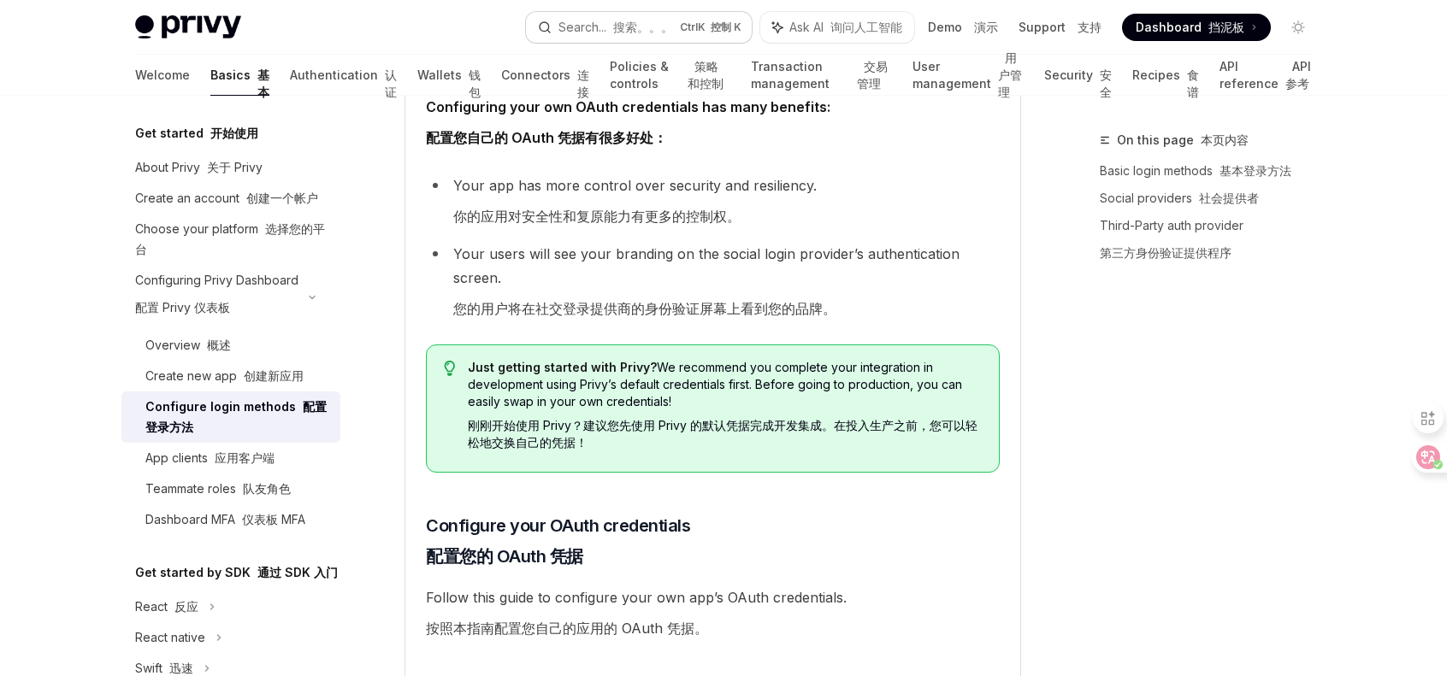
click at [585, 13] on button "Search... 搜索。。。 Ctrl K 控制 K" at bounding box center [639, 27] width 226 height 31
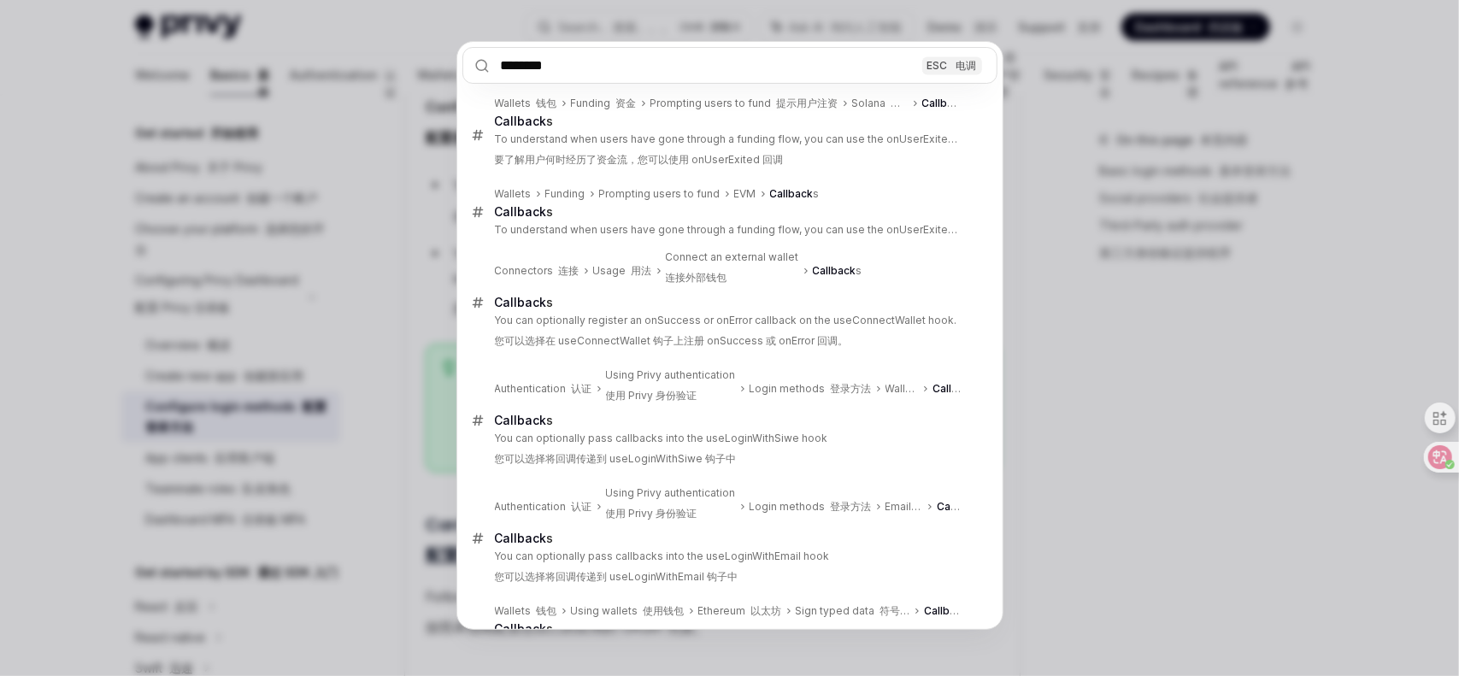
scroll to position [0, 0]
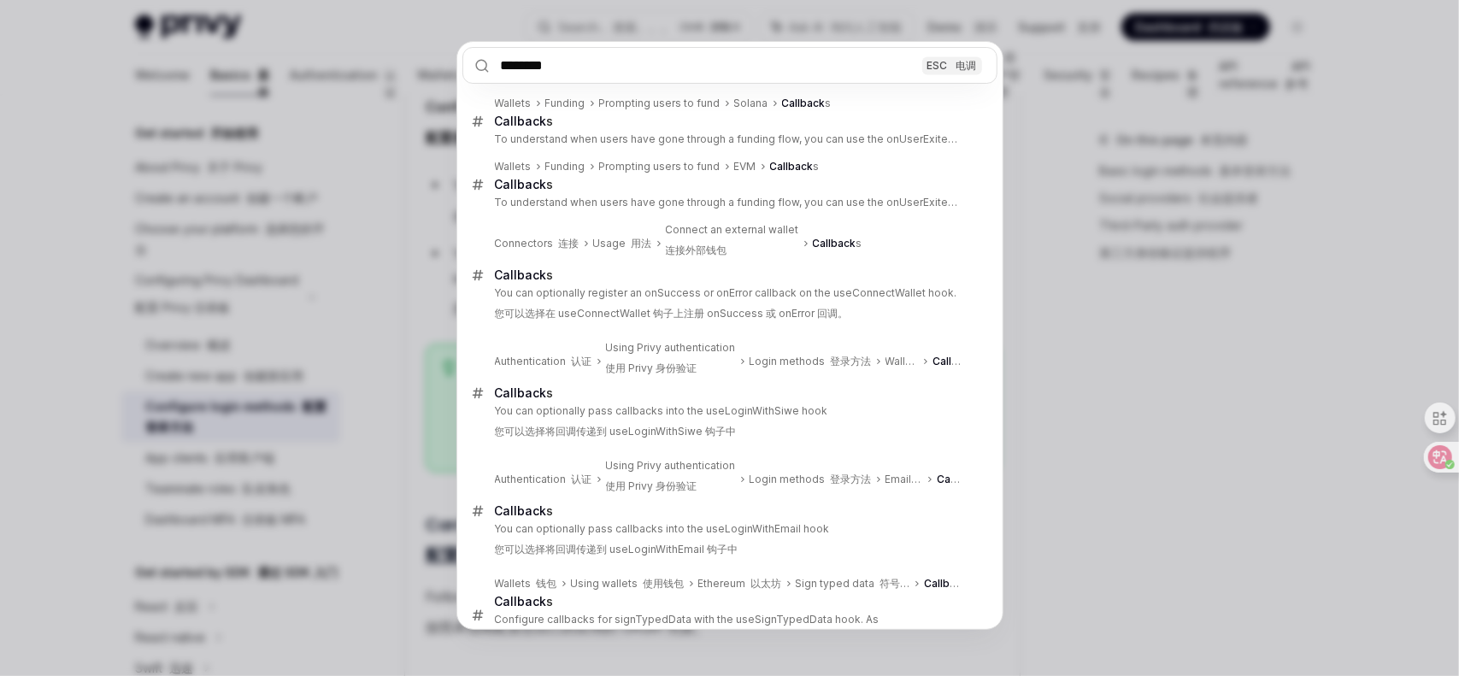
type input "********"
